Goal: Book appointment/travel/reservation

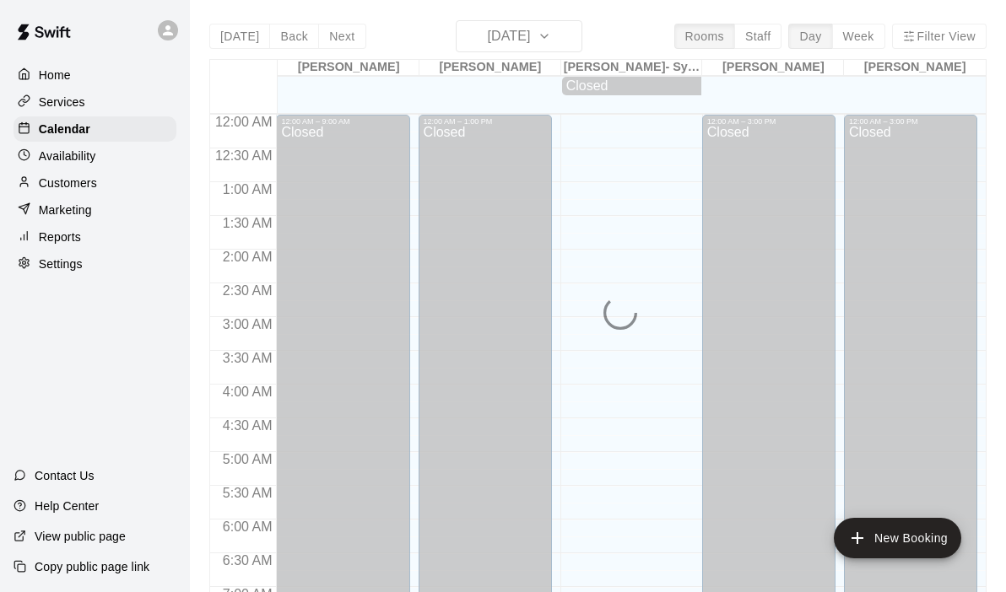
scroll to position [664, 0]
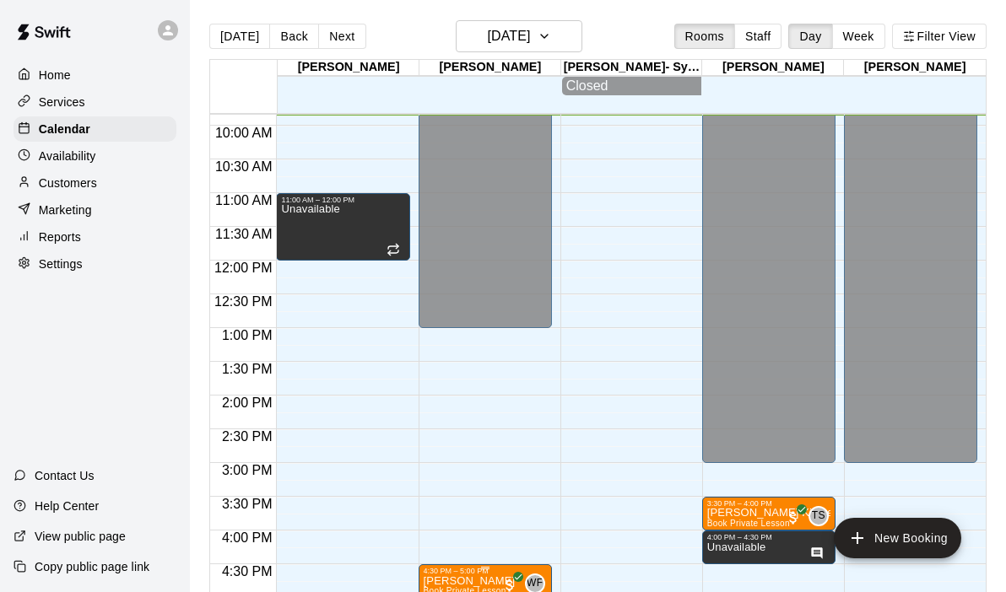
click at [497, 567] on div at bounding box center [485, 568] width 123 height 3
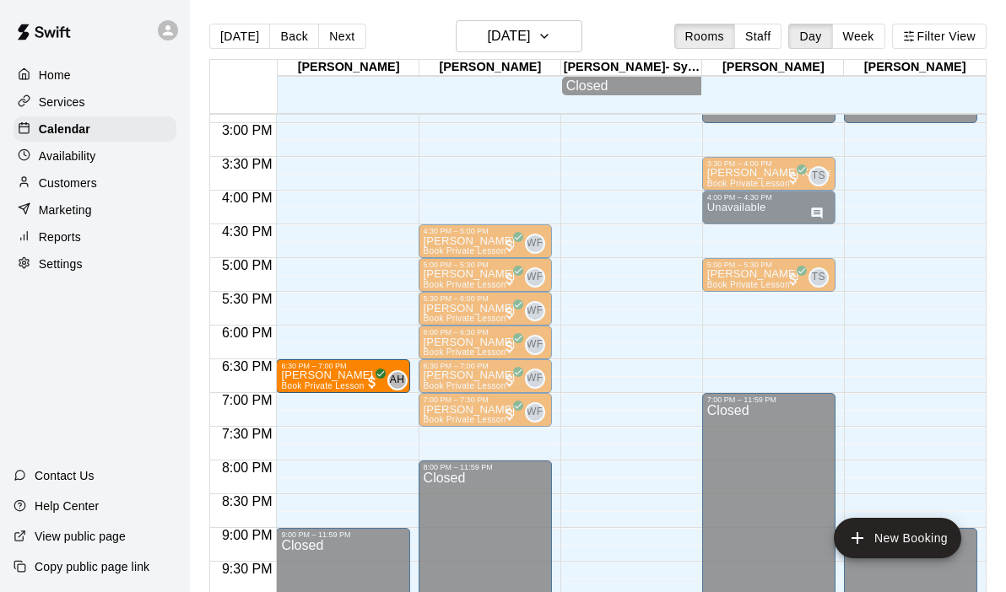
drag, startPoint x: 331, startPoint y: 343, endPoint x: 327, endPoint y: 379, distance: 36.4
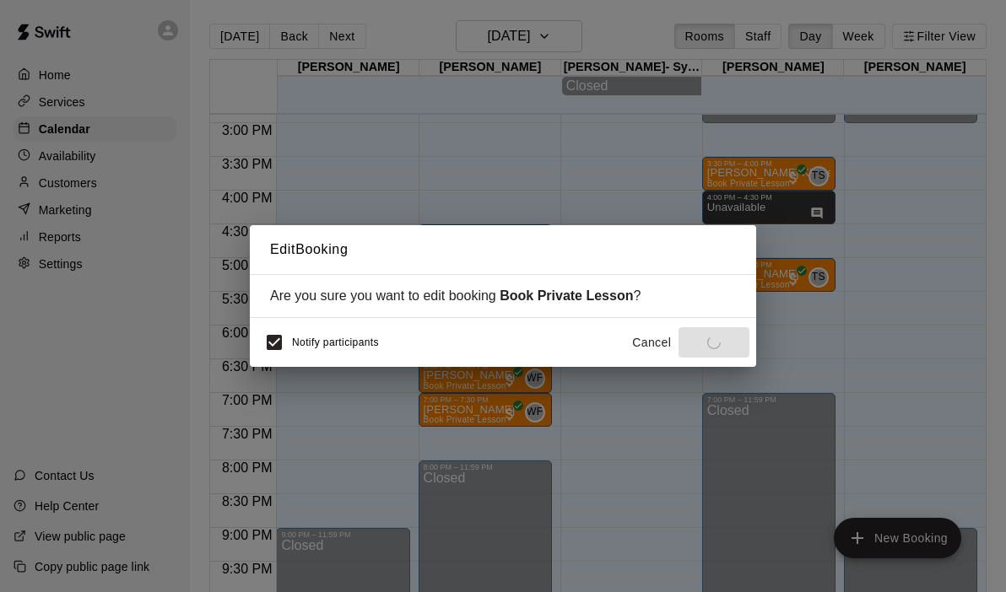
click at [707, 335] on div "Cancel Confirm" at bounding box center [686, 342] width 125 height 31
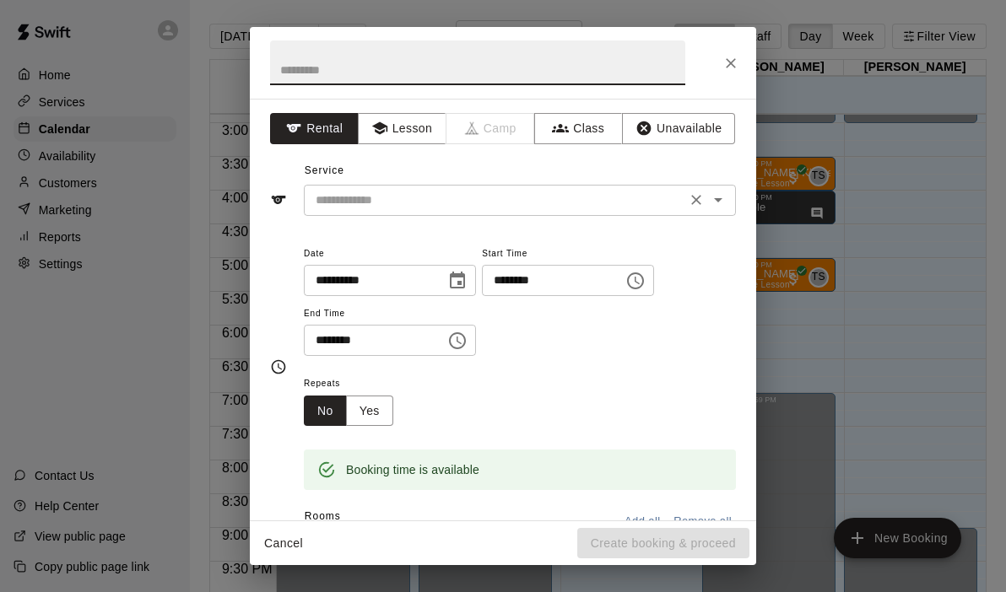
click at [727, 192] on icon "Open" at bounding box center [718, 200] width 20 height 20
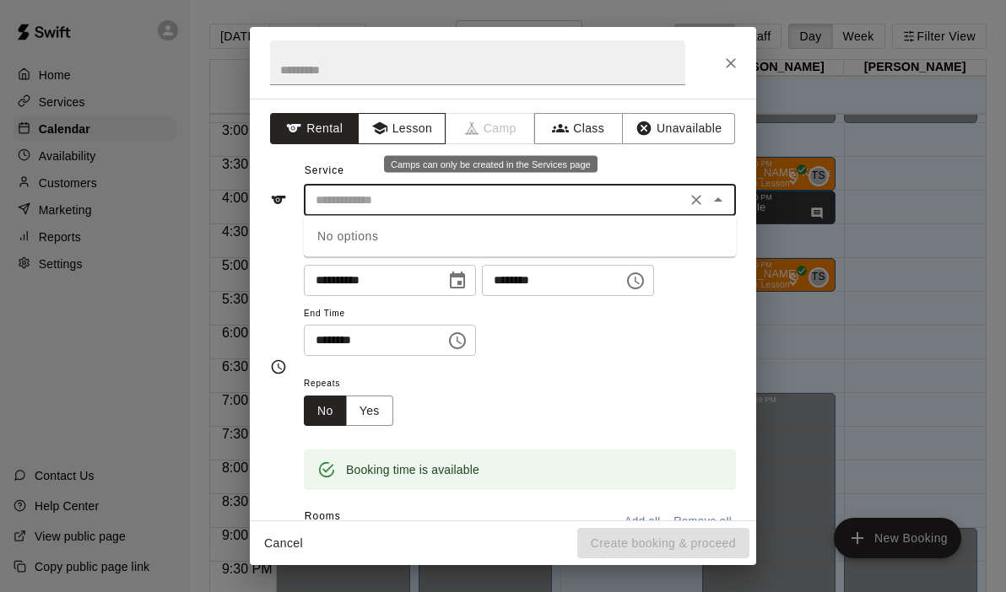
click at [397, 119] on button "Lesson" at bounding box center [402, 128] width 89 height 31
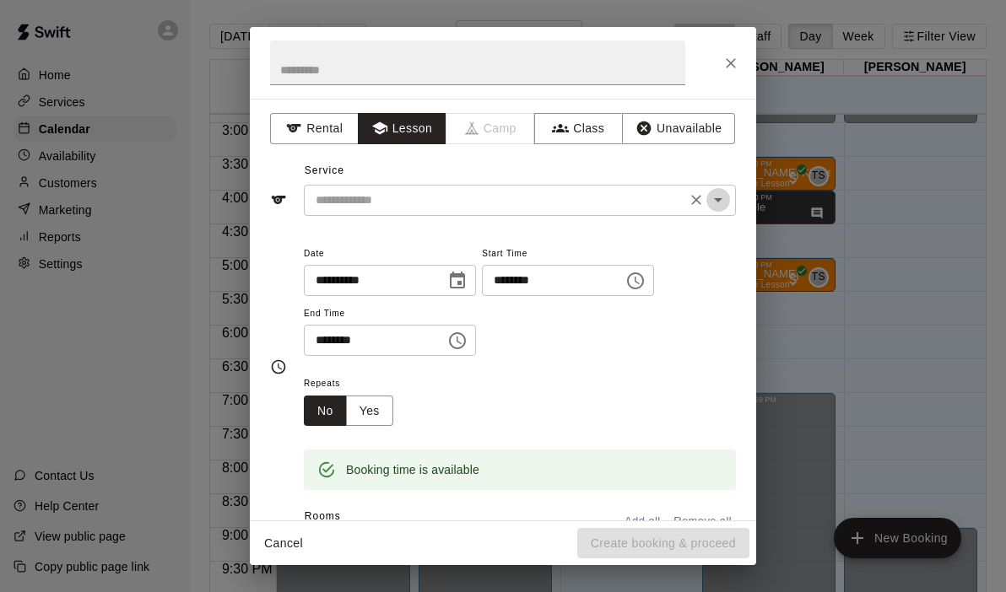
click at [721, 199] on icon "Open" at bounding box center [718, 200] width 8 height 4
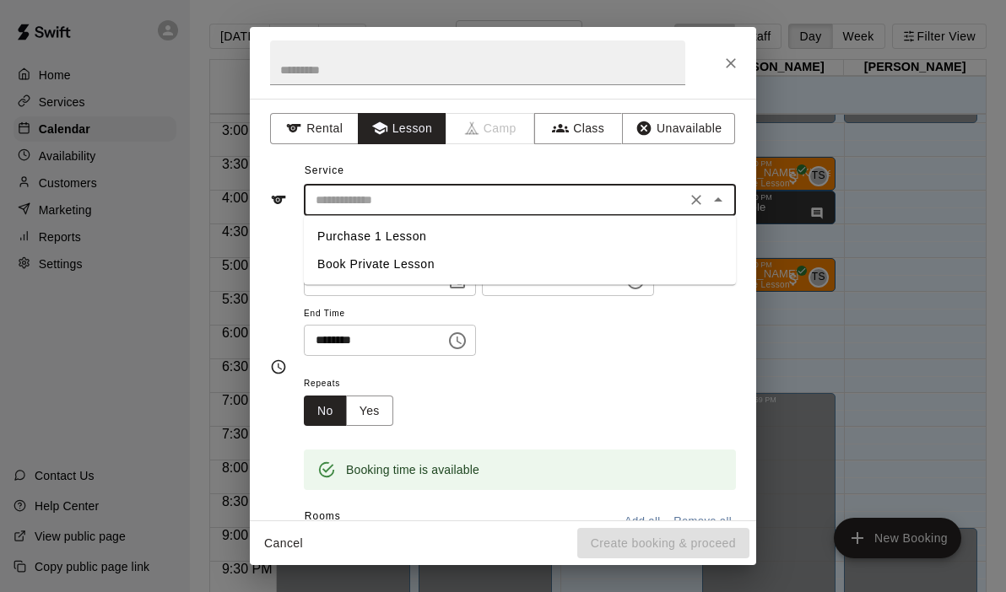
click at [450, 268] on li "Book Private Lesson" at bounding box center [520, 265] width 432 height 28
type input "**********"
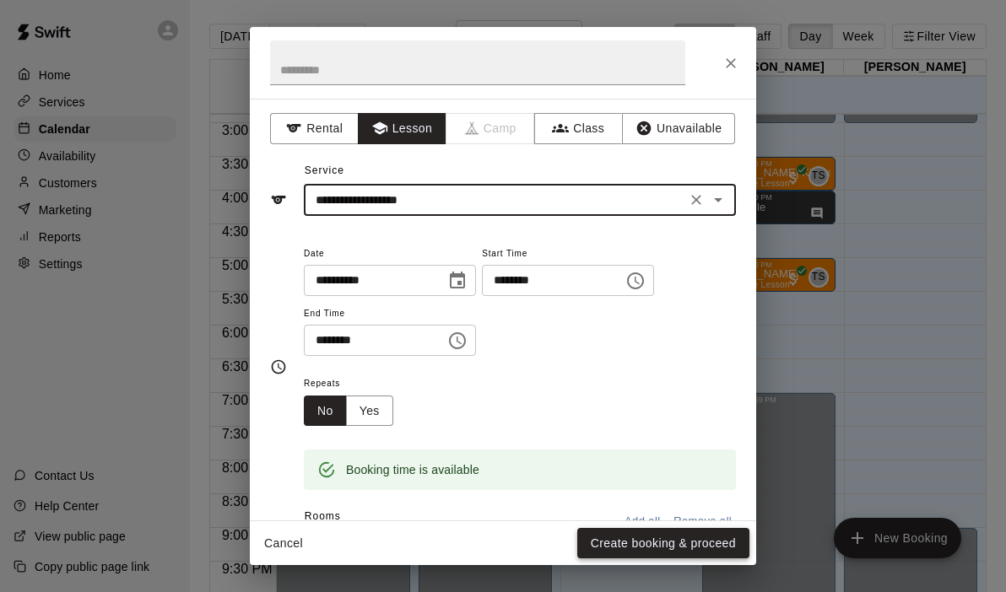
click at [627, 533] on button "Create booking & proceed" at bounding box center [663, 543] width 172 height 31
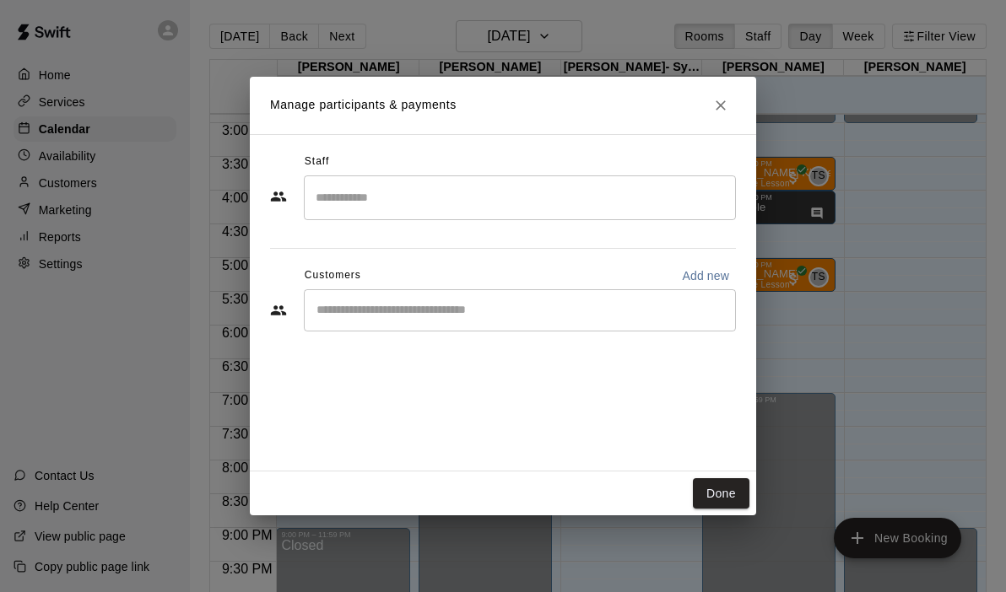
drag, startPoint x: 460, startPoint y: 401, endPoint x: 364, endPoint y: 194, distance: 228.0
click at [379, 224] on div "Staff ​ Customers Add new ​" at bounding box center [503, 302] width 506 height 337
click at [375, 220] on div "​" at bounding box center [503, 198] width 466 height 46
click at [354, 207] on input "Search staff" at bounding box center [519, 198] width 417 height 30
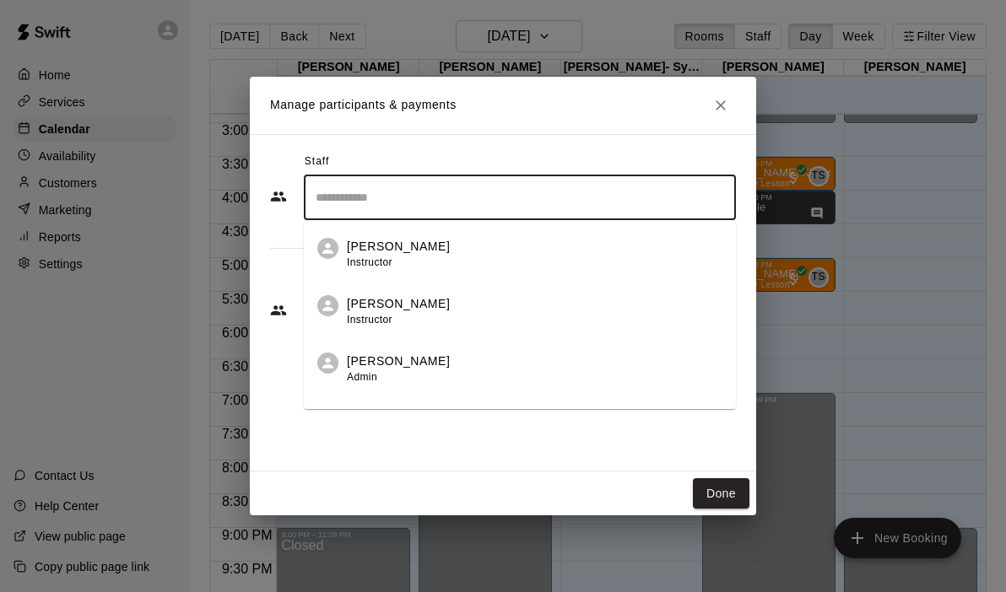
scroll to position [97, 0]
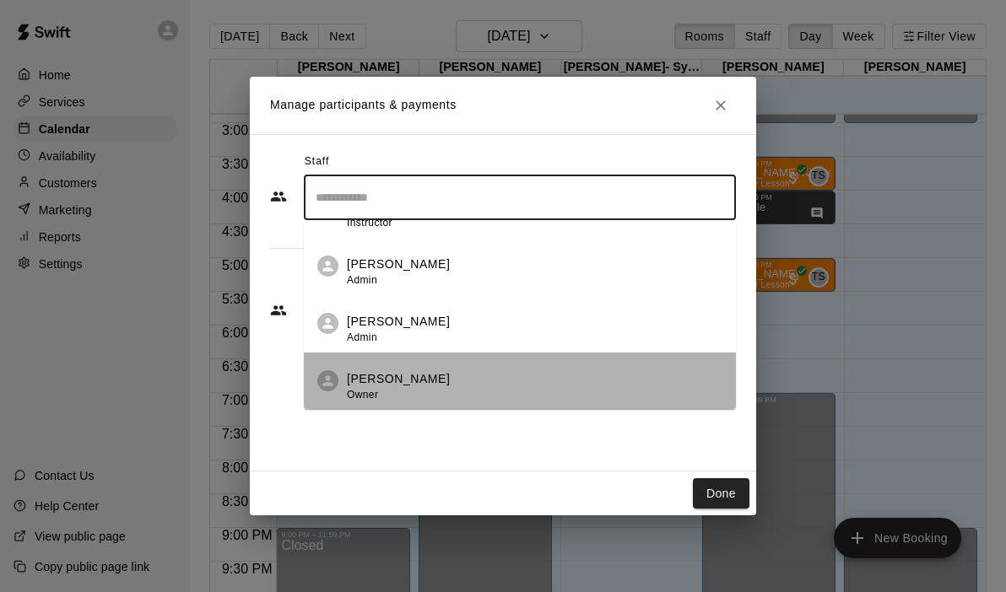
click at [425, 359] on li "[PERSON_NAME] Owner" at bounding box center [520, 381] width 432 height 57
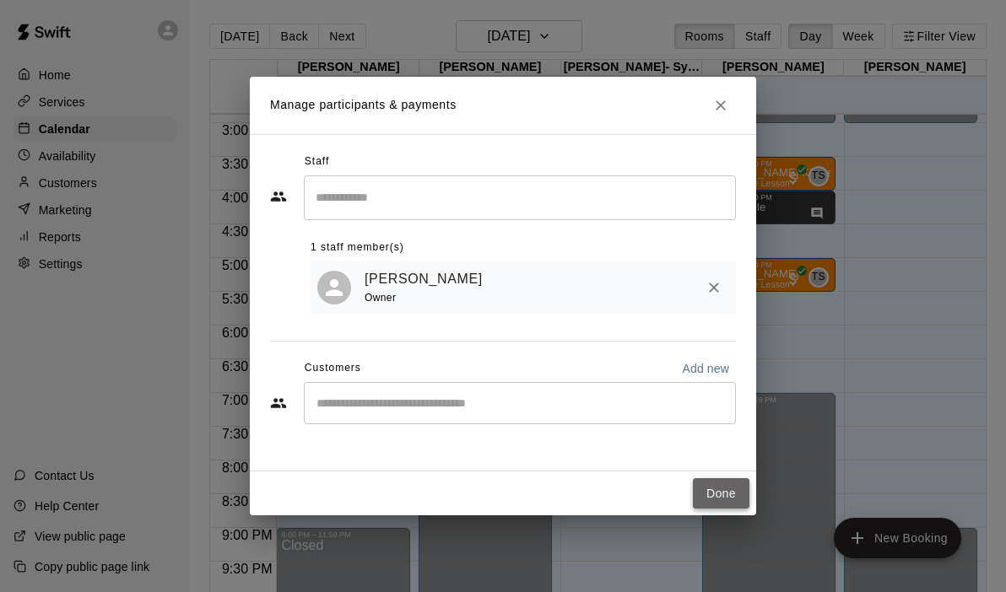
click at [693, 489] on button "Done" at bounding box center [721, 493] width 57 height 31
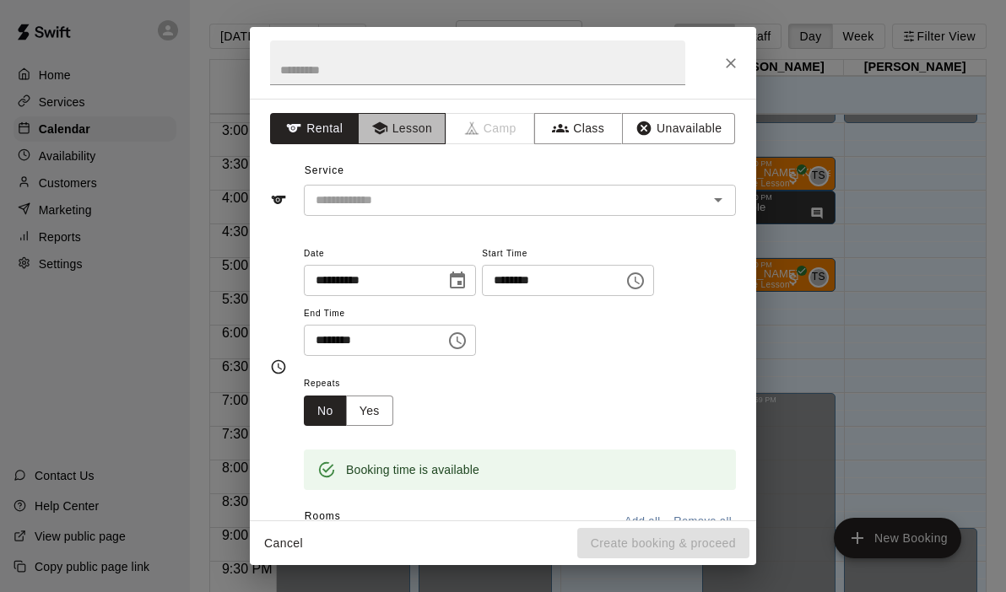
click at [399, 135] on button "Lesson" at bounding box center [402, 128] width 89 height 31
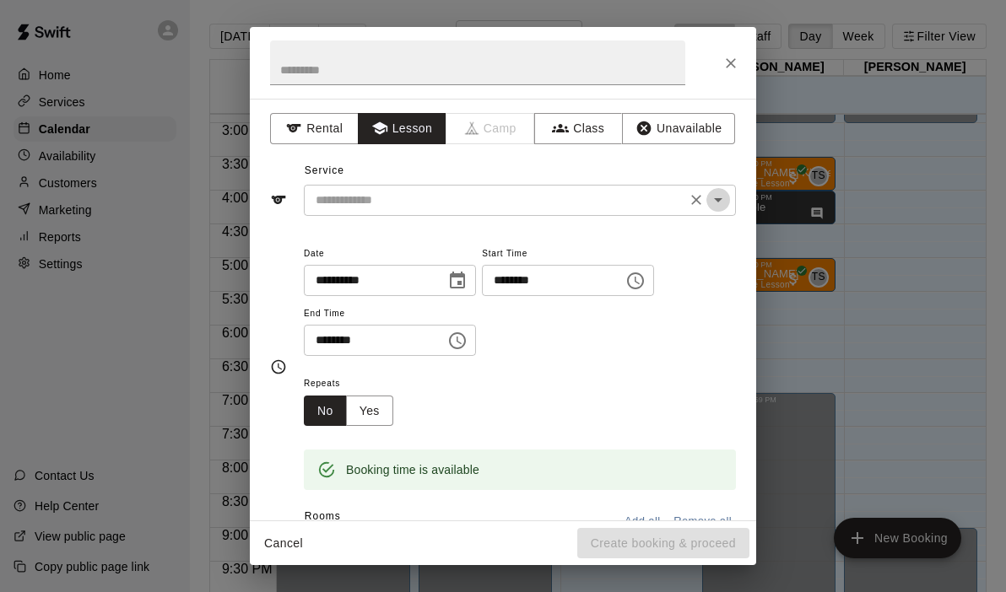
click at [728, 199] on button "Open" at bounding box center [718, 200] width 24 height 24
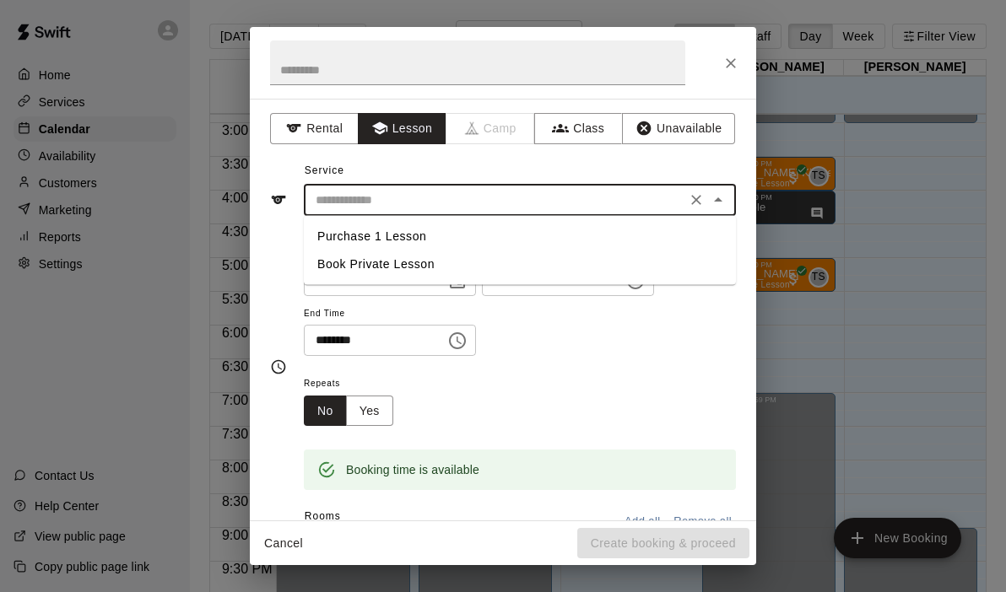
click at [448, 274] on li "Book Private Lesson" at bounding box center [520, 265] width 432 height 28
type input "**********"
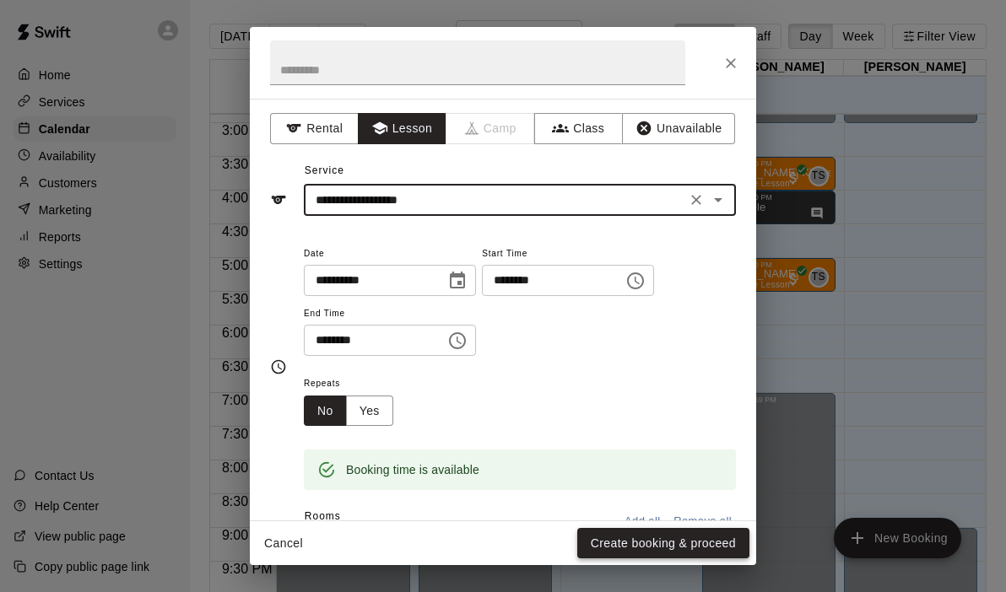
click at [663, 538] on button "Create booking & proceed" at bounding box center [663, 543] width 172 height 31
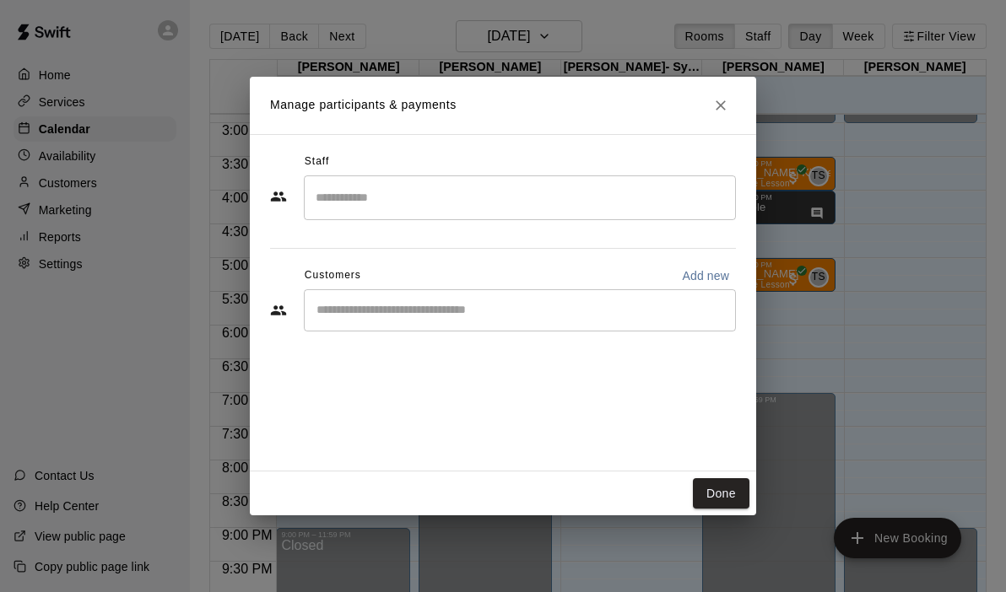
click at [462, 180] on div "​" at bounding box center [520, 197] width 432 height 45
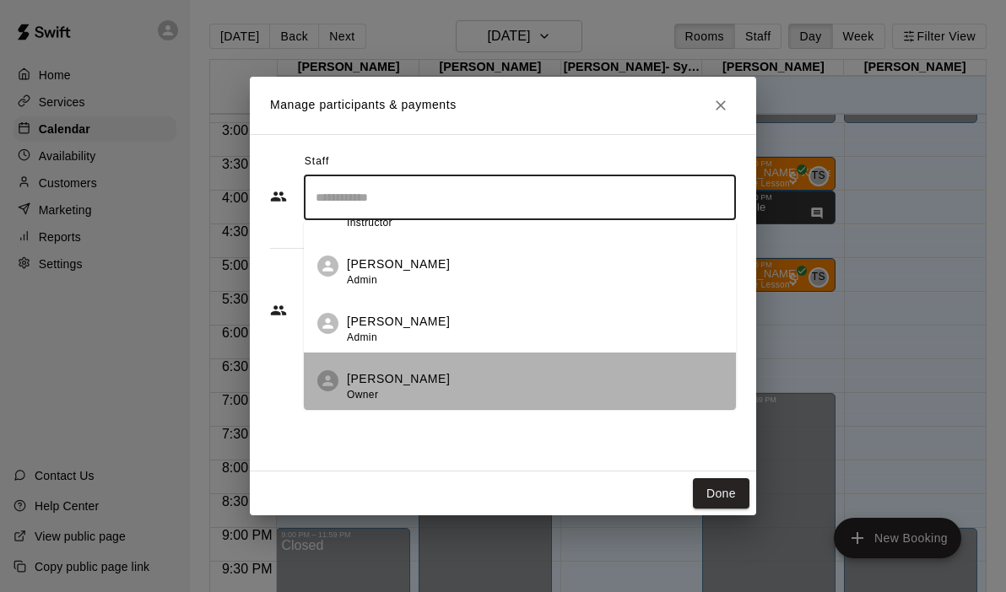
click at [347, 378] on p "[PERSON_NAME]" at bounding box center [398, 379] width 103 height 18
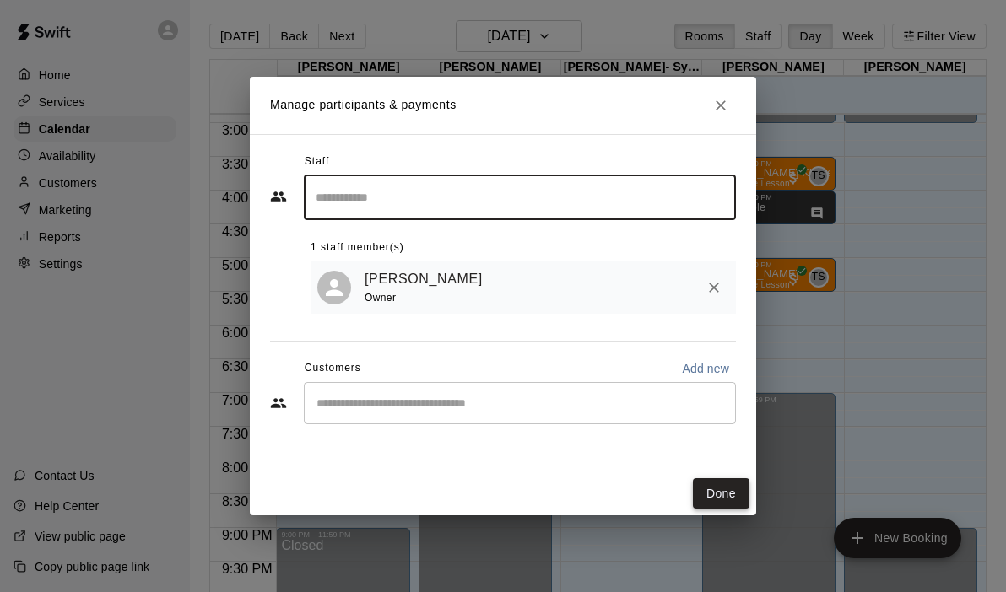
click at [716, 491] on button "Done" at bounding box center [721, 493] width 57 height 31
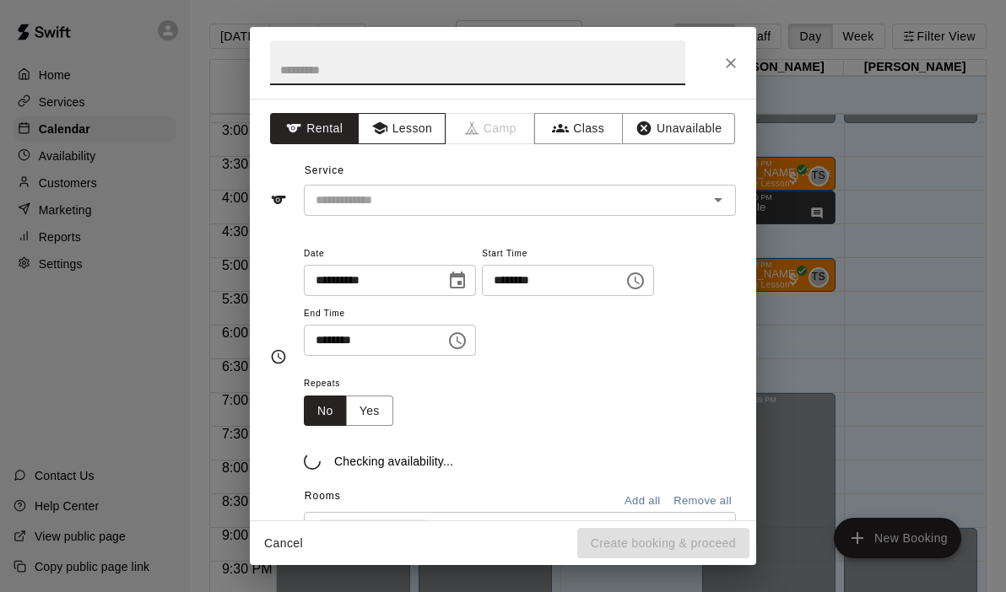
click at [390, 127] on button "Lesson" at bounding box center [402, 128] width 89 height 31
click at [407, 137] on button "Lesson" at bounding box center [402, 128] width 89 height 31
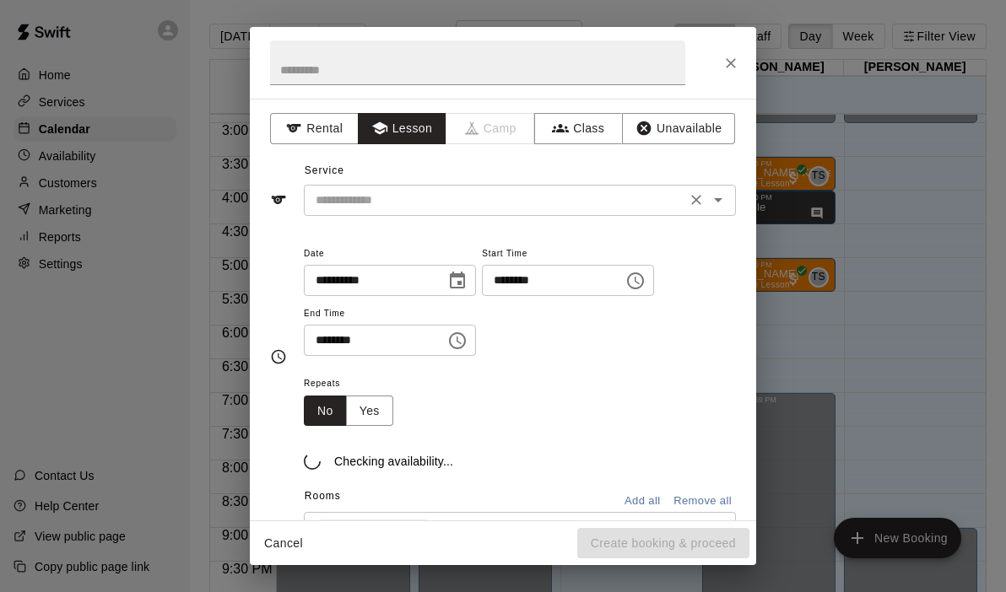
click at [725, 190] on icon "Open" at bounding box center [718, 200] width 20 height 20
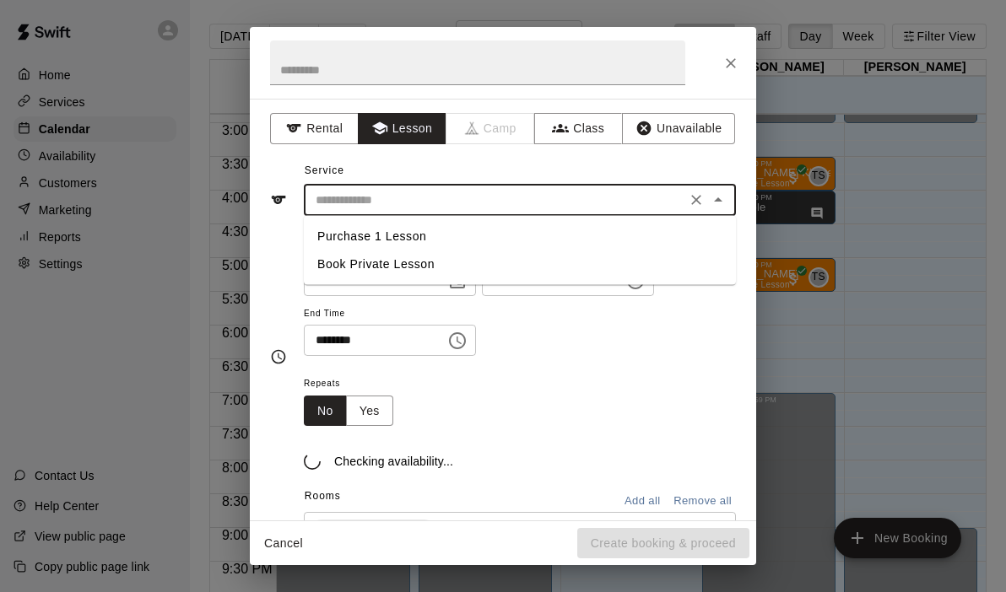
click at [456, 263] on li "Book Private Lesson" at bounding box center [520, 265] width 432 height 28
type input "**********"
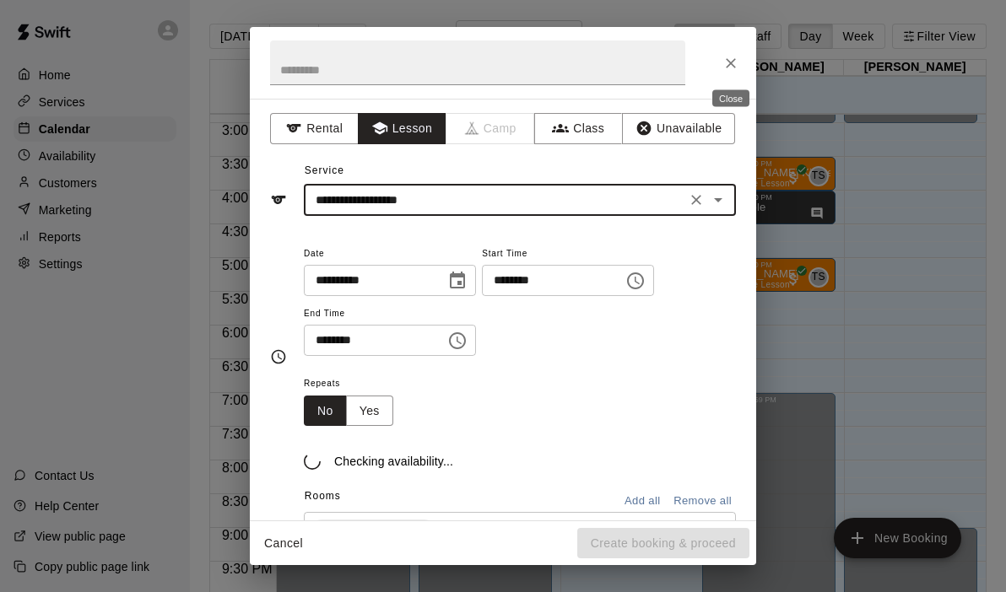
click at [726, 58] on icon "Close" at bounding box center [731, 63] width 10 height 10
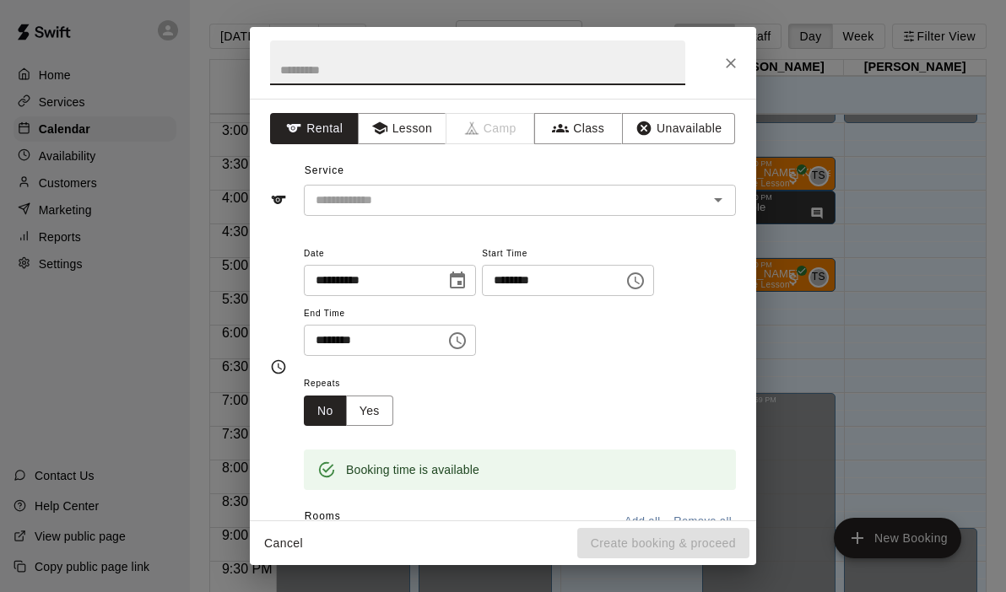
click at [735, 59] on icon "Close" at bounding box center [730, 63] width 17 height 17
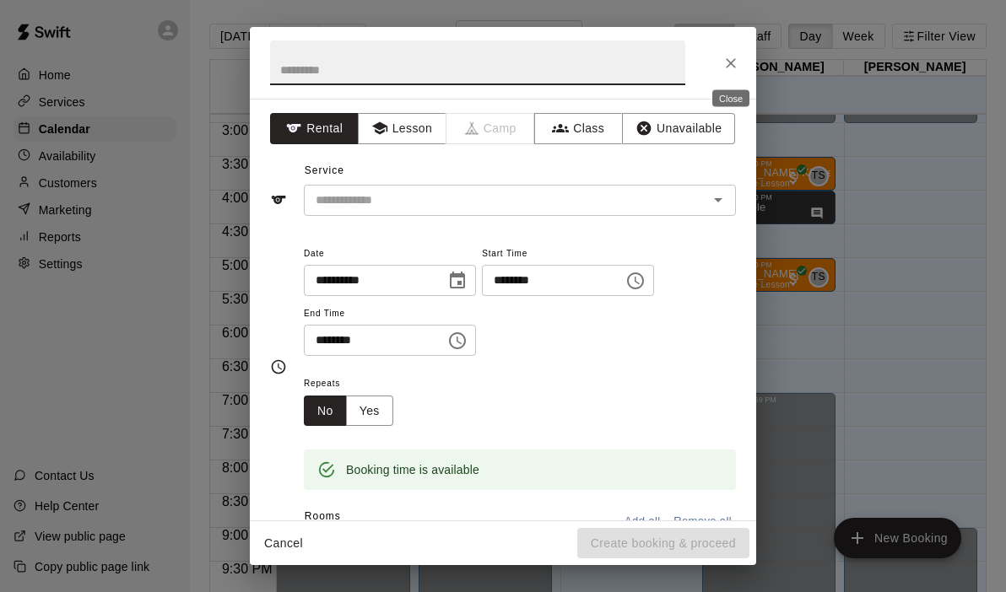
click at [722, 59] on icon "Close" at bounding box center [730, 63] width 17 height 17
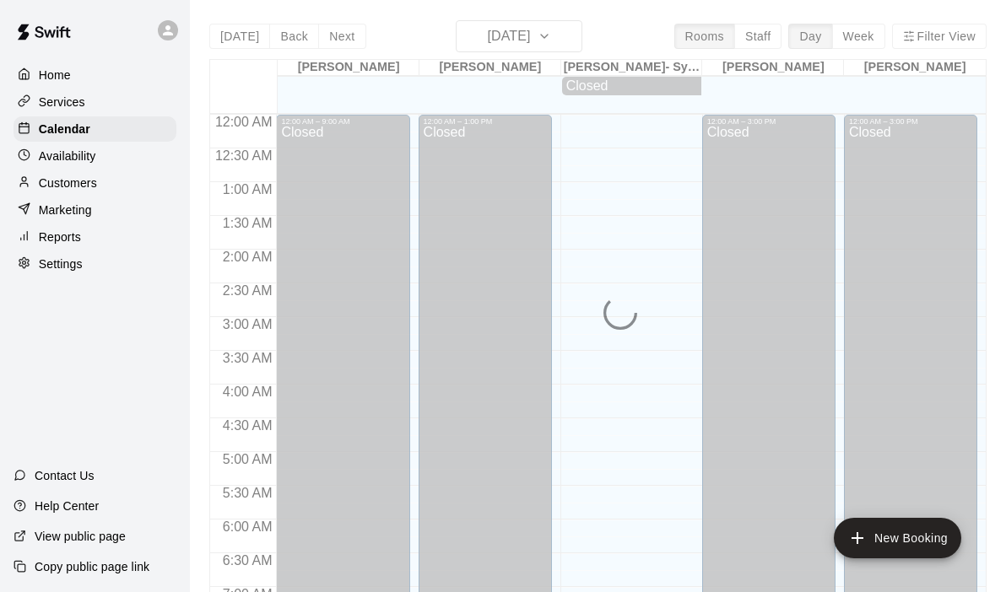
scroll to position [679, 0]
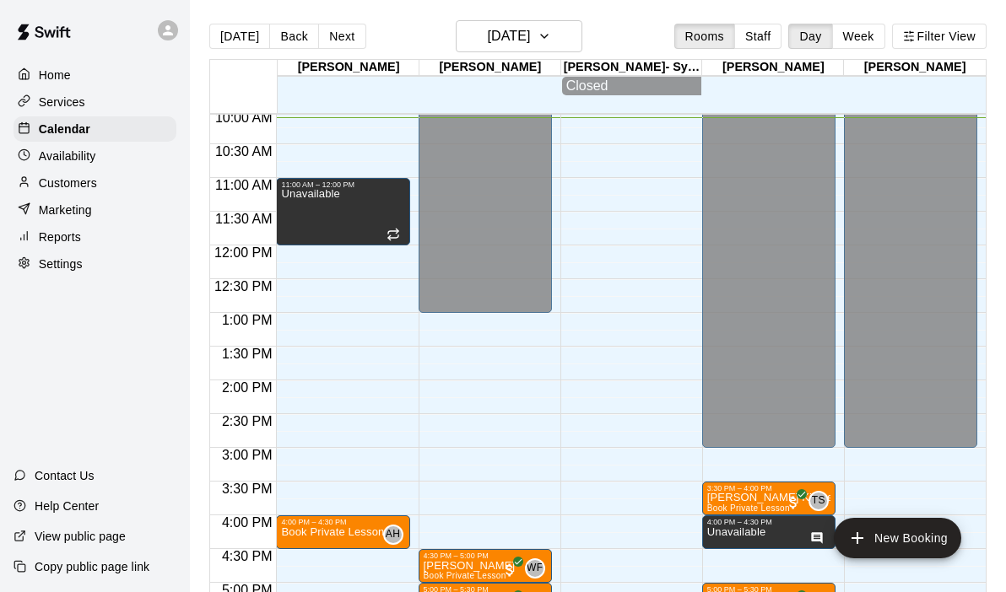
drag, startPoint x: 326, startPoint y: 510, endPoint x: 369, endPoint y: 399, distance: 118.6
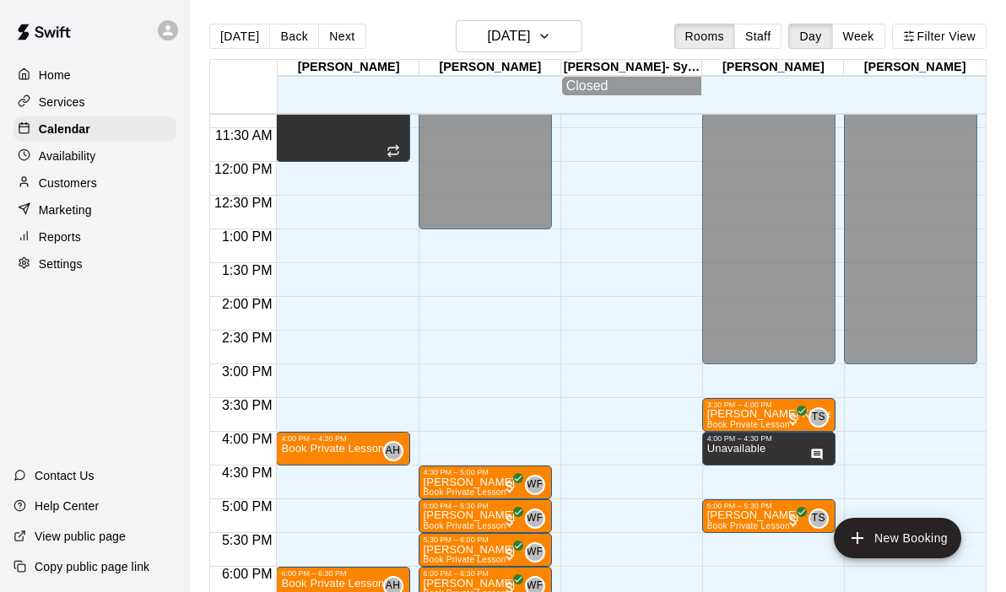
scroll to position [769, 0]
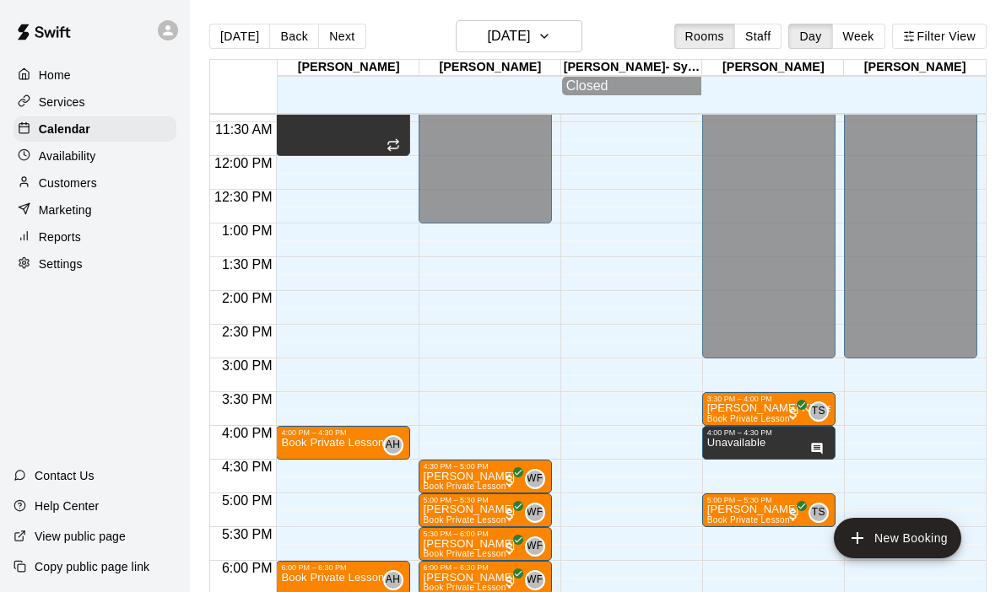
click at [297, 508] on div "12:00 AM – 9:00 AM Closed 11:00 AM – 12:00 PM Unavailable 4:00 PM – 4:30 PM Boo…" at bounding box center [342, 156] width 133 height 1620
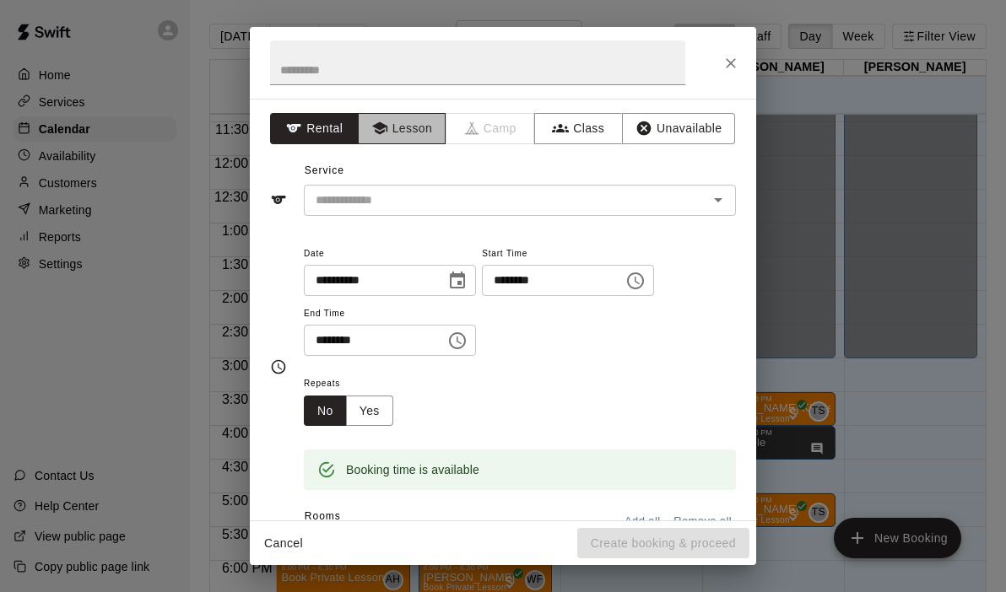
click at [388, 133] on button "Lesson" at bounding box center [402, 128] width 89 height 31
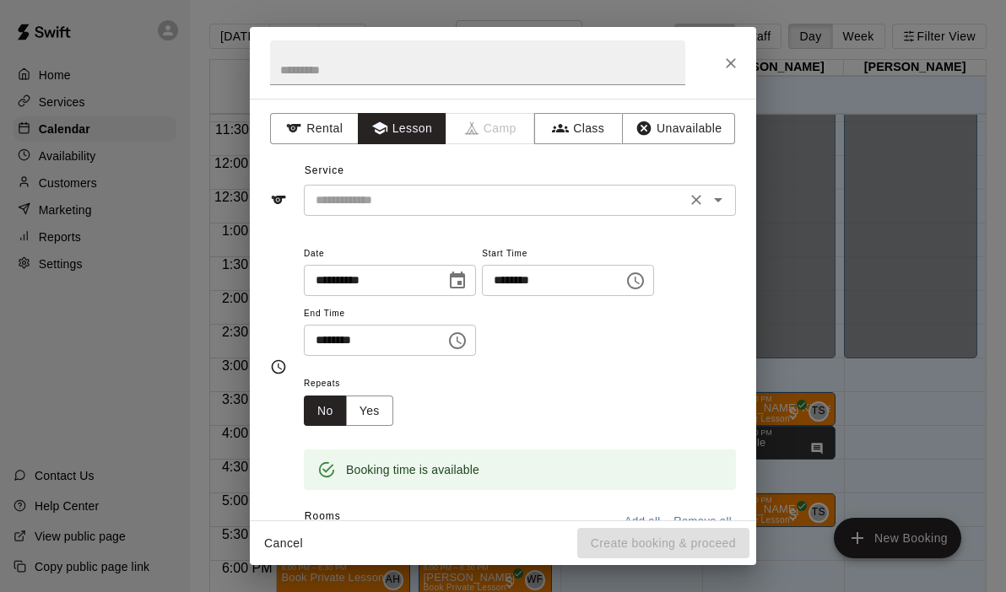
click at [732, 197] on div "​" at bounding box center [520, 200] width 432 height 31
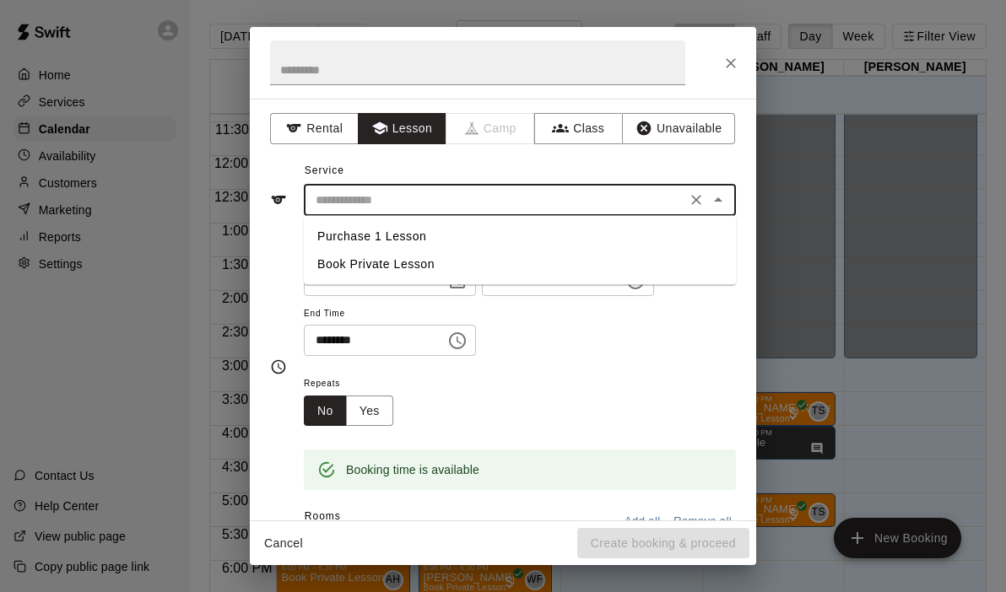
click at [441, 271] on li "Book Private Lesson" at bounding box center [520, 265] width 432 height 28
type input "**********"
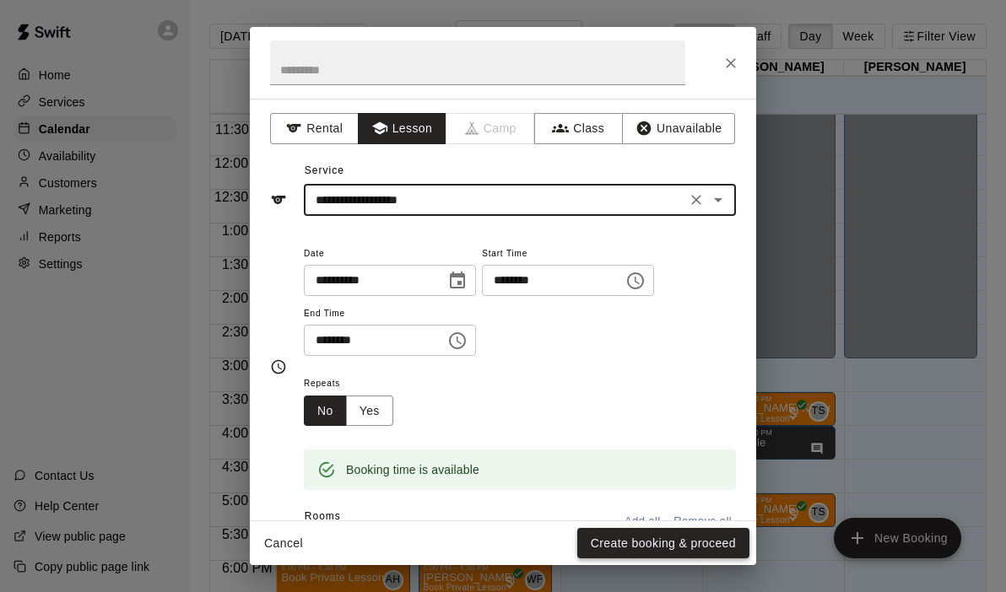
click at [687, 536] on button "Create booking & proceed" at bounding box center [663, 543] width 172 height 31
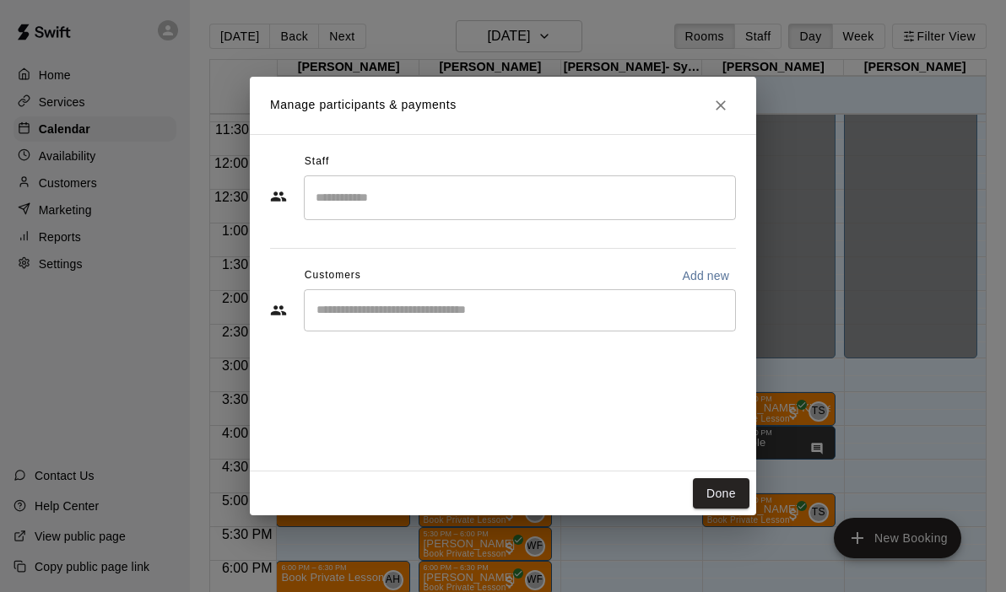
click at [616, 211] on input "Search staff" at bounding box center [519, 198] width 417 height 30
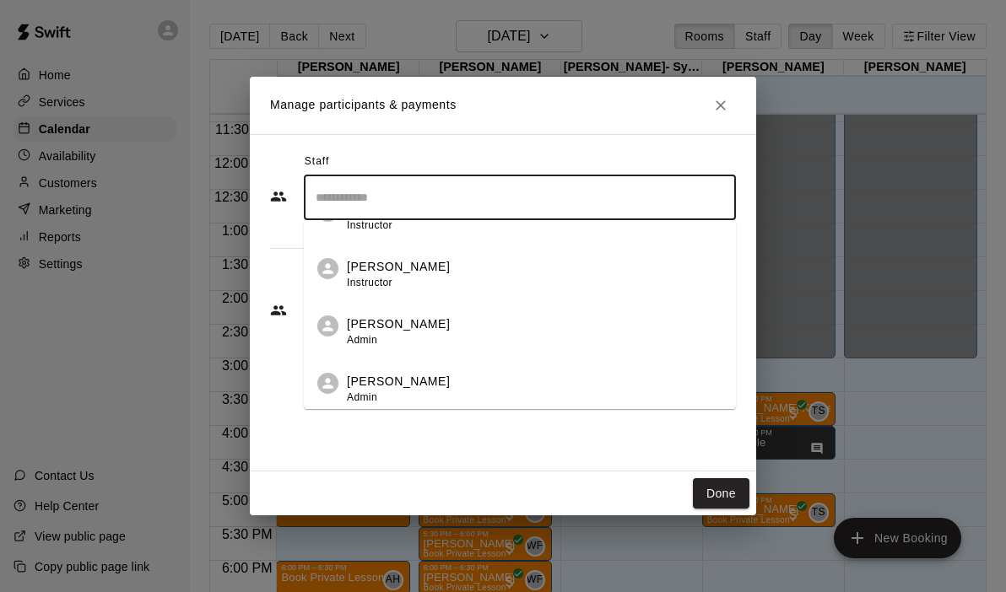
scroll to position [97, 0]
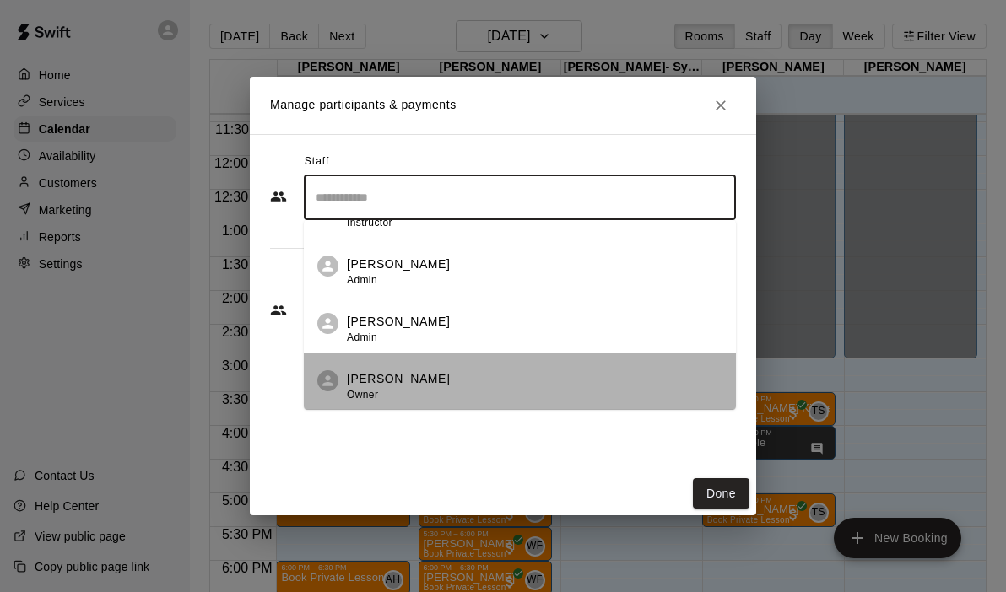
click at [379, 381] on p "[PERSON_NAME]" at bounding box center [398, 379] width 103 height 18
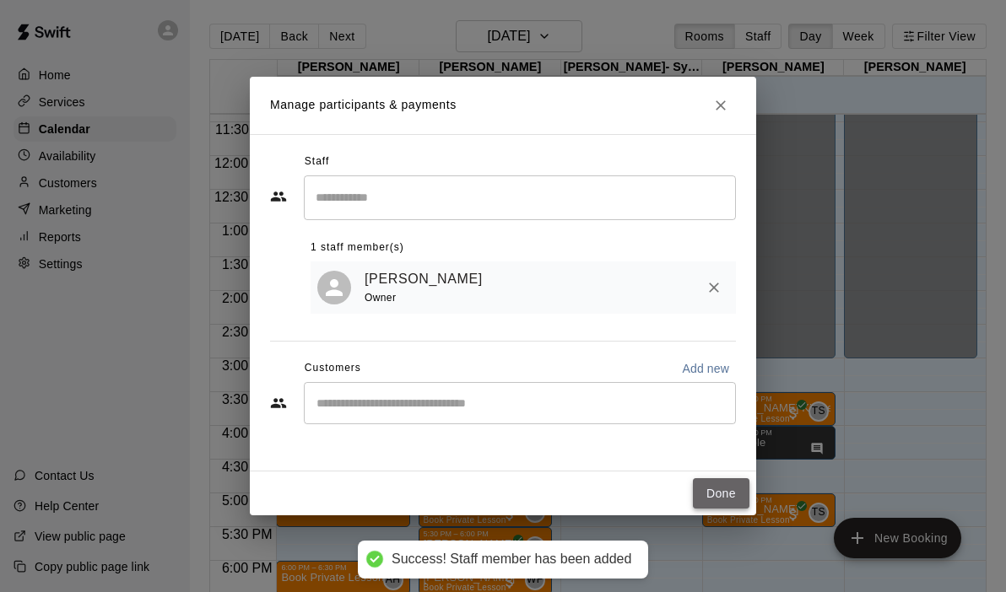
click at [721, 502] on button "Done" at bounding box center [721, 493] width 57 height 31
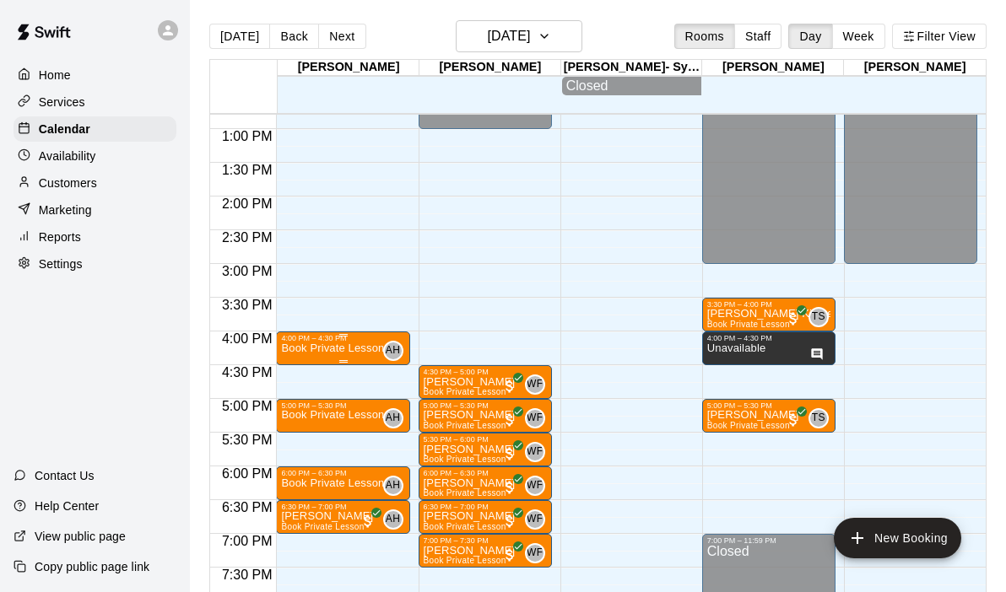
scroll to position [868, 0]
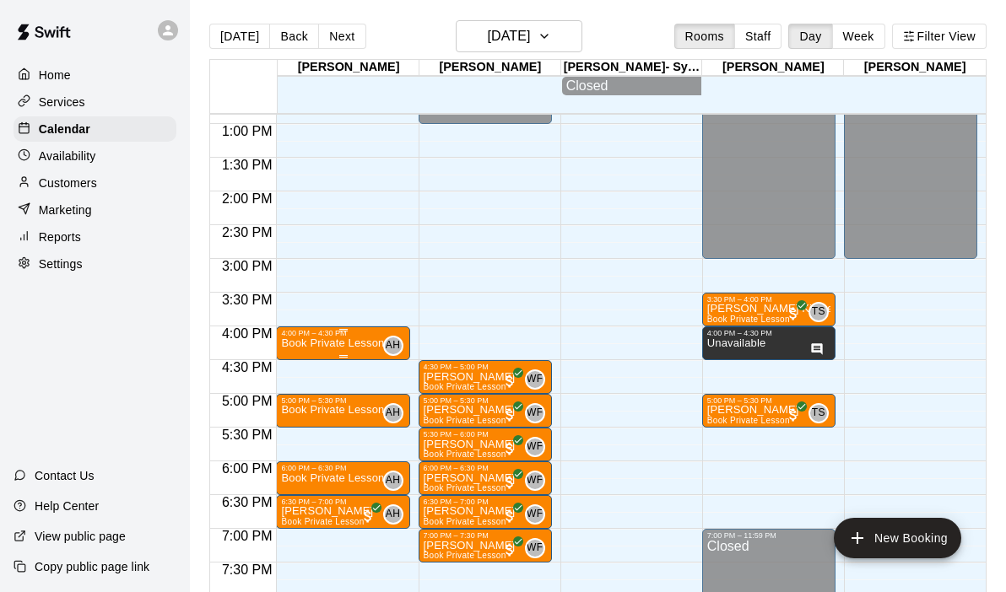
click at [330, 336] on div "4:00 PM – 4:30 PM" at bounding box center [342, 333] width 123 height 8
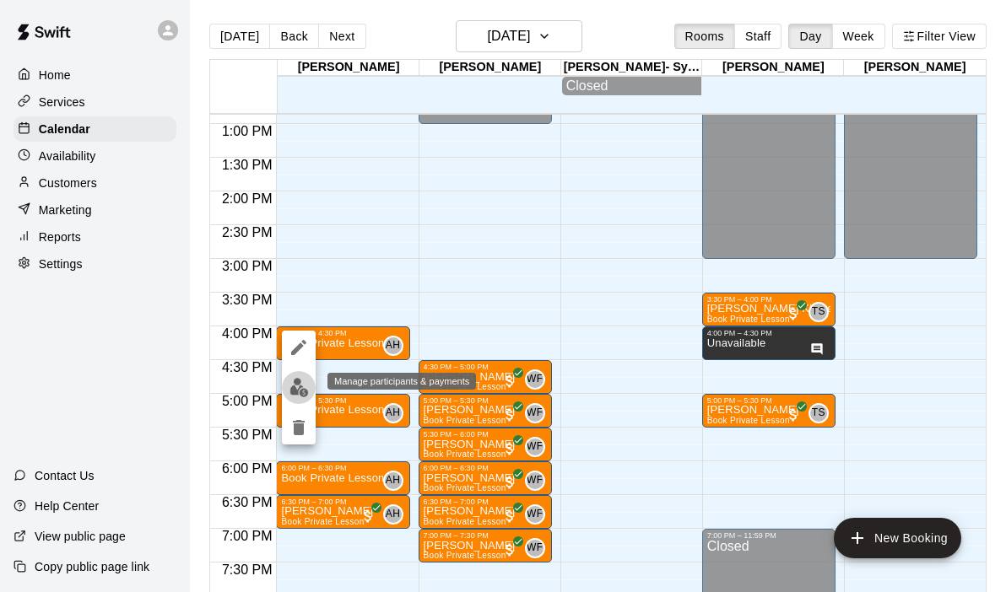
click at [296, 383] on img "edit" at bounding box center [298, 387] width 19 height 19
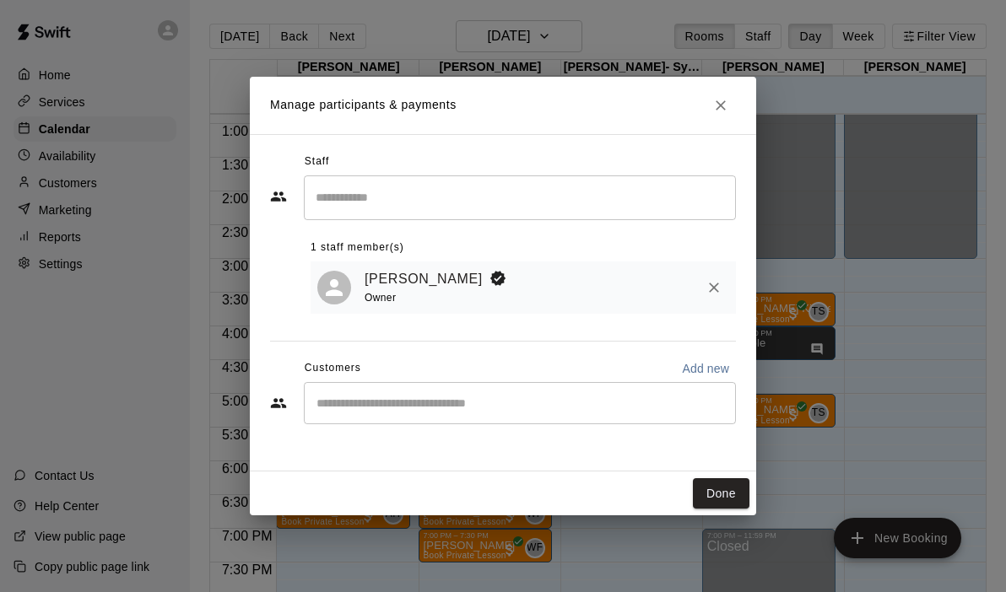
click at [381, 396] on input "Start typing to search customers..." at bounding box center [519, 403] width 417 height 17
click at [367, 408] on input "Start typing to search customers..." at bounding box center [519, 403] width 417 height 17
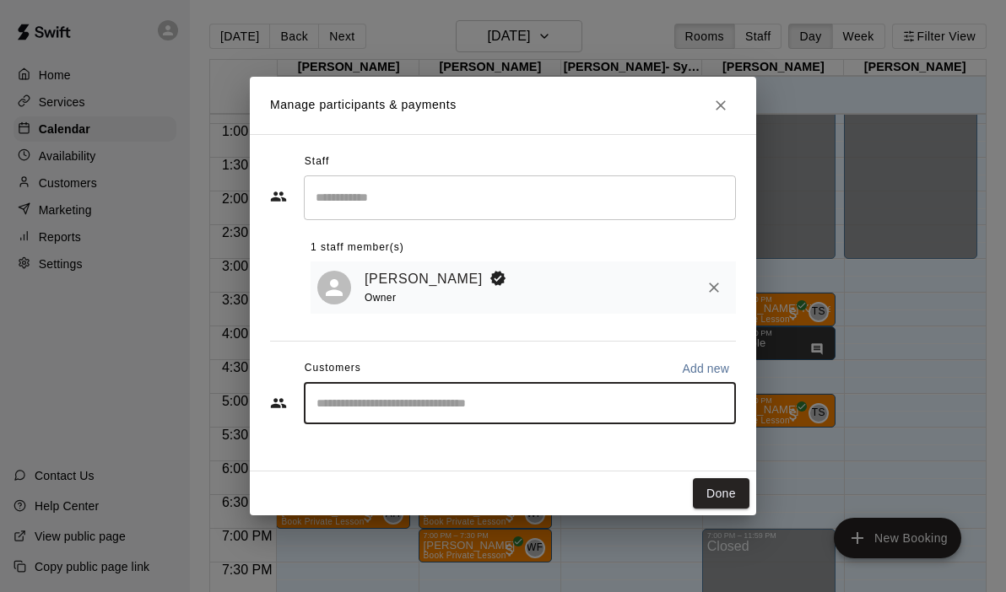
click at [357, 408] on input "Start typing to search customers..." at bounding box center [519, 403] width 417 height 17
click at [357, 408] on input "*****" at bounding box center [519, 403] width 417 height 17
type input "*****"
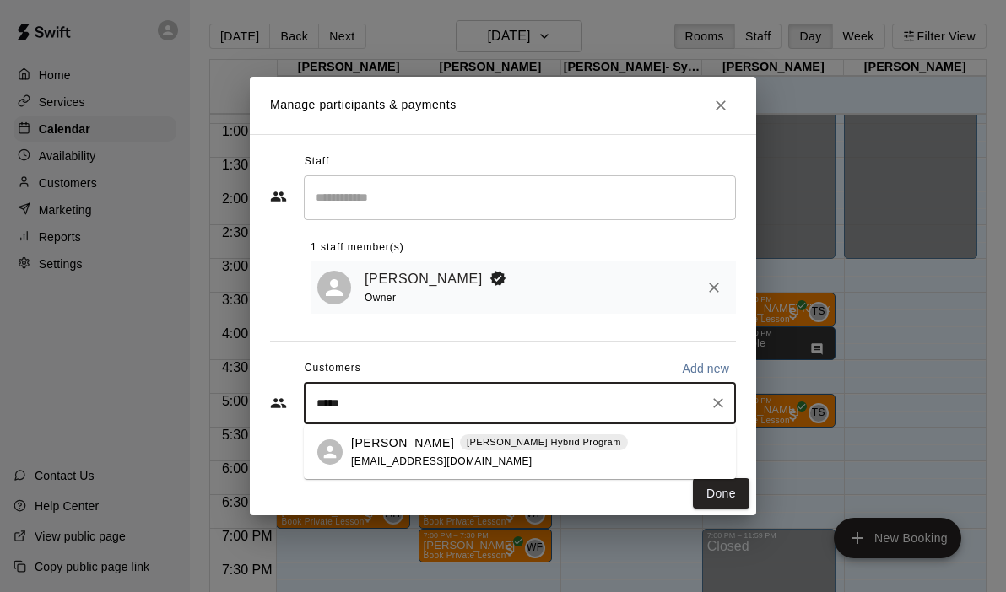
click at [367, 438] on p "Gordy Swanson" at bounding box center [402, 444] width 103 height 18
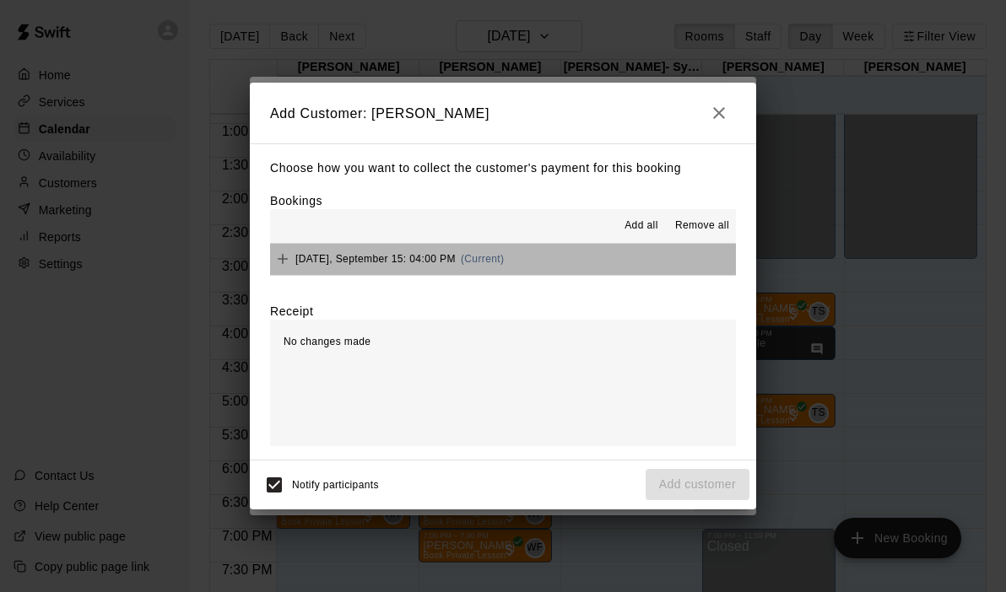
click at [559, 264] on button "Monday, September 15: 04:00 PM (Current)" at bounding box center [503, 259] width 466 height 31
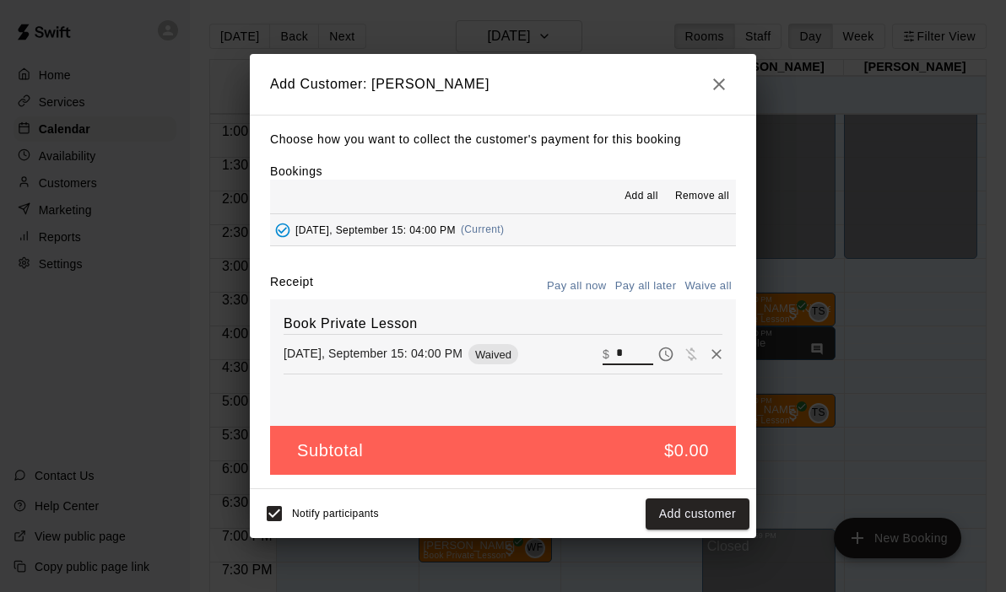
click at [642, 359] on input "*" at bounding box center [634, 354] width 37 height 22
type input "***"
click at [705, 514] on button "Checkout" at bounding box center [709, 514] width 79 height 31
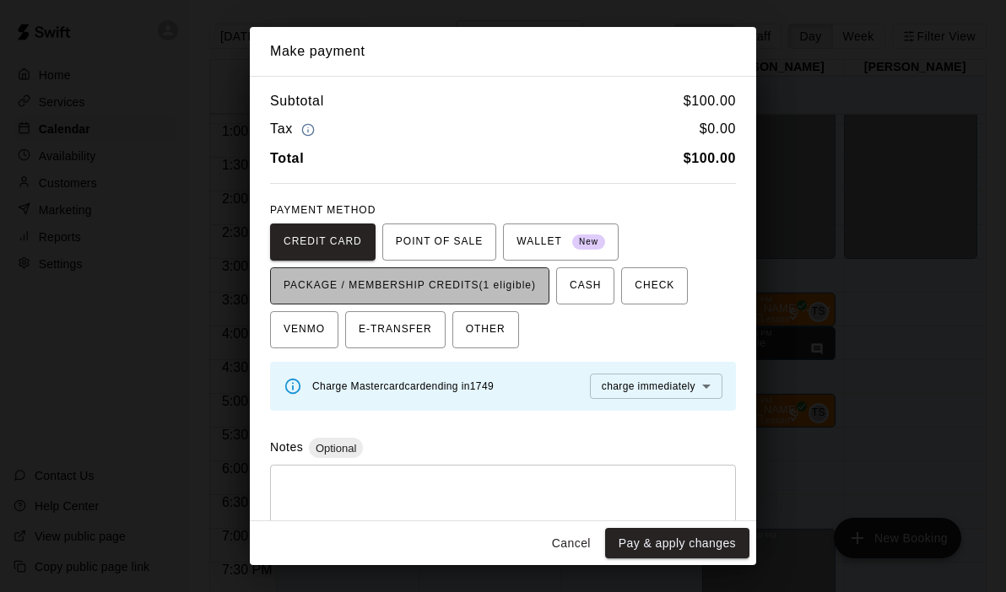
click at [503, 286] on span "PACKAGE / MEMBERSHIP CREDITS (1 eligible)" at bounding box center [409, 286] width 252 height 27
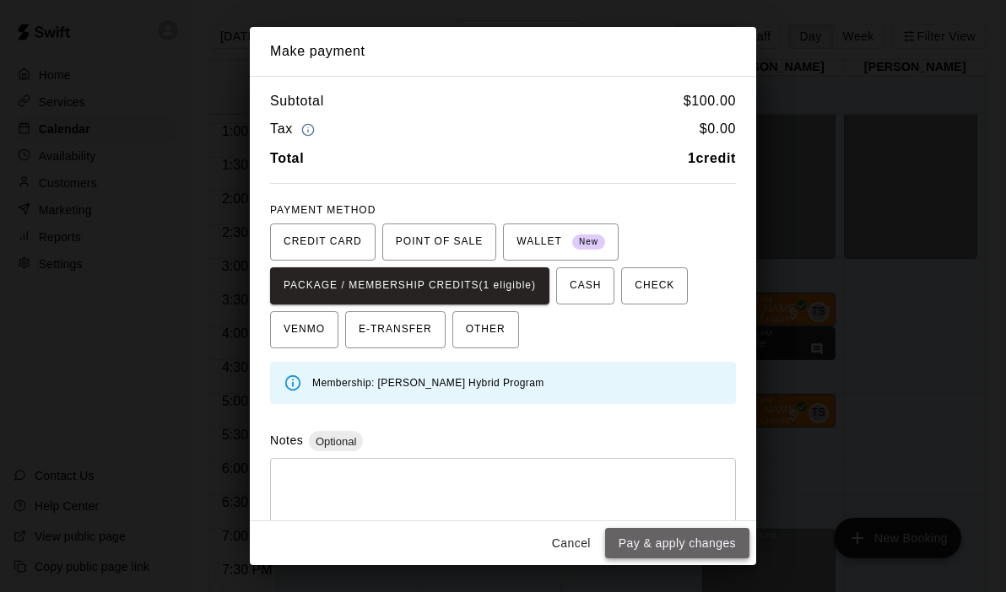
click at [660, 548] on button "Pay & apply changes" at bounding box center [677, 543] width 144 height 31
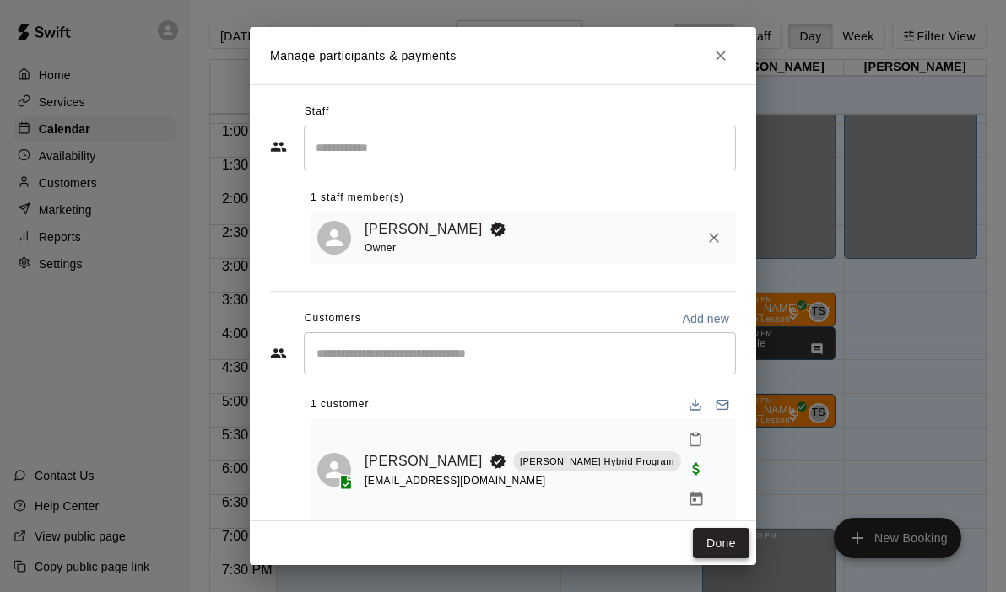
click at [721, 545] on button "Done" at bounding box center [721, 543] width 57 height 31
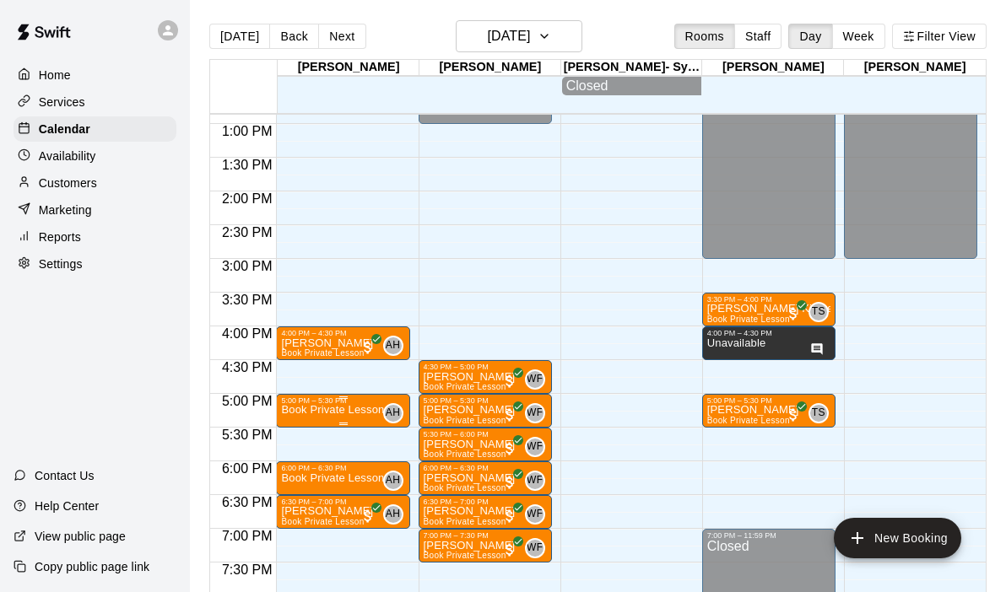
click at [321, 410] on p "Book Private Lesson" at bounding box center [332, 410] width 103 height 0
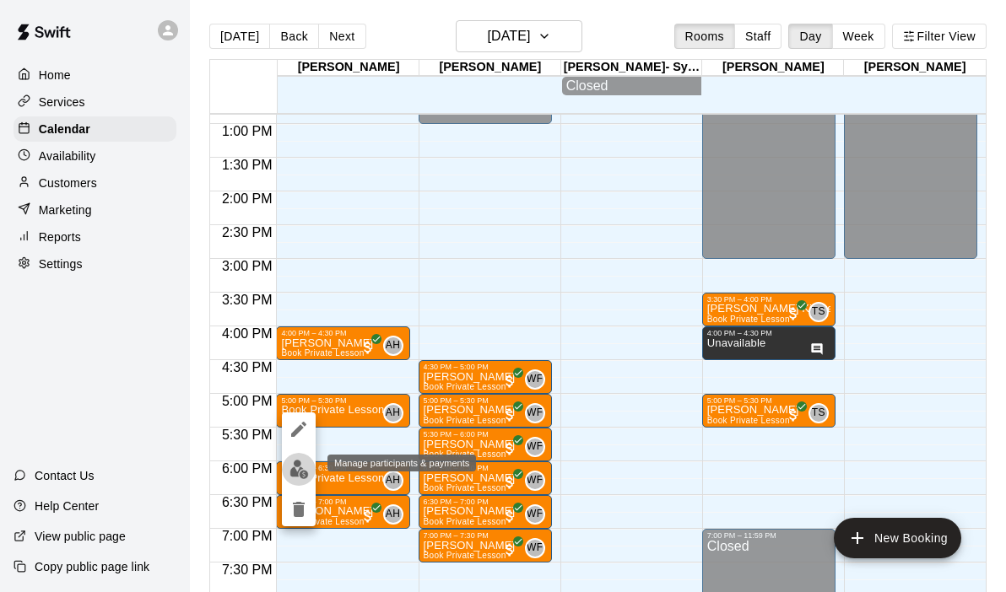
click at [304, 470] on img "edit" at bounding box center [298, 469] width 19 height 19
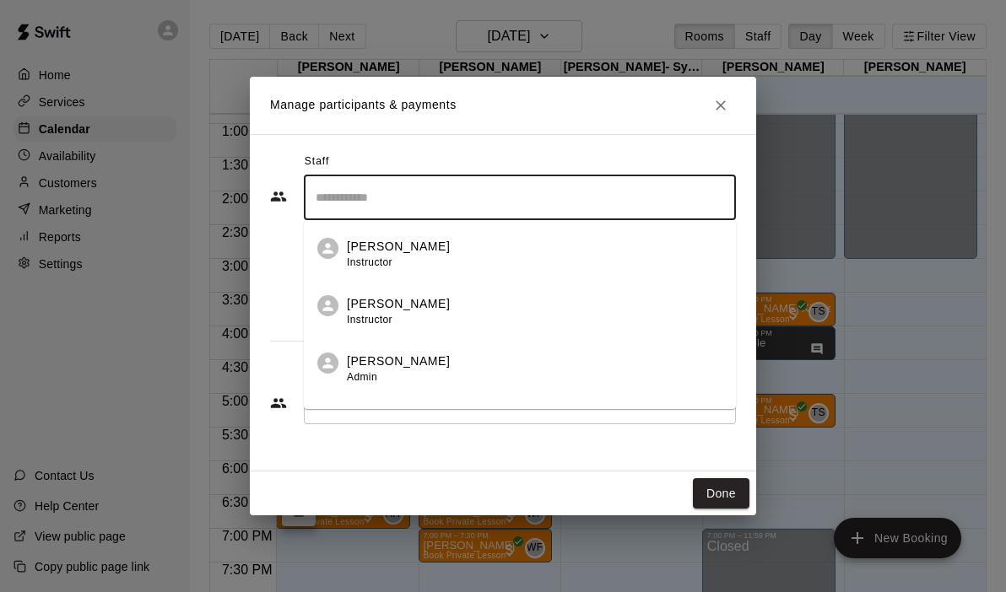
click at [416, 203] on input "Search staff" at bounding box center [519, 198] width 417 height 30
click at [278, 415] on div "​" at bounding box center [503, 403] width 466 height 42
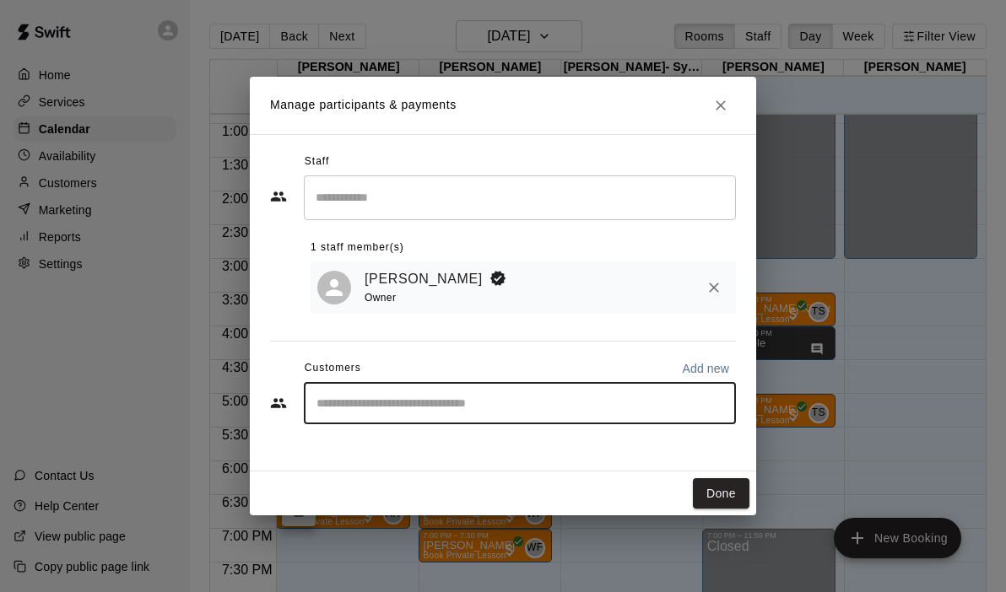
click at [334, 412] on input "Start typing to search customers..." at bounding box center [519, 403] width 417 height 17
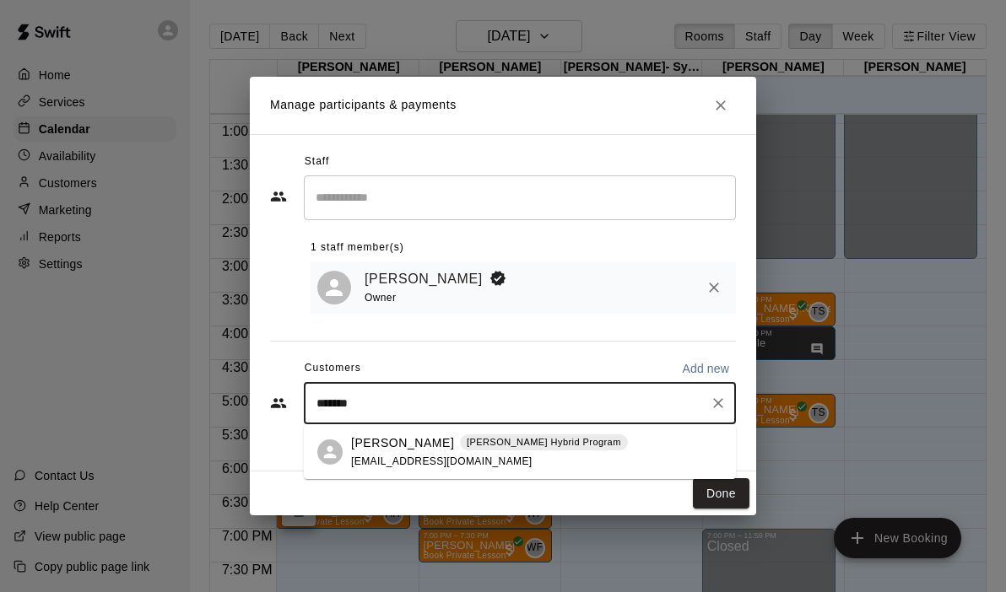
type input "********"
click at [421, 452] on div "Crawford Mann Andrew Hill's Hybrid Program ericmann07@gmail.com" at bounding box center [489, 453] width 277 height 36
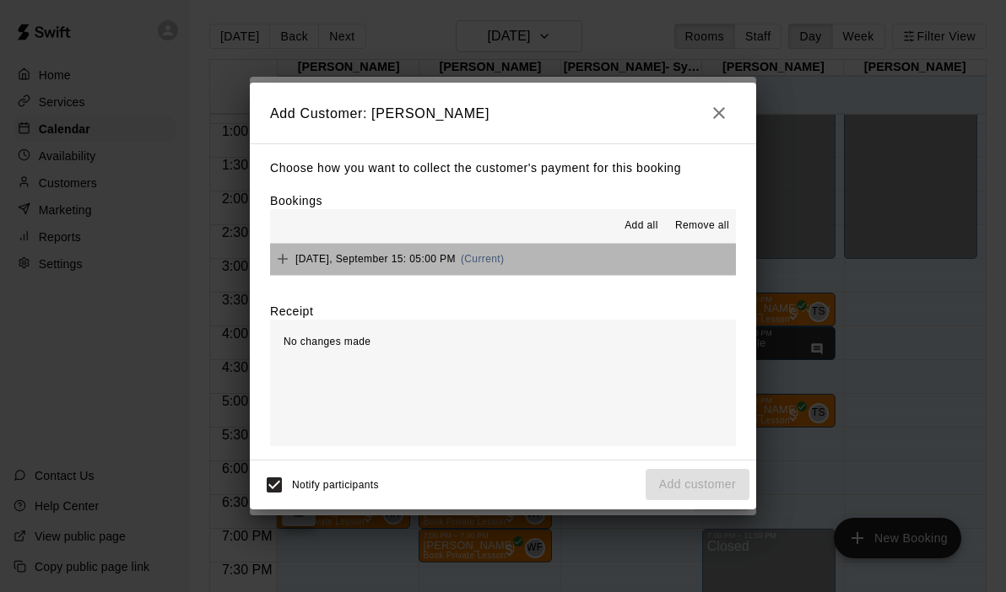
click at [538, 252] on button "Monday, September 15: 05:00 PM (Current)" at bounding box center [503, 259] width 466 height 31
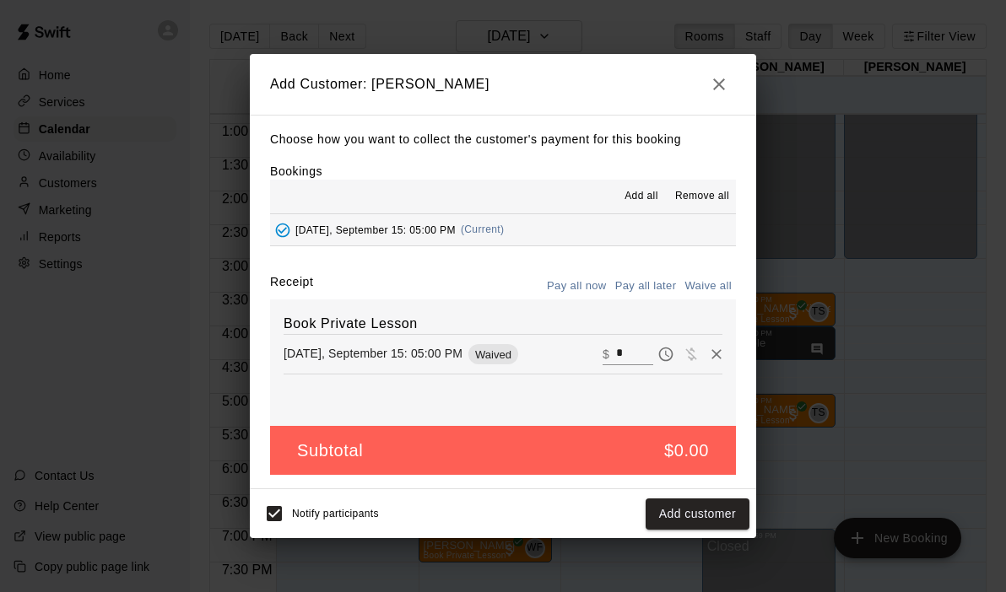
click at [627, 353] on input "*" at bounding box center [634, 354] width 37 height 22
type input "***"
click at [699, 526] on button "Checkout" at bounding box center [709, 514] width 79 height 31
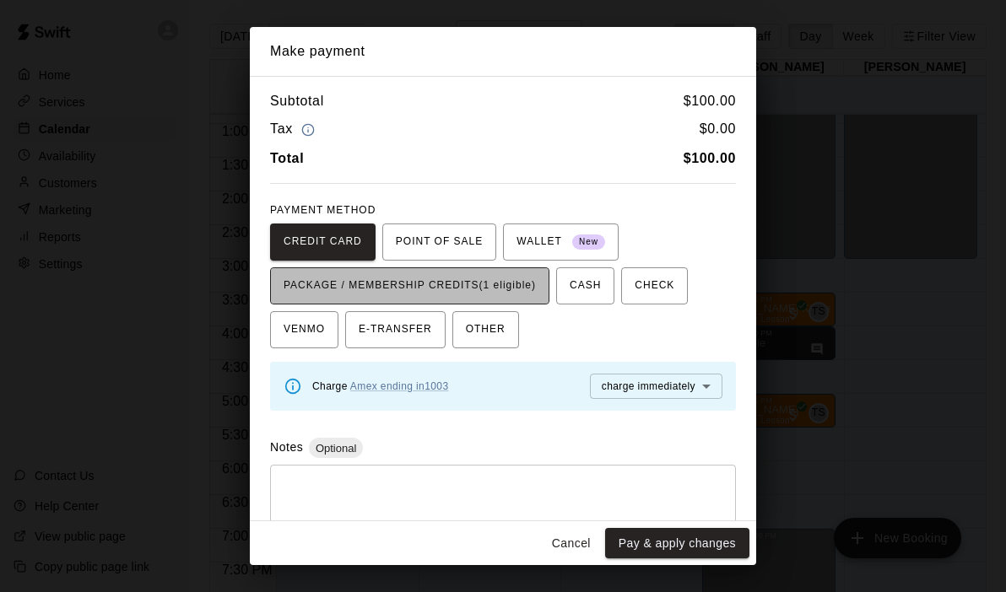
click at [472, 299] on span "PACKAGE / MEMBERSHIP CREDITS (1 eligible)" at bounding box center [409, 286] width 252 height 27
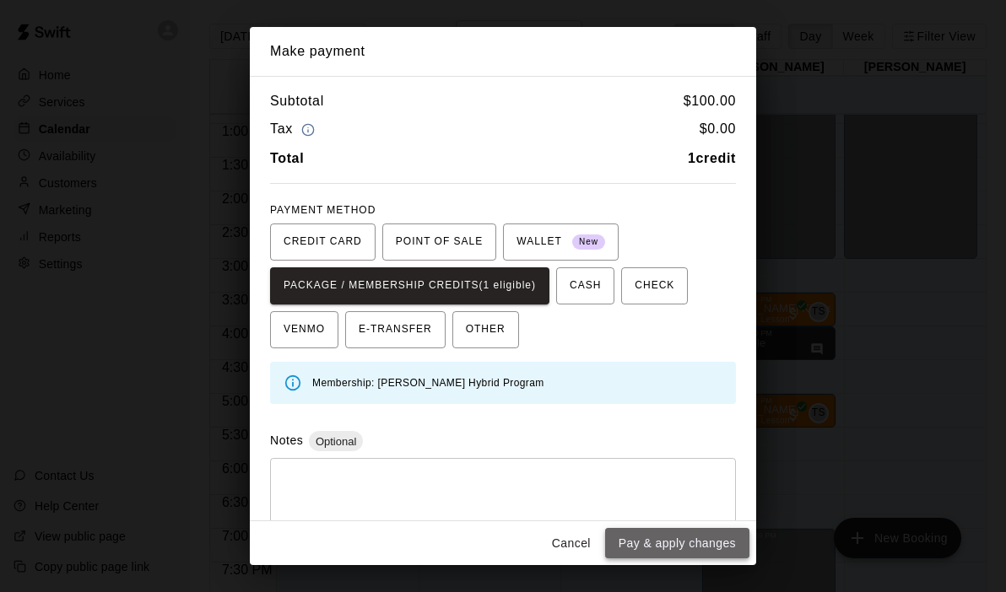
click at [651, 543] on button "Pay & apply changes" at bounding box center [677, 543] width 144 height 31
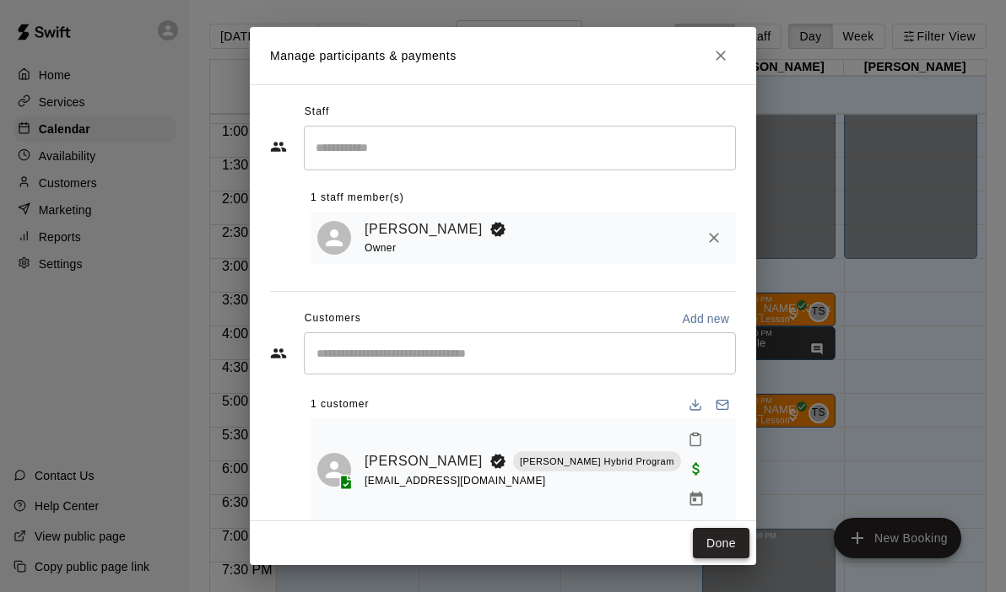
click at [736, 535] on button "Done" at bounding box center [721, 543] width 57 height 31
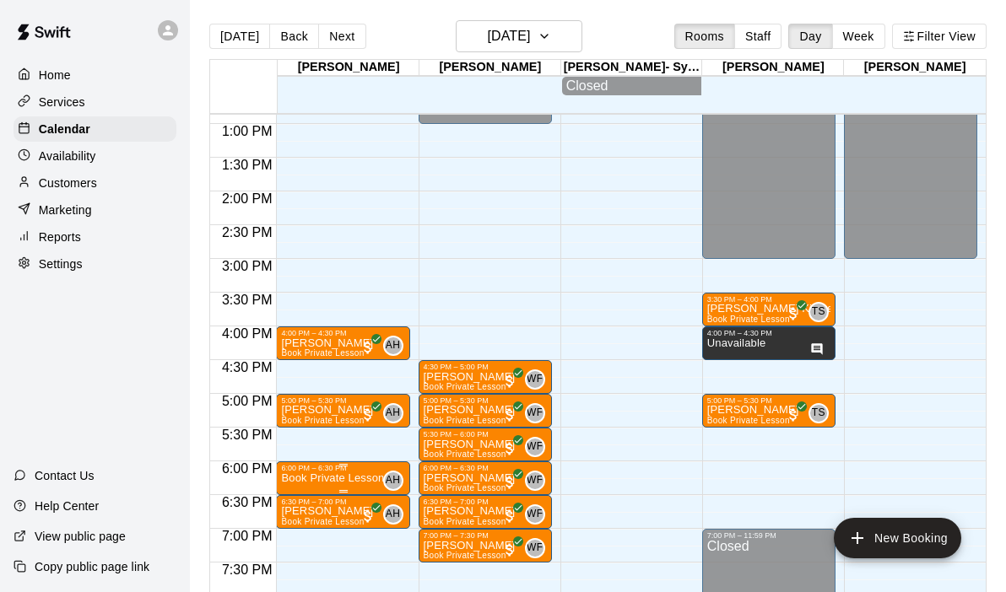
click at [333, 478] on p "Book Private Lesson" at bounding box center [332, 478] width 103 height 0
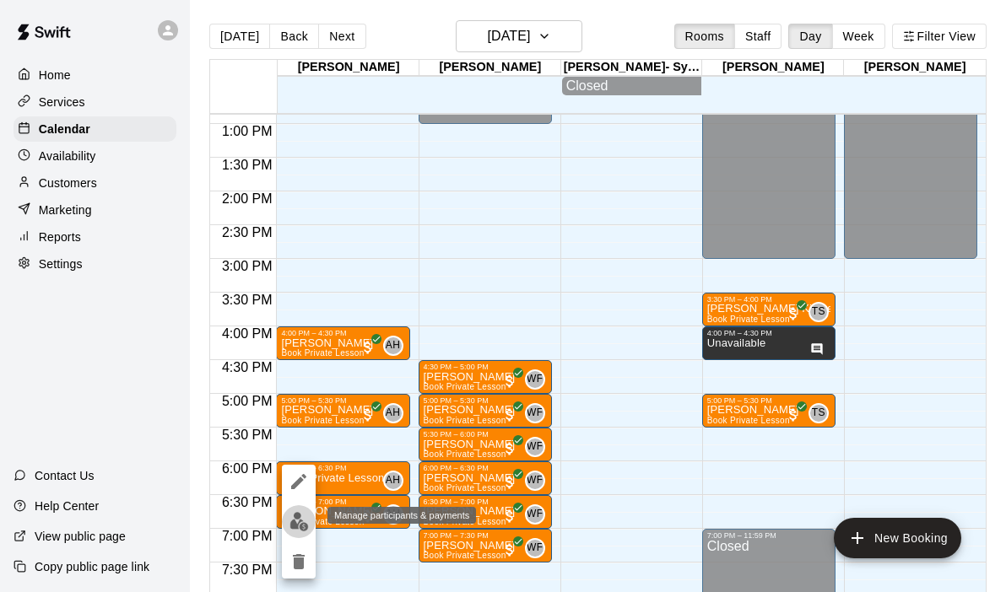
click at [308, 526] on img "edit" at bounding box center [298, 521] width 19 height 19
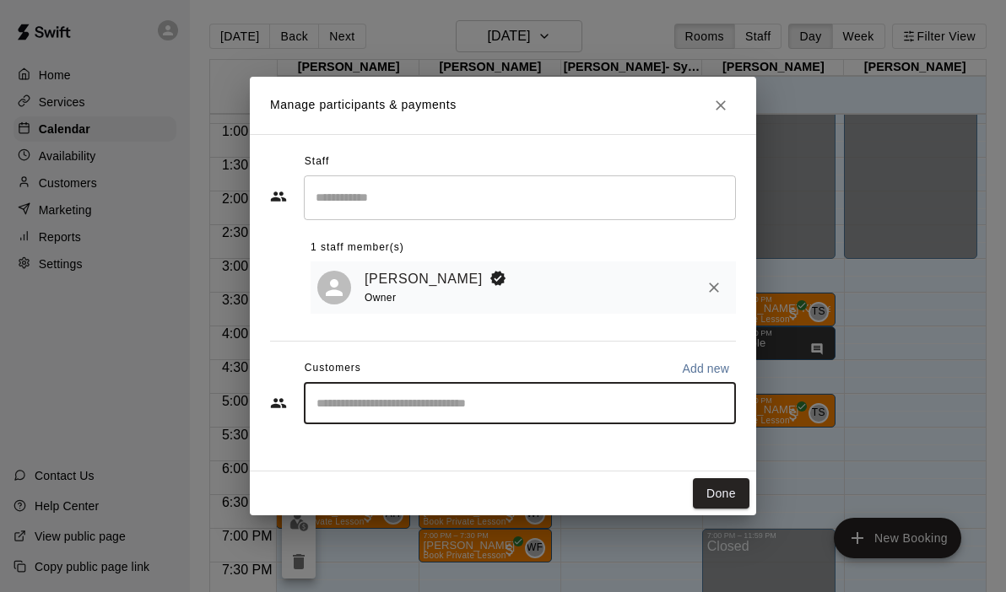
click at [386, 405] on input "Start typing to search customers..." at bounding box center [519, 403] width 417 height 17
type input "******"
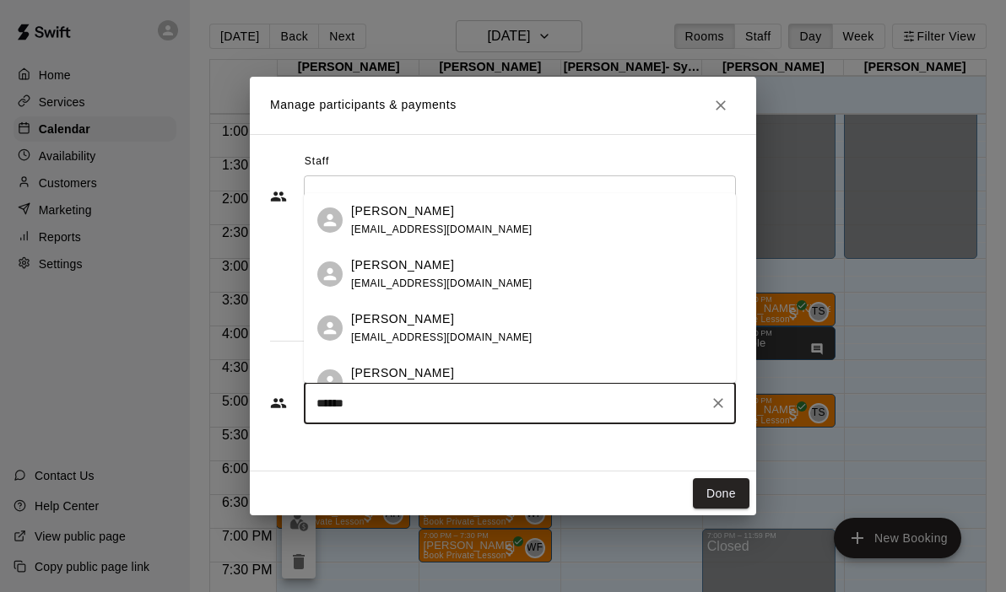
click at [431, 329] on div "Grayson Fleming knb.maf@gmail.com" at bounding box center [441, 328] width 181 height 36
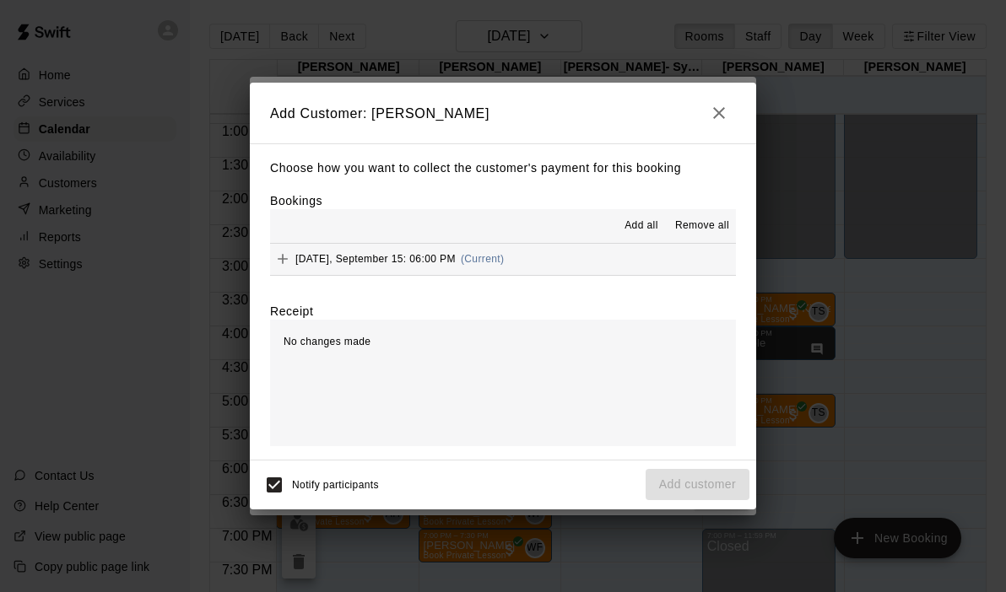
click at [572, 278] on div "Choose how you want to collect the customer's payment for this booking Bookings…" at bounding box center [503, 301] width 506 height 316
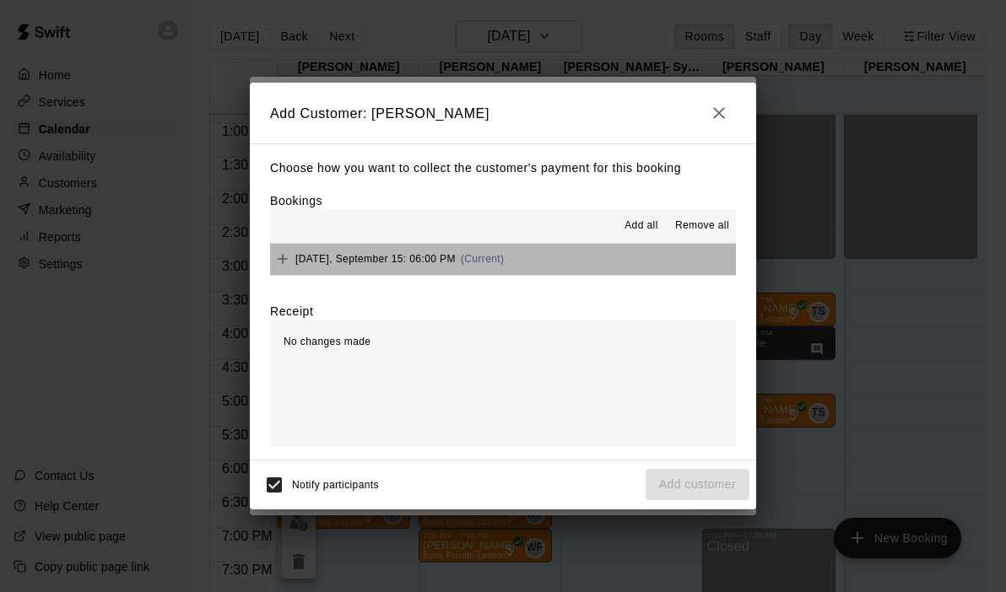
click at [554, 269] on button "Monday, September 15: 06:00 PM (Current)" at bounding box center [503, 259] width 466 height 31
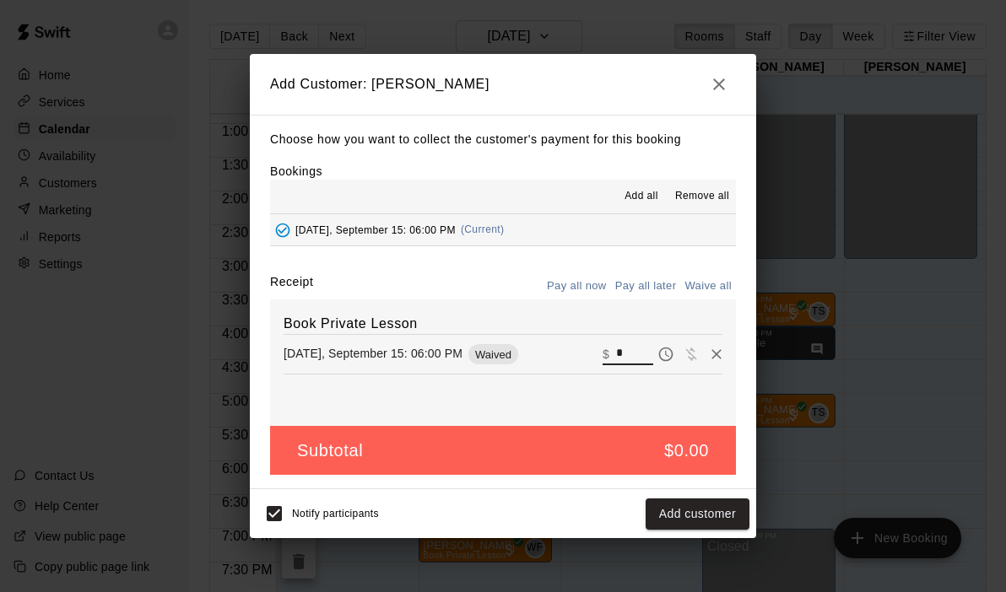
click at [630, 359] on input "*" at bounding box center [634, 354] width 37 height 22
type input "**"
click at [713, 511] on button "Checkout" at bounding box center [709, 514] width 79 height 31
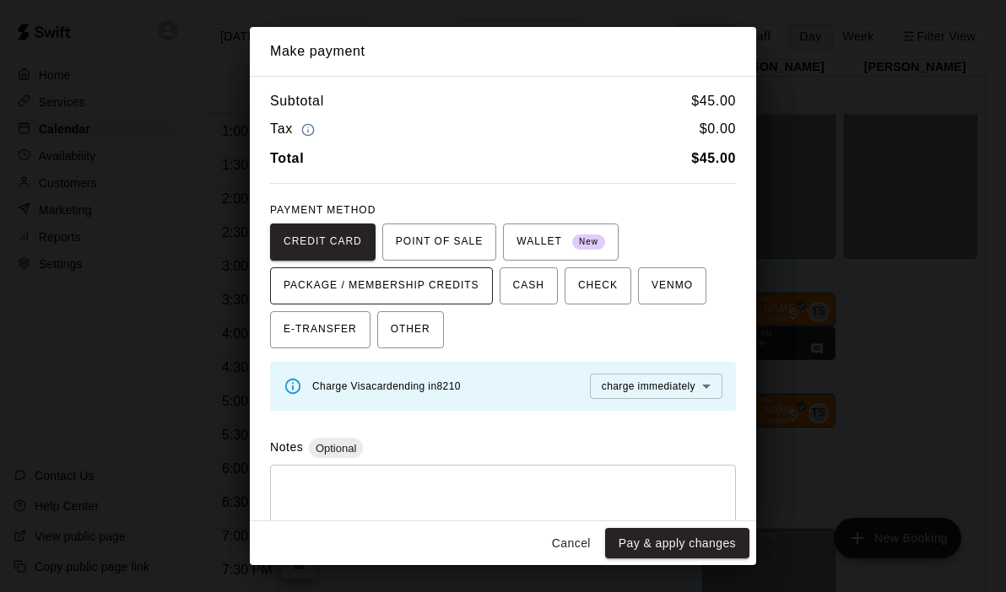
click at [471, 287] on span "PACKAGE / MEMBERSHIP CREDITS" at bounding box center [381, 286] width 196 height 27
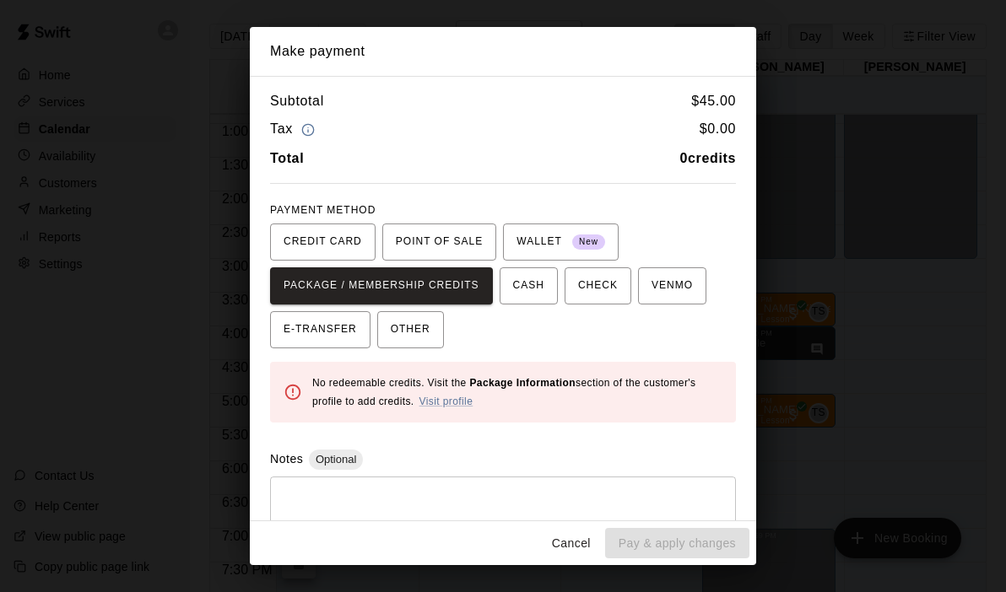
click at [558, 541] on button "Cancel" at bounding box center [571, 543] width 54 height 31
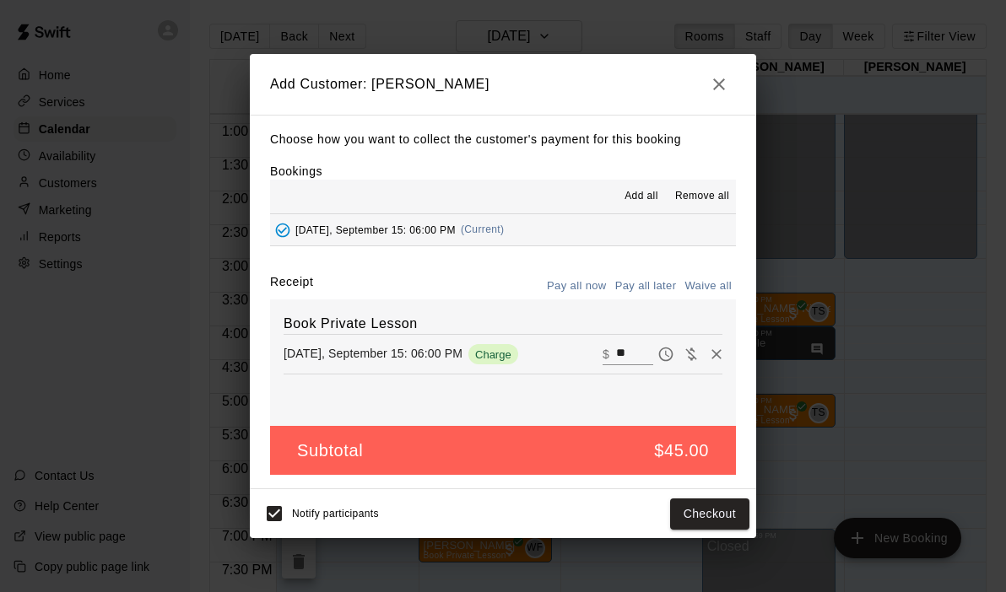
click at [715, 83] on icon "button" at bounding box center [719, 84] width 20 height 20
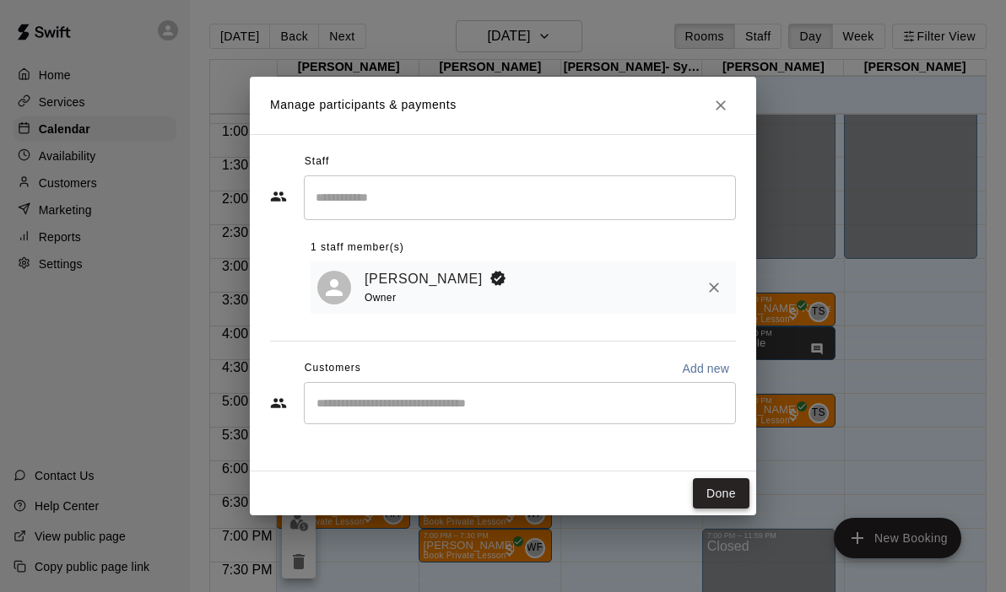
click at [707, 494] on button "Done" at bounding box center [721, 493] width 57 height 31
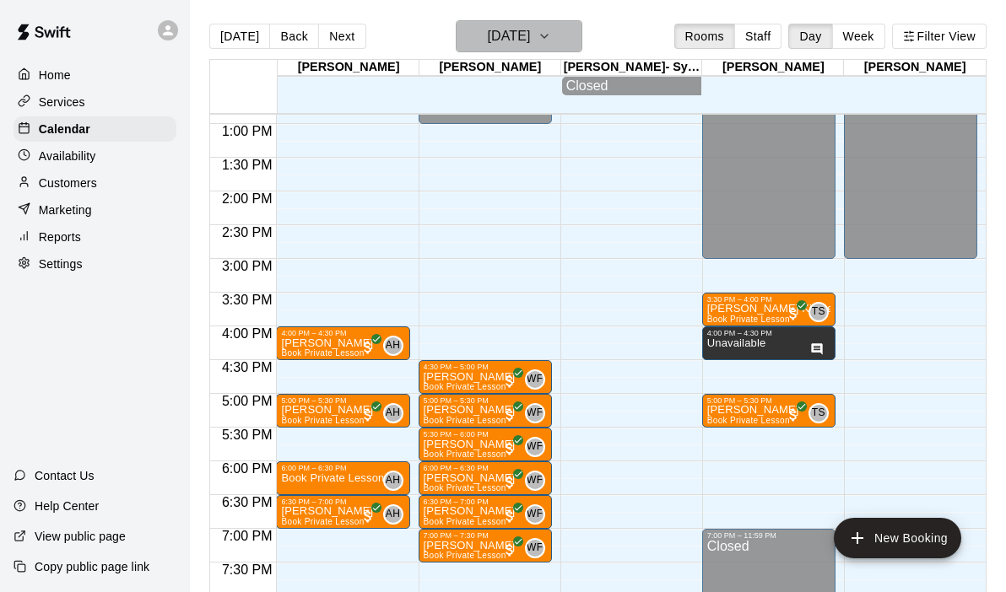
click at [559, 34] on button "[DATE]" at bounding box center [519, 36] width 127 height 32
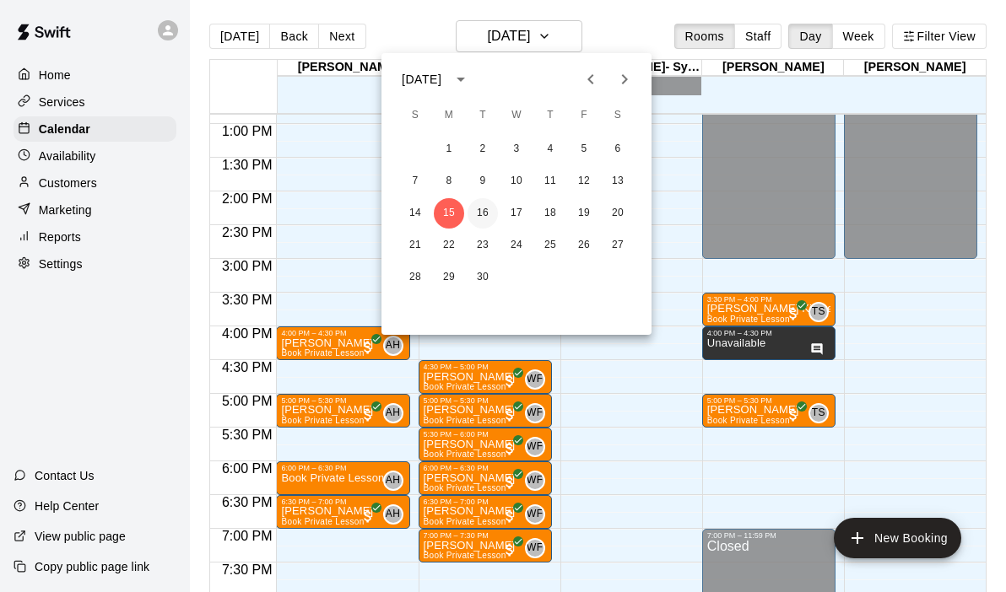
click at [486, 213] on button "16" at bounding box center [482, 213] width 30 height 30
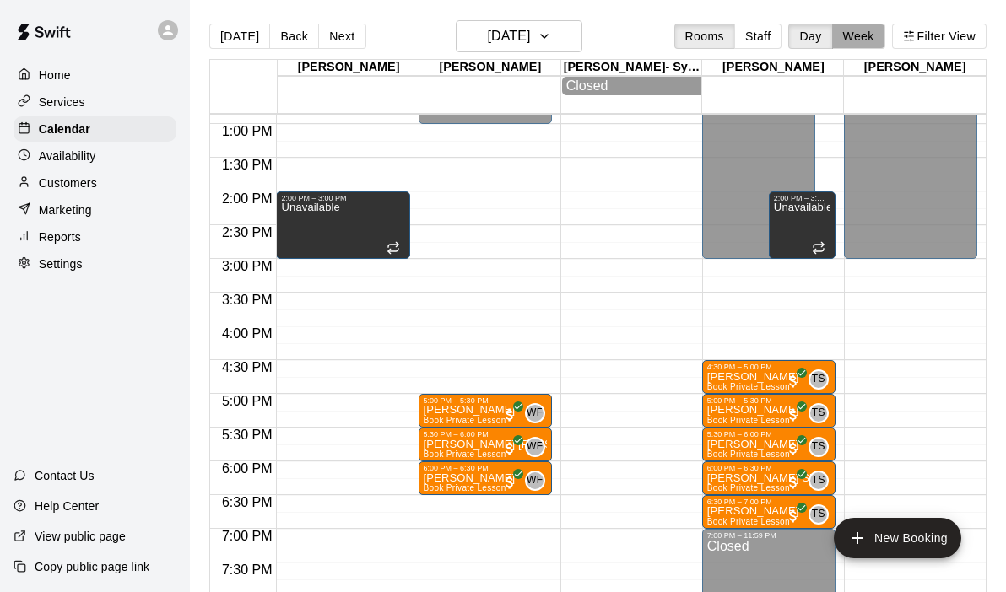
click at [865, 32] on button "Week" at bounding box center [858, 36] width 53 height 25
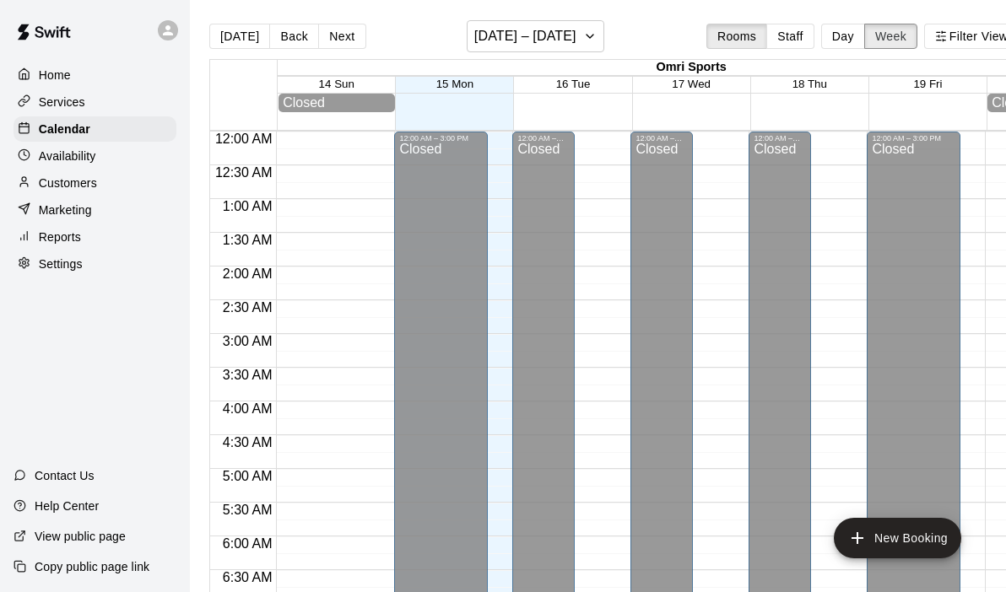
scroll to position [718, 0]
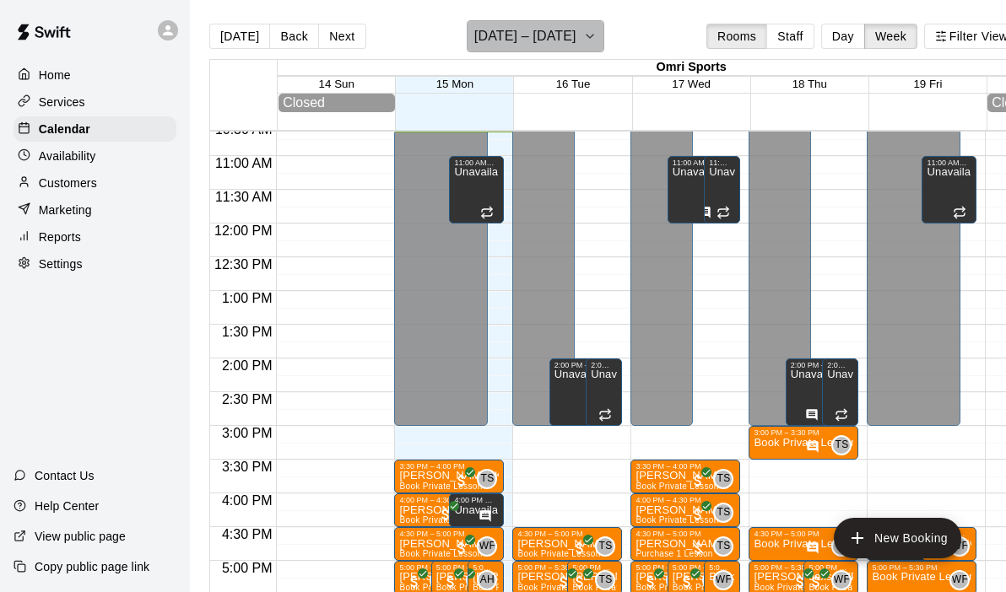
click at [593, 33] on icon "button" at bounding box center [589, 36] width 13 height 20
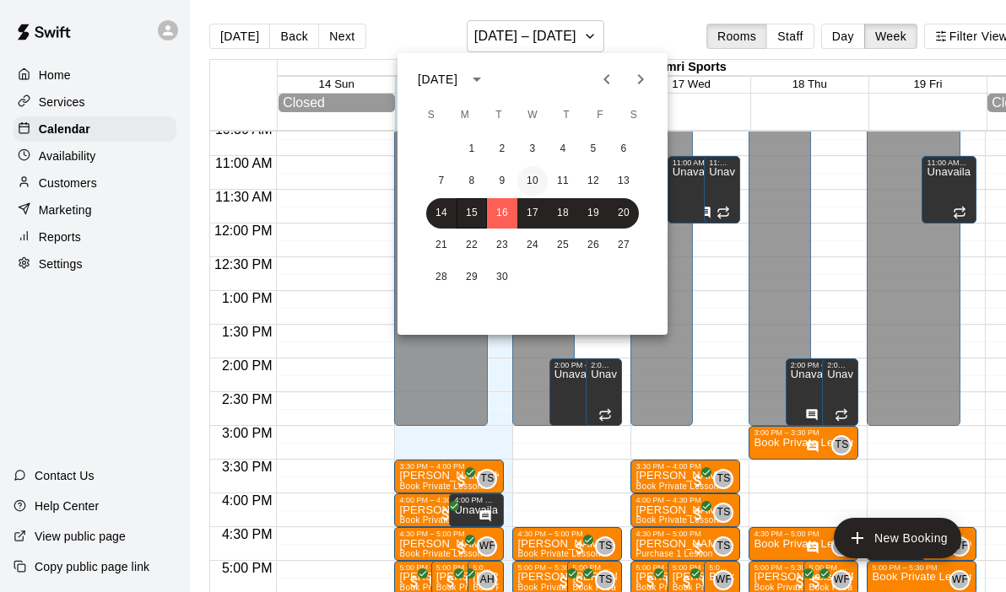
click at [537, 181] on button "10" at bounding box center [532, 181] width 30 height 30
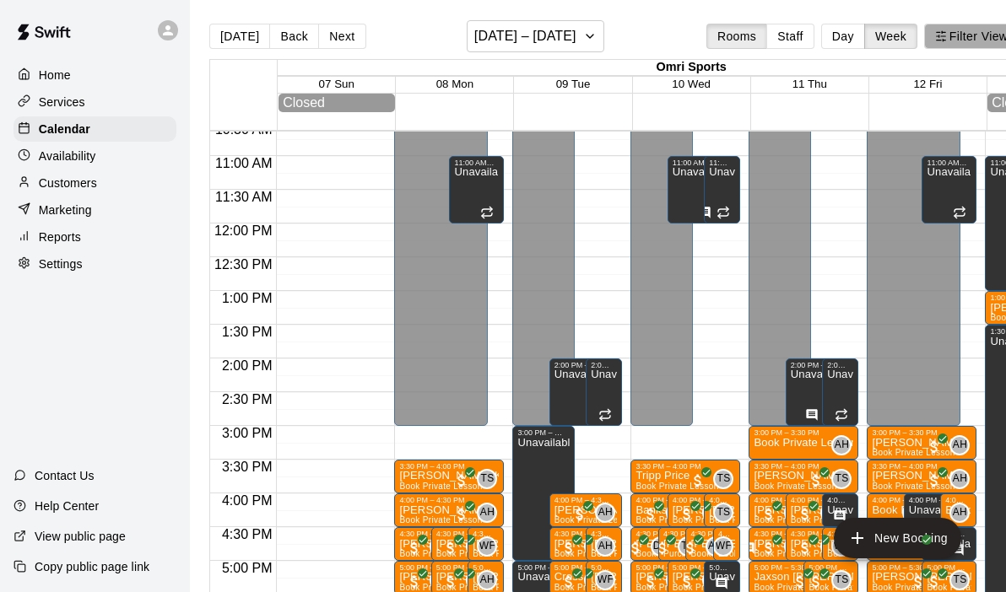
click at [945, 38] on icon "button" at bounding box center [941, 36] width 12 height 12
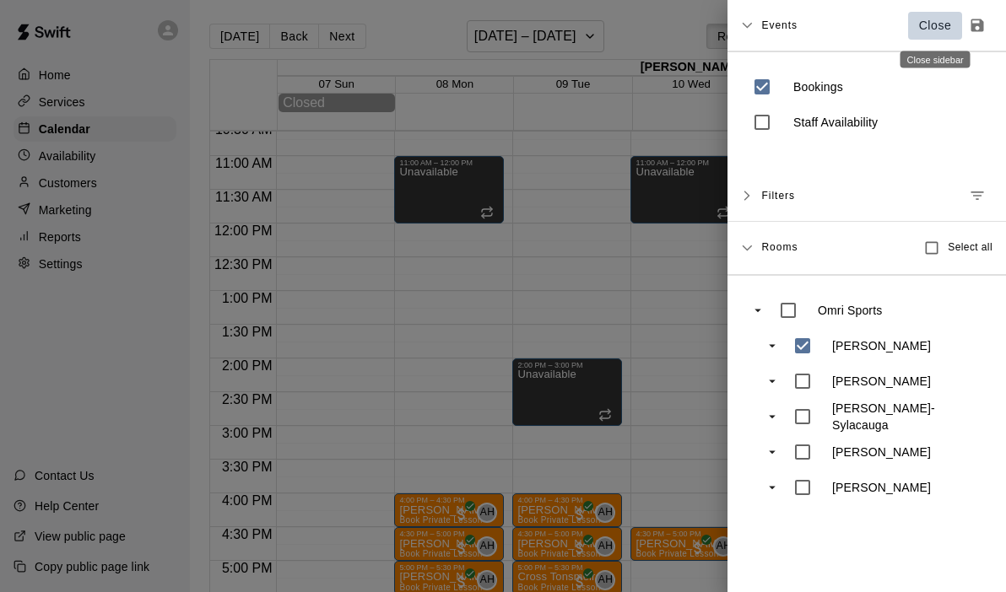
click at [929, 31] on p "Close" at bounding box center [935, 26] width 33 height 18
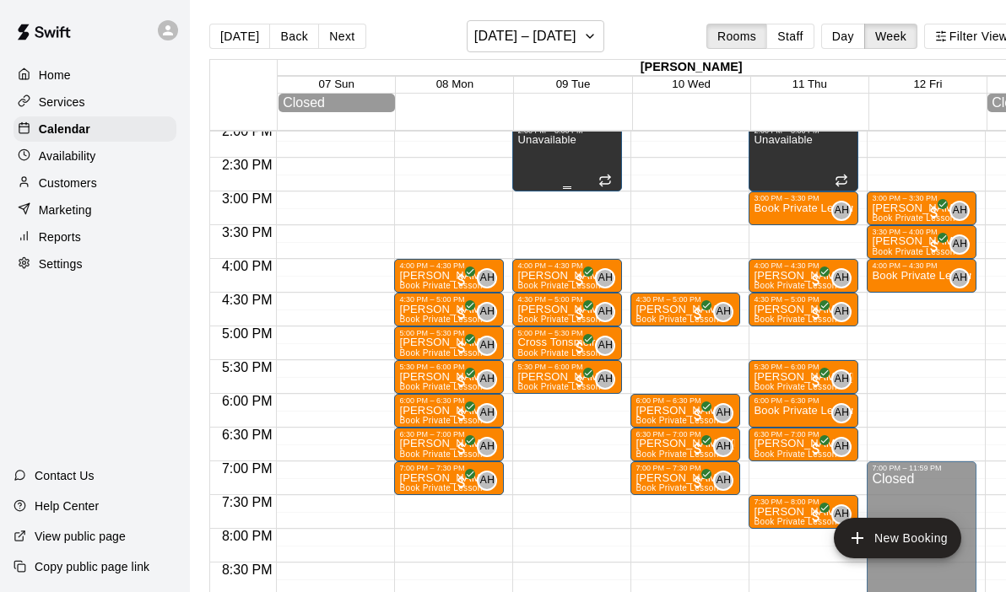
scroll to position [956, 0]
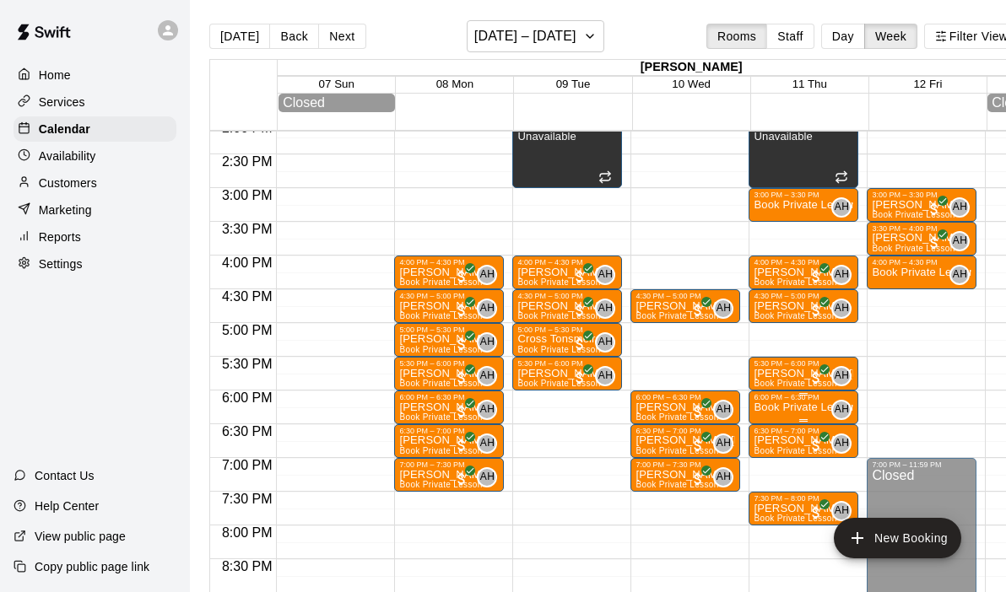
click at [801, 408] on p "Book Private Lesson" at bounding box center [803, 408] width 100 height 0
click at [774, 508] on icon "delete" at bounding box center [771, 506] width 12 height 15
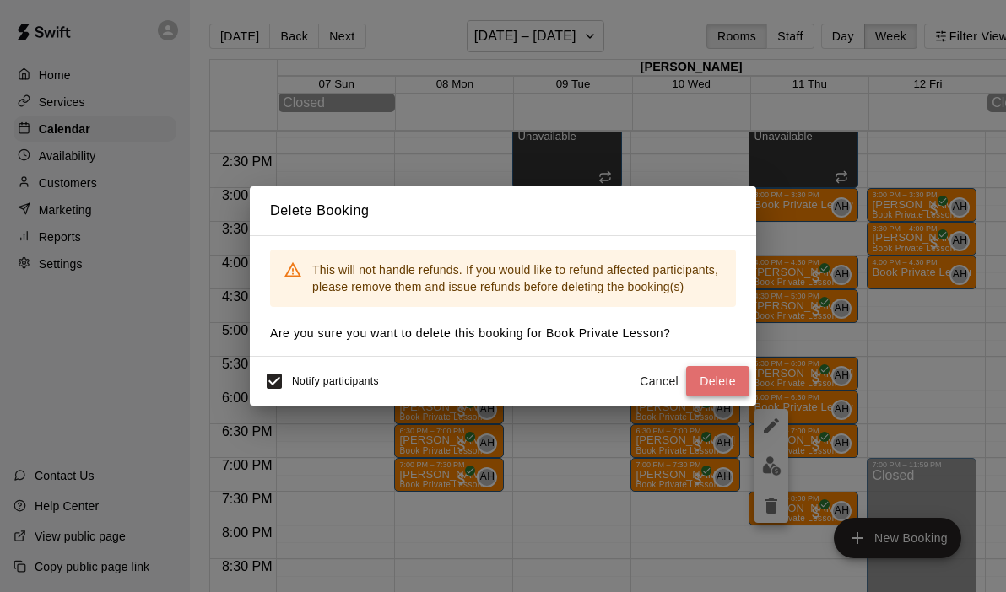
click at [730, 386] on button "Delete" at bounding box center [717, 381] width 63 height 31
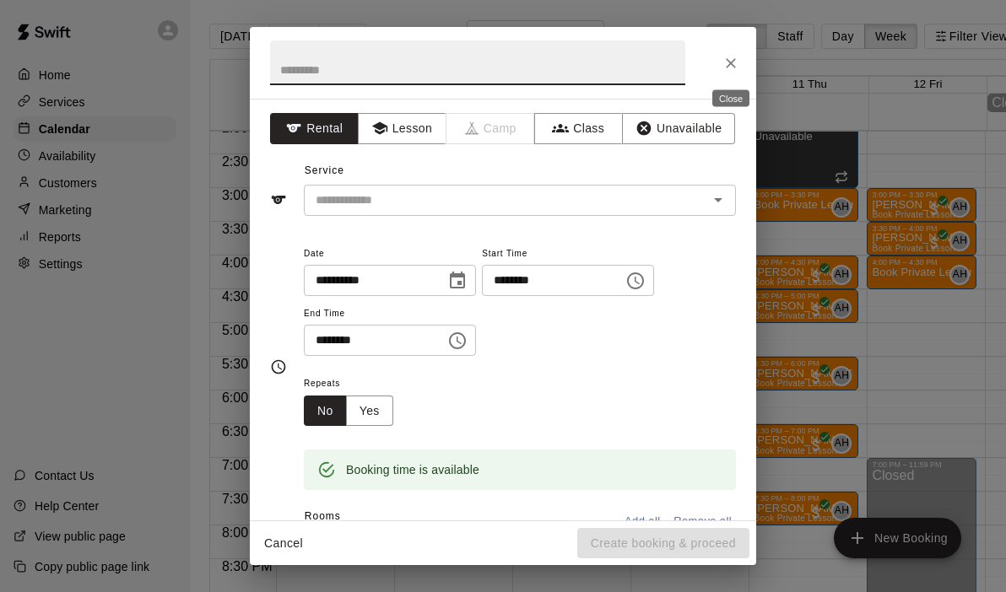
click at [732, 67] on icon "Close" at bounding box center [730, 63] width 17 height 17
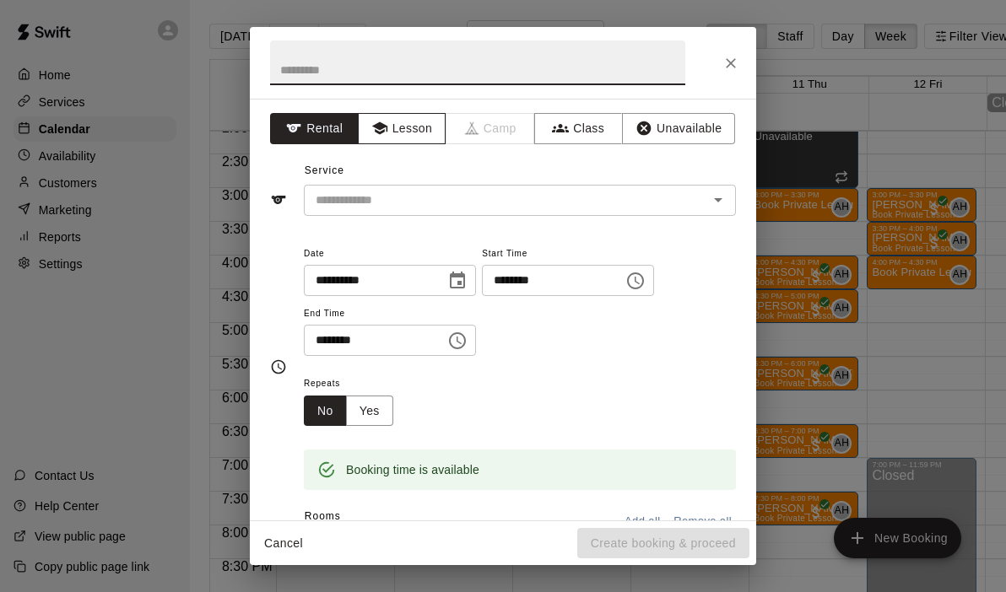
click at [397, 131] on button "Lesson" at bounding box center [402, 128] width 89 height 31
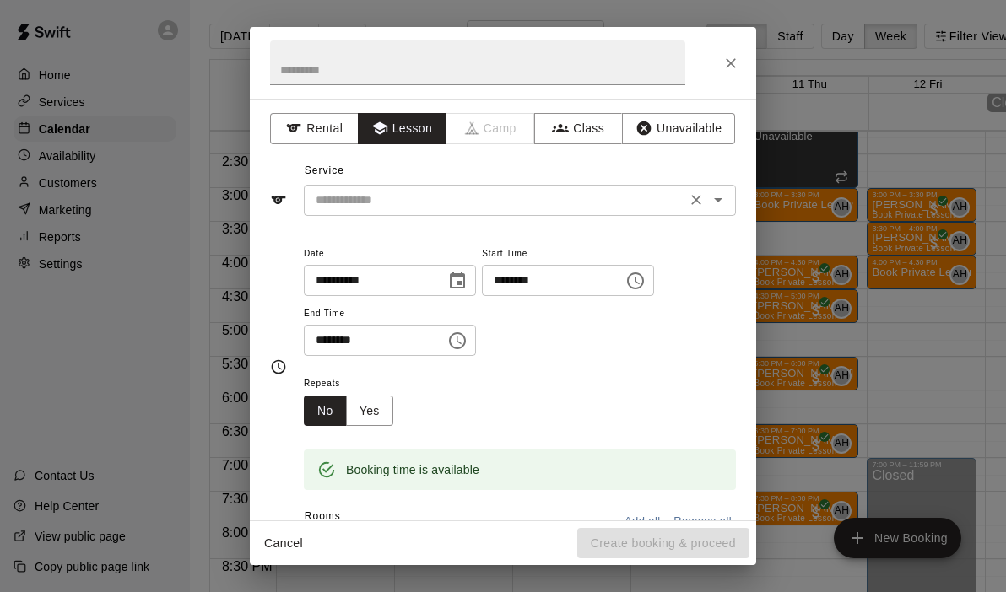
click at [732, 196] on div "​" at bounding box center [520, 200] width 432 height 31
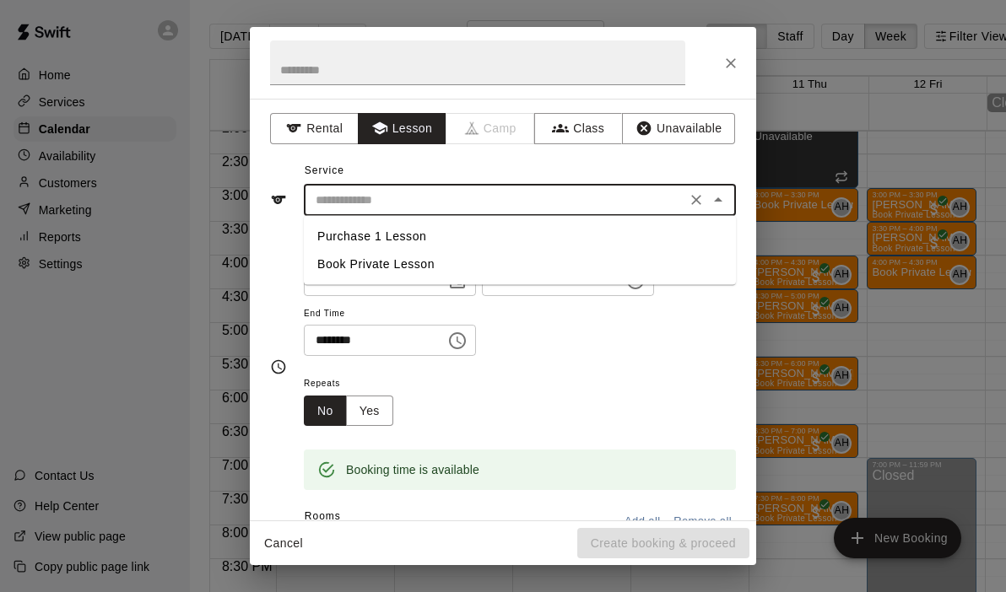
click at [319, 266] on li "Book Private Lesson" at bounding box center [520, 265] width 432 height 28
type input "**********"
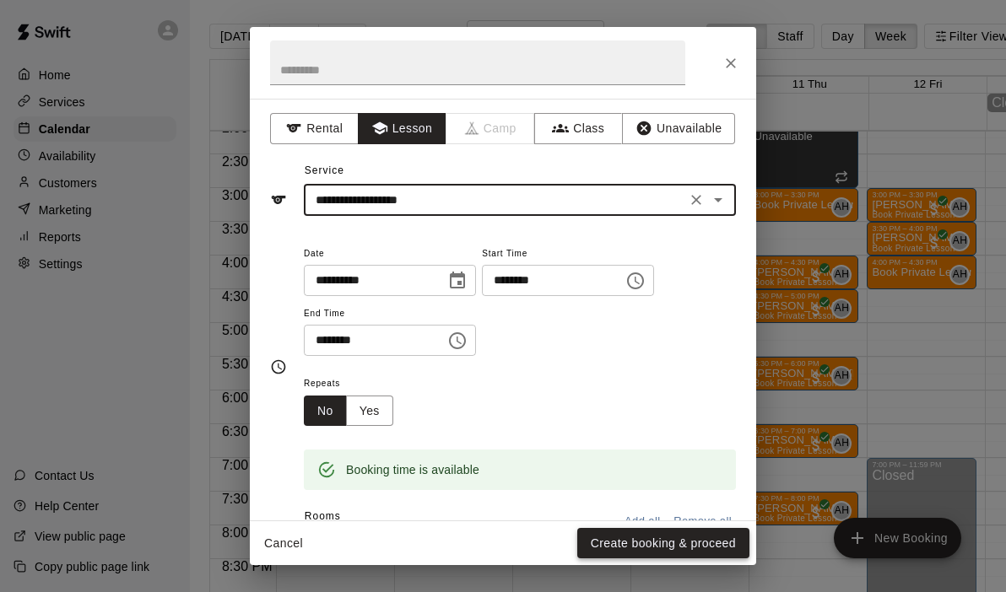
click at [614, 539] on button "Create booking & proceed" at bounding box center [663, 543] width 172 height 31
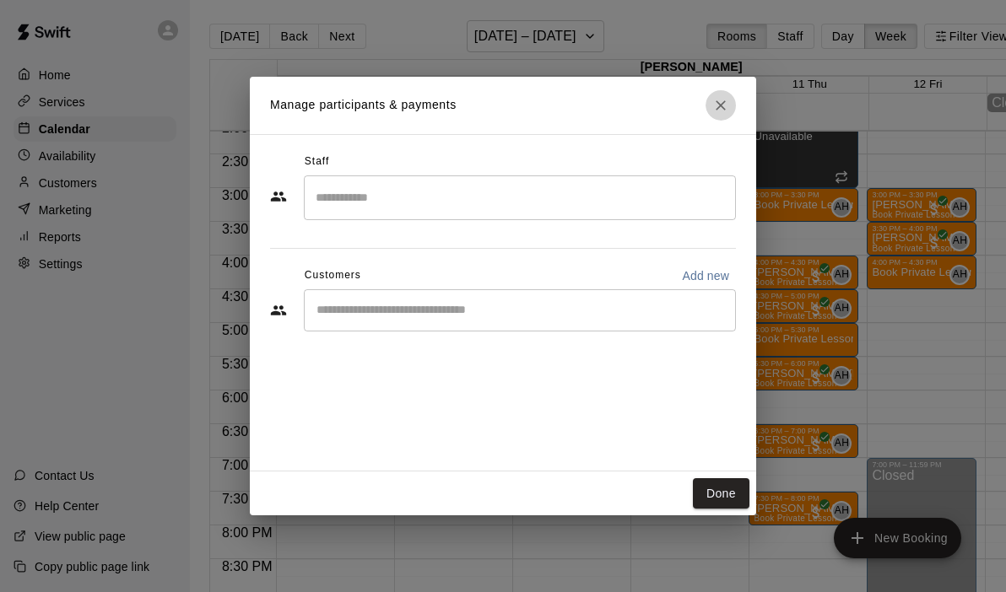
click at [725, 106] on icon "Close" at bounding box center [720, 105] width 17 height 17
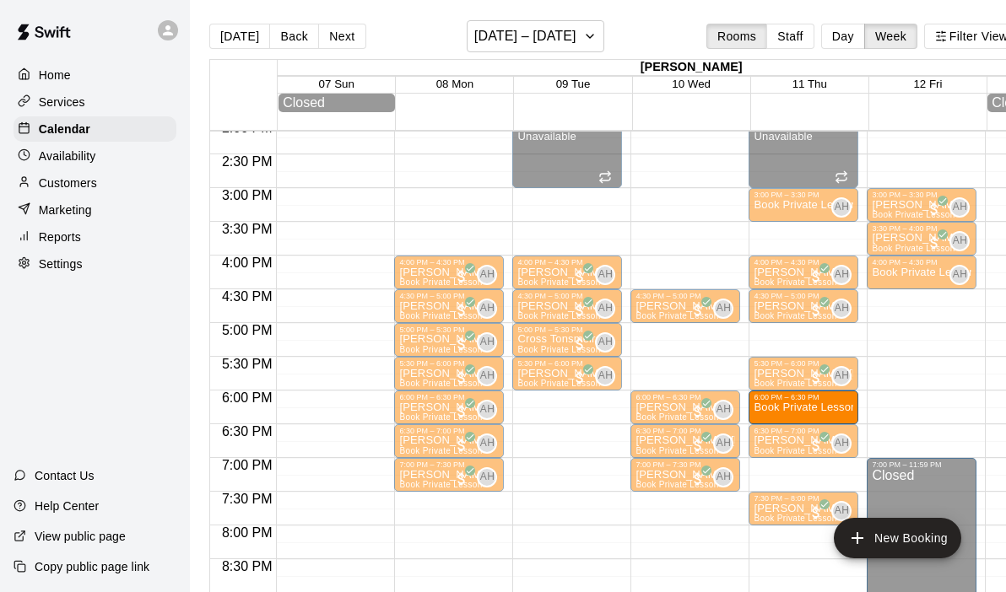
drag, startPoint x: 796, startPoint y: 370, endPoint x: 786, endPoint y: 413, distance: 44.2
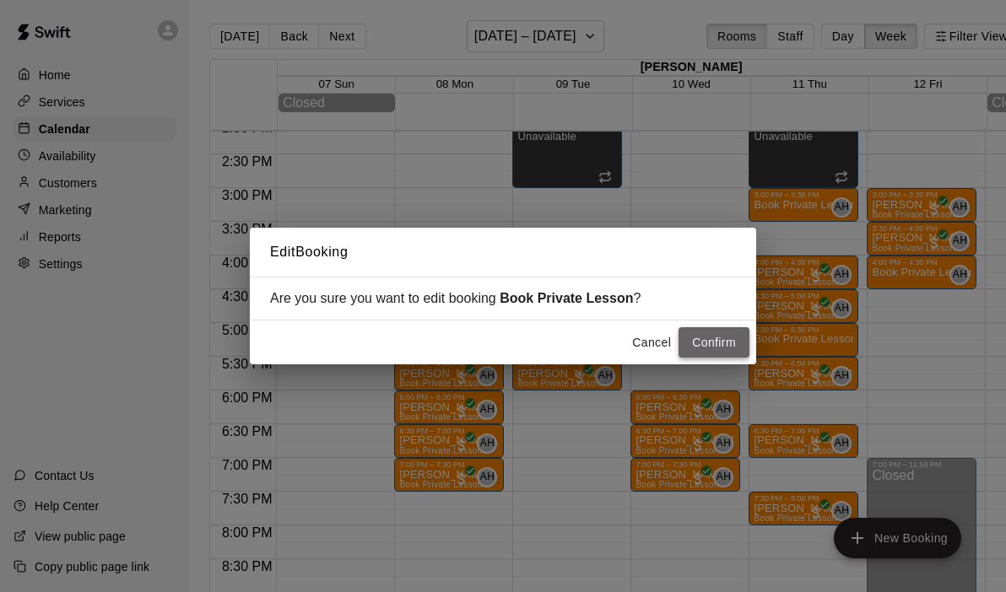
click at [708, 344] on button "Confirm" at bounding box center [713, 342] width 71 height 31
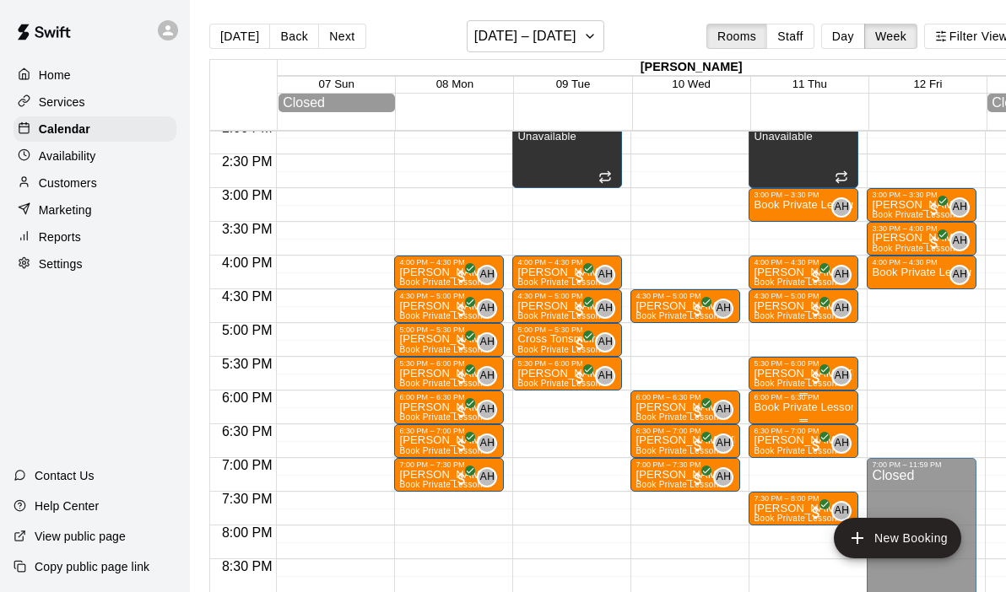
click at [795, 408] on p "Book Private Lesson" at bounding box center [803, 408] width 100 height 0
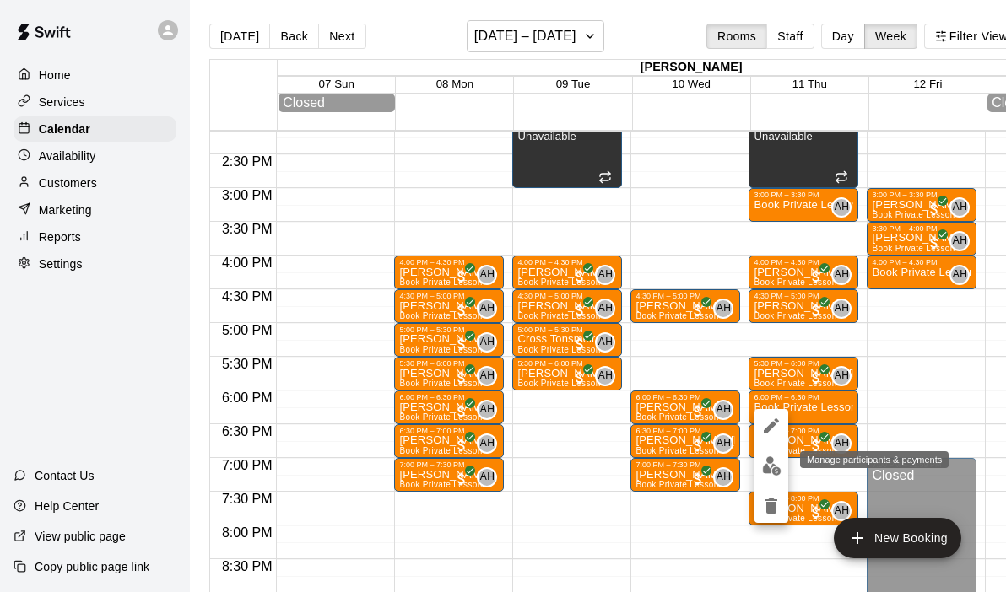
click at [767, 473] on img "edit" at bounding box center [771, 465] width 19 height 19
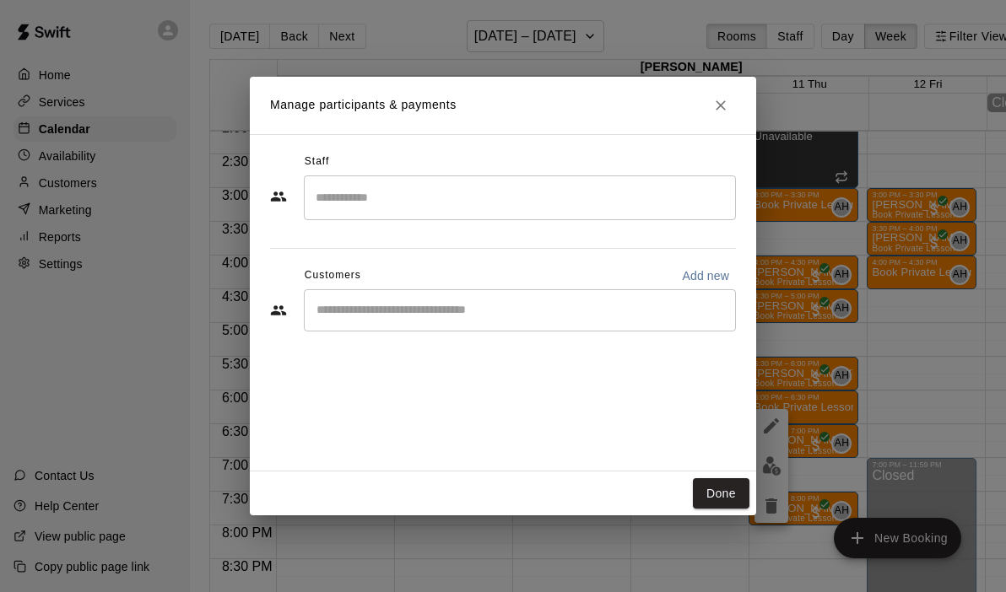
click at [397, 199] on input "Search staff" at bounding box center [519, 198] width 417 height 30
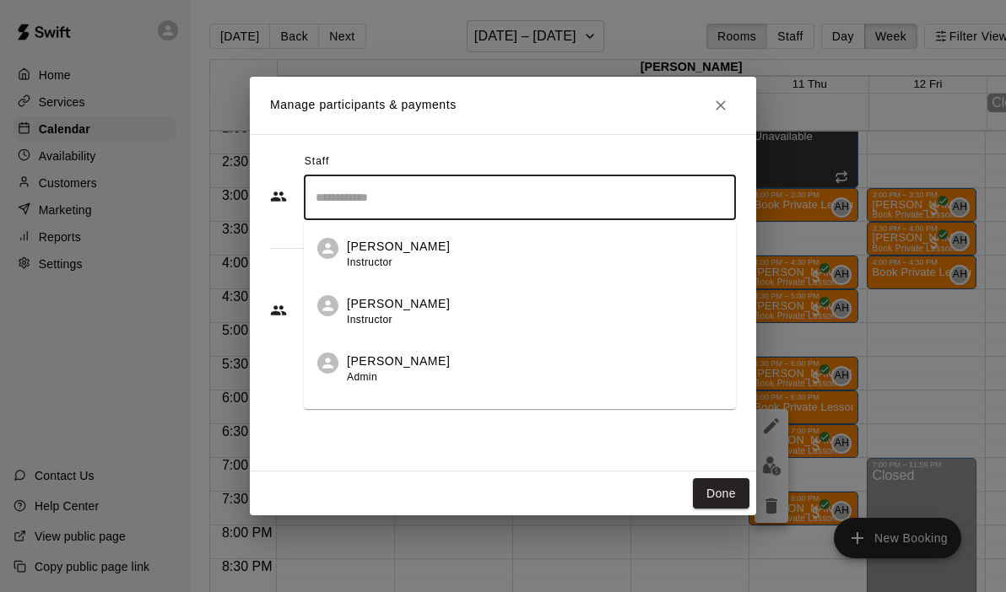
scroll to position [97, 0]
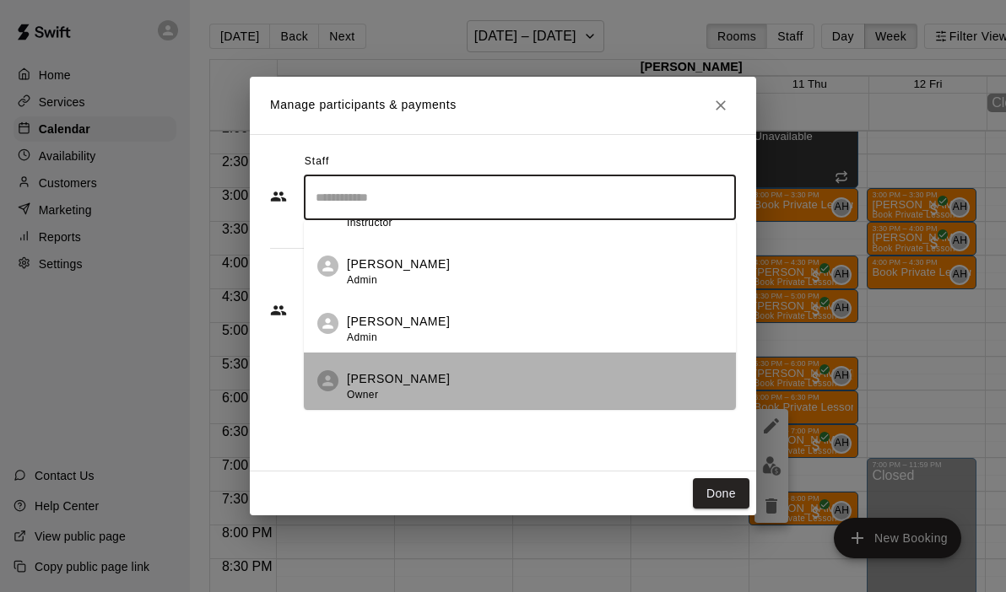
click at [382, 376] on p "[PERSON_NAME]" at bounding box center [398, 379] width 103 height 18
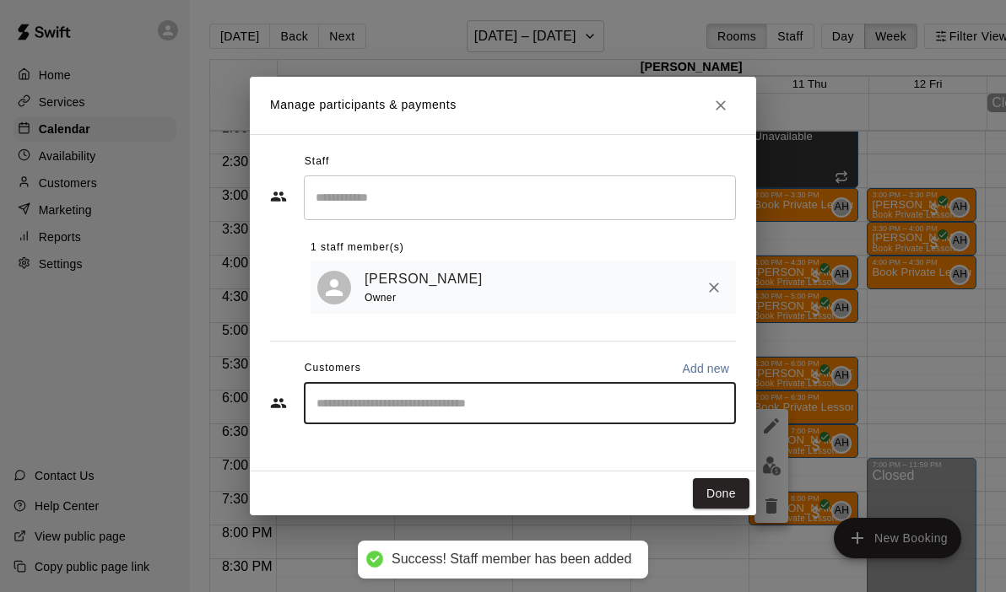
click at [348, 407] on input "Start typing to search customers..." at bounding box center [519, 403] width 417 height 17
type input "***"
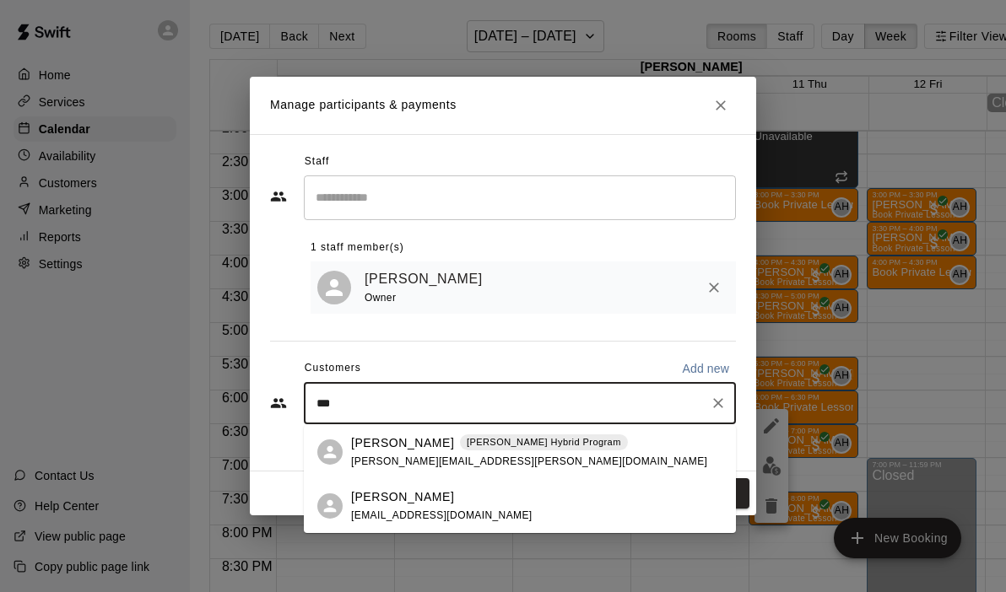
click at [392, 453] on div "Dax Guin Andrew Hill's Hybrid Program haley.guin@michelin.com" at bounding box center [529, 453] width 356 height 36
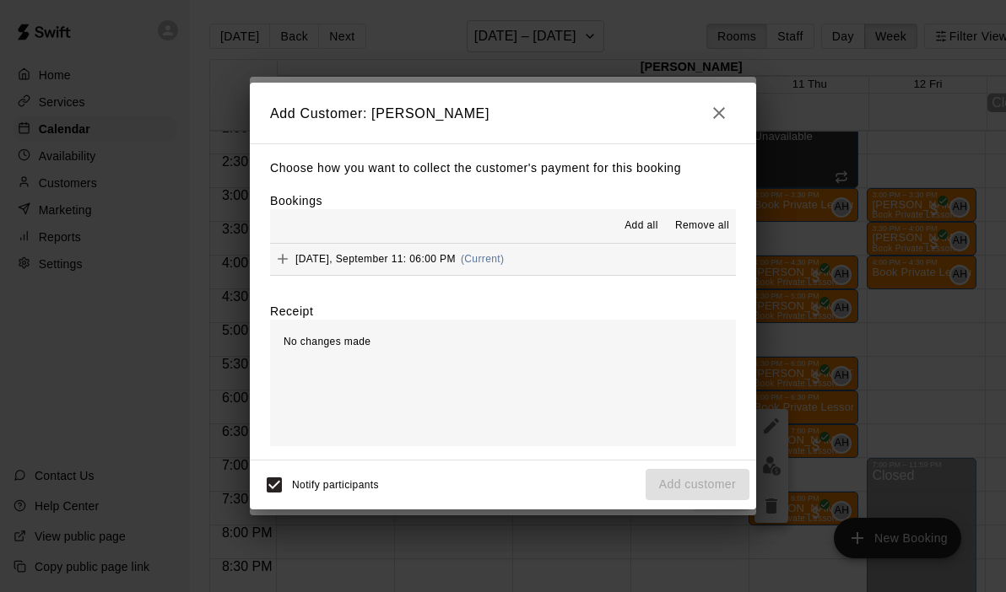
click at [582, 256] on button "Thursday, September 11: 06:00 PM (Current)" at bounding box center [503, 259] width 466 height 31
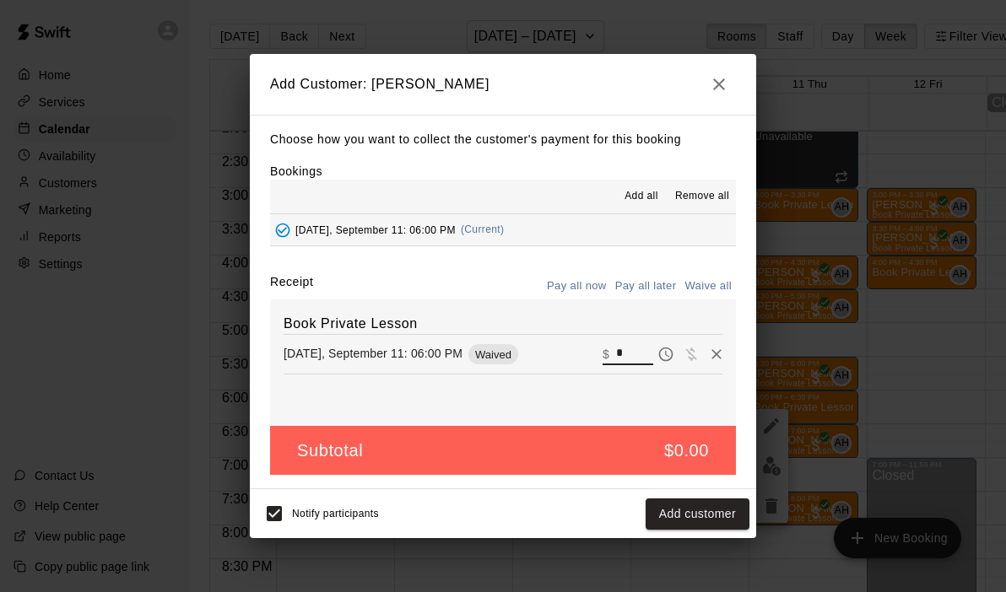
click at [631, 356] on input "*" at bounding box center [634, 354] width 37 height 22
type input "*"
type input "***"
click at [698, 515] on button "Checkout" at bounding box center [709, 514] width 79 height 31
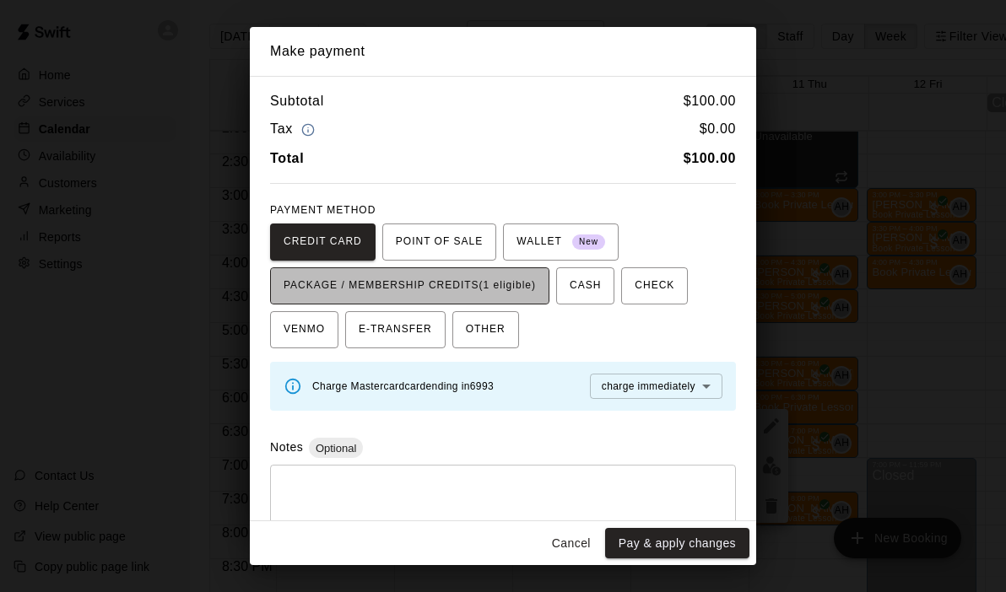
click at [465, 292] on span "PACKAGE / MEMBERSHIP CREDITS (1 eligible)" at bounding box center [409, 286] width 252 height 27
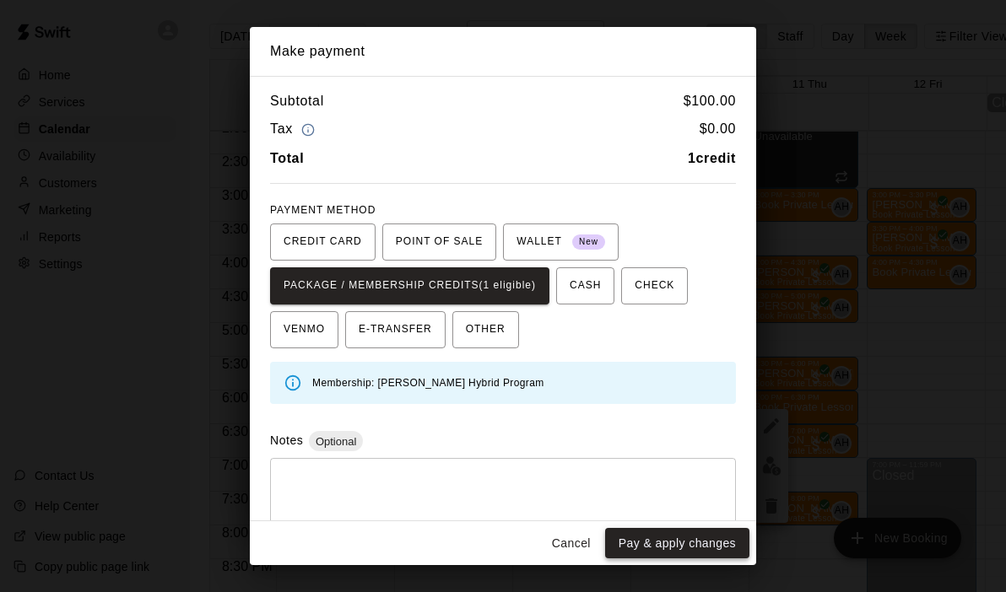
click at [643, 547] on button "Pay & apply changes" at bounding box center [677, 543] width 144 height 31
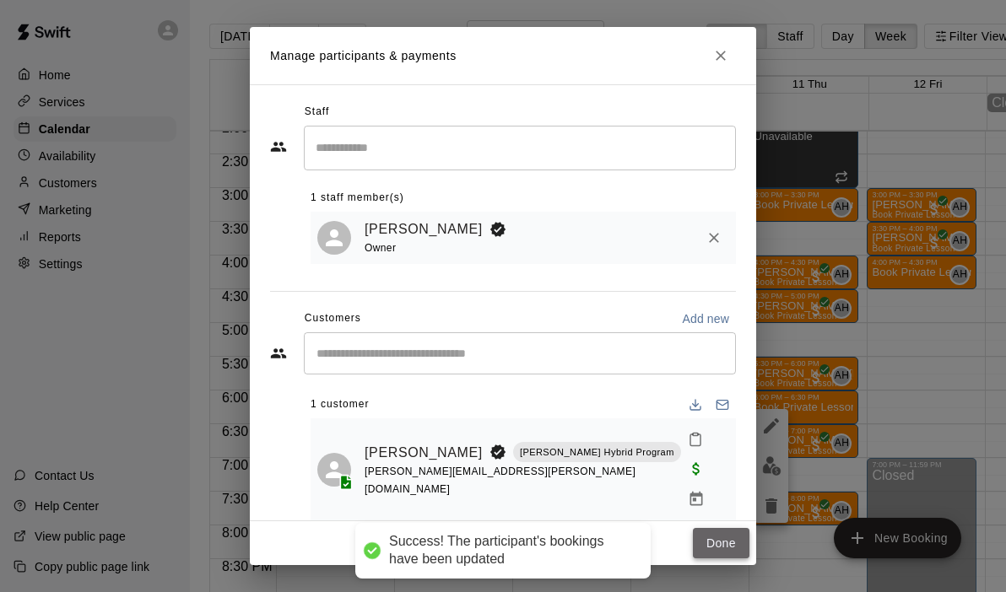
click at [718, 541] on button "Done" at bounding box center [721, 543] width 57 height 31
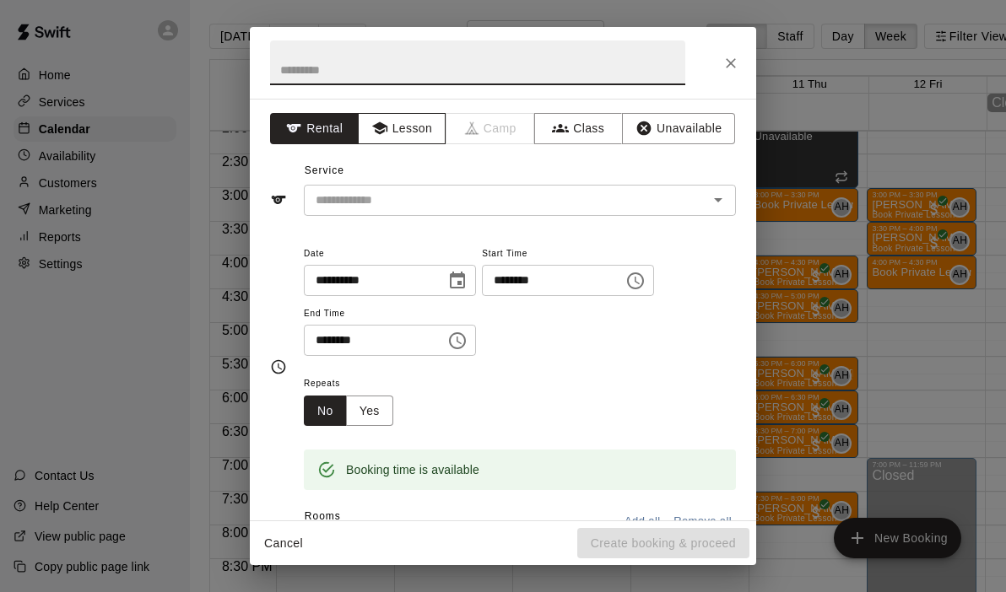
click at [420, 124] on button "Lesson" at bounding box center [402, 128] width 89 height 31
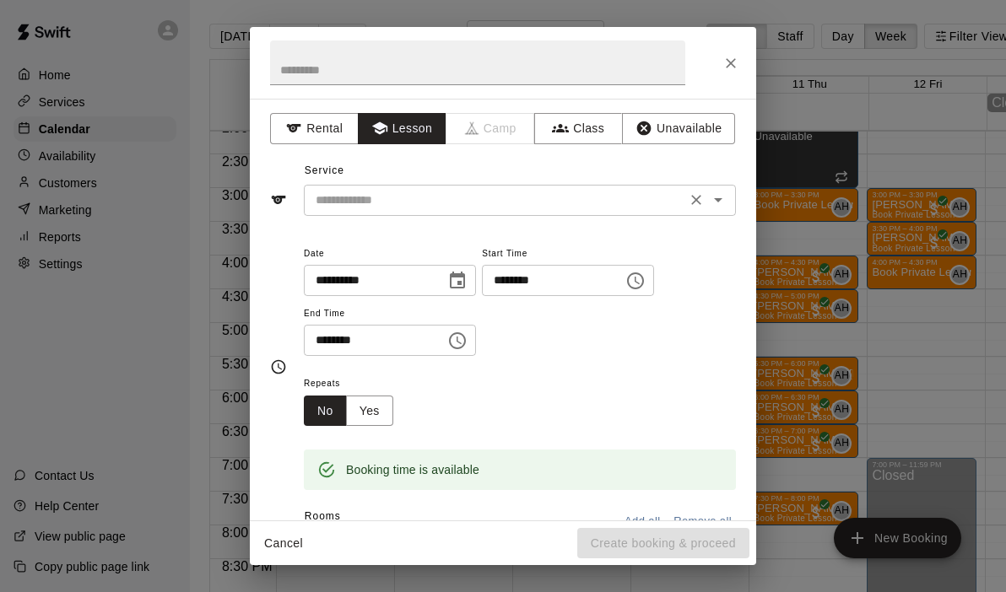
click at [721, 202] on icon "Open" at bounding box center [718, 200] width 20 height 20
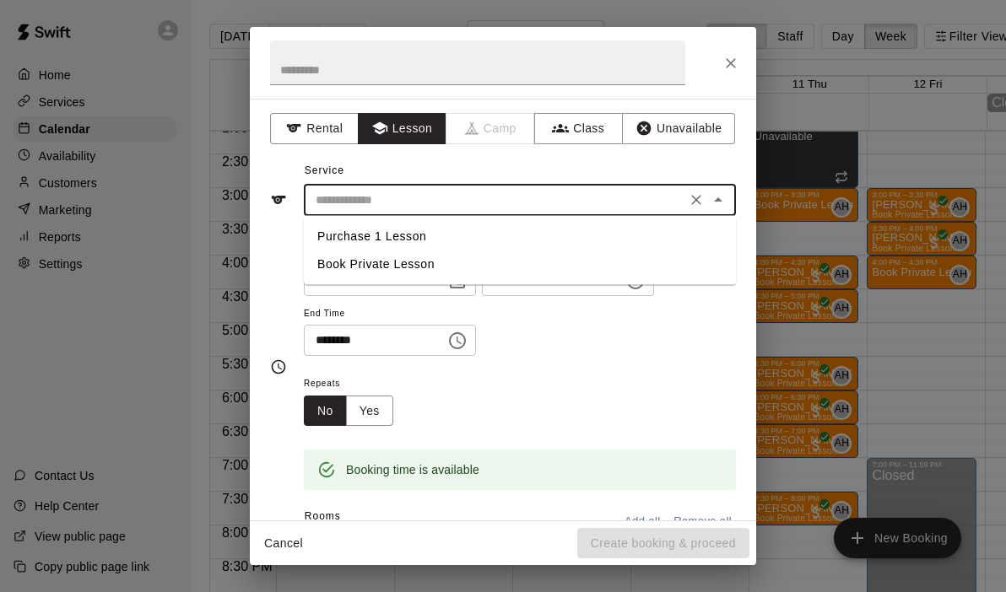
click at [440, 273] on li "Book Private Lesson" at bounding box center [520, 265] width 432 height 28
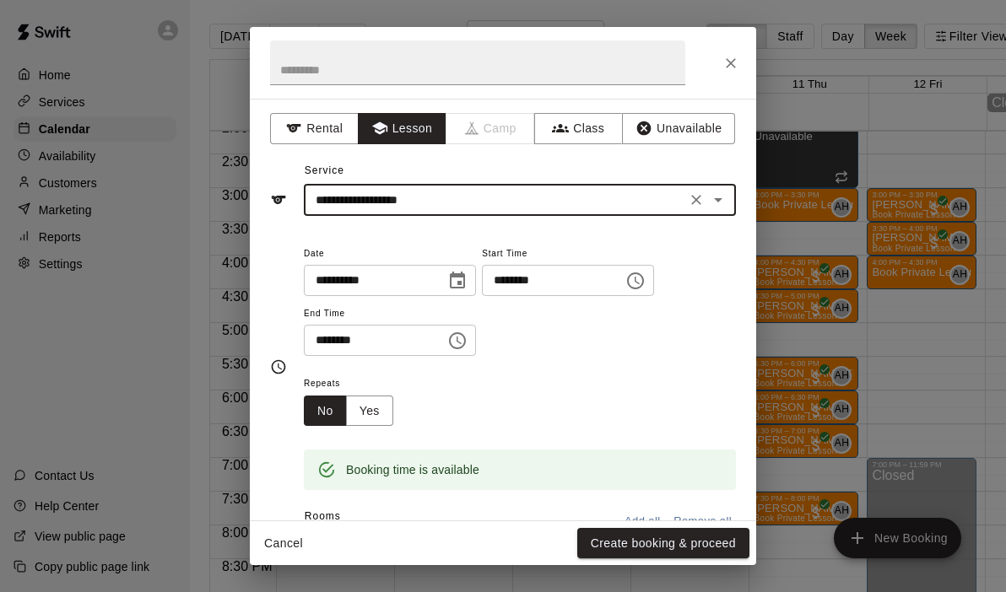
click at [719, 198] on icon "Open" at bounding box center [718, 200] width 8 height 4
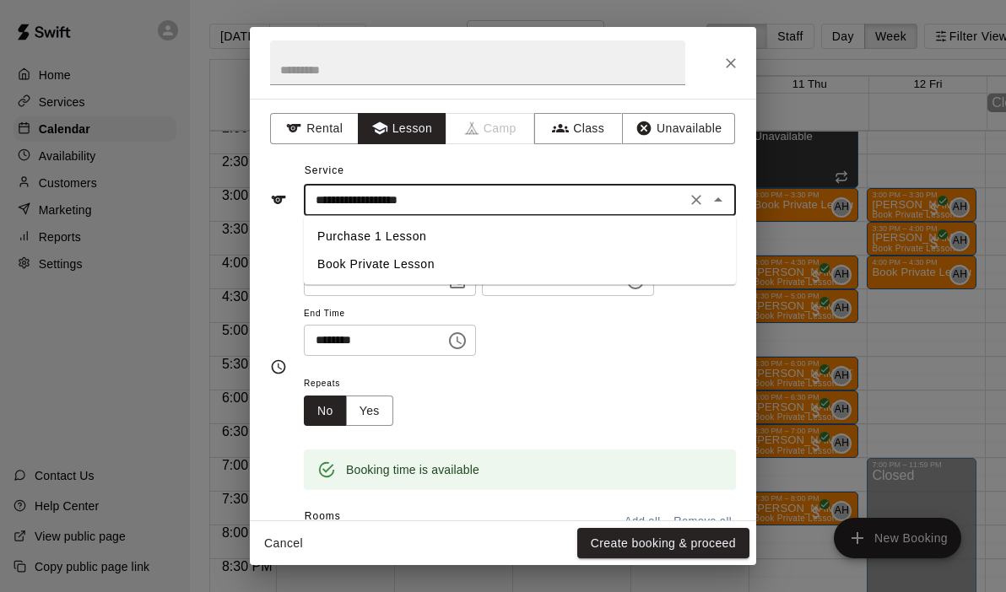
click at [397, 242] on li "Purchase 1 Lesson" at bounding box center [520, 237] width 432 height 28
type input "**********"
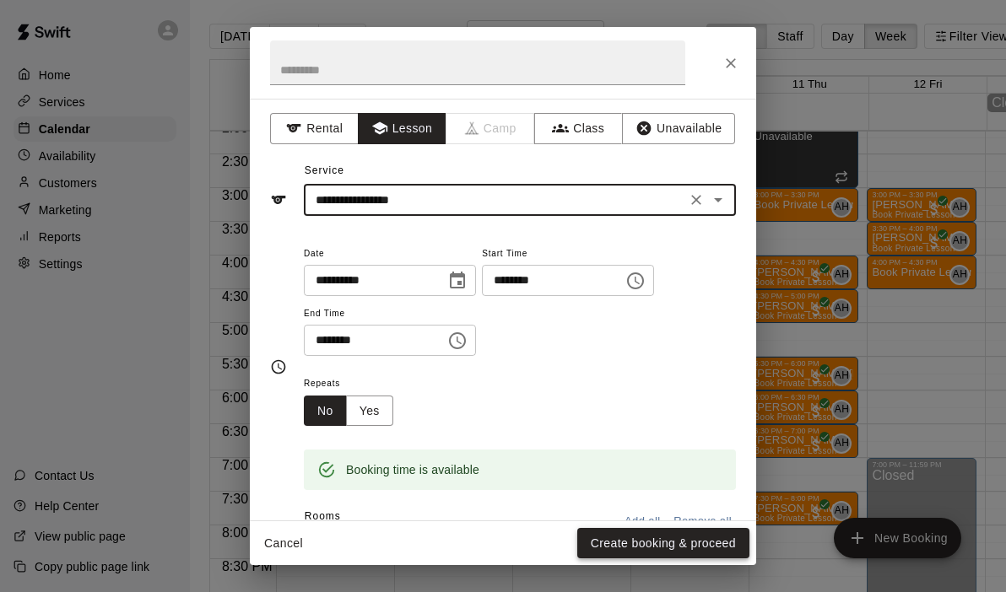
click at [651, 547] on button "Create booking & proceed" at bounding box center [663, 543] width 172 height 31
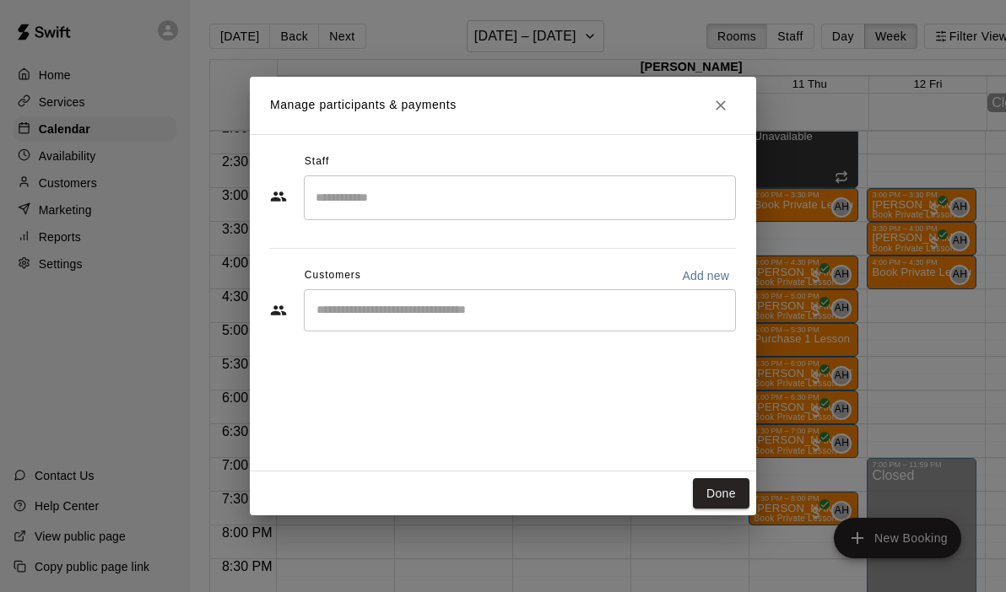
click at [521, 204] on input "Search staff" at bounding box center [519, 198] width 417 height 30
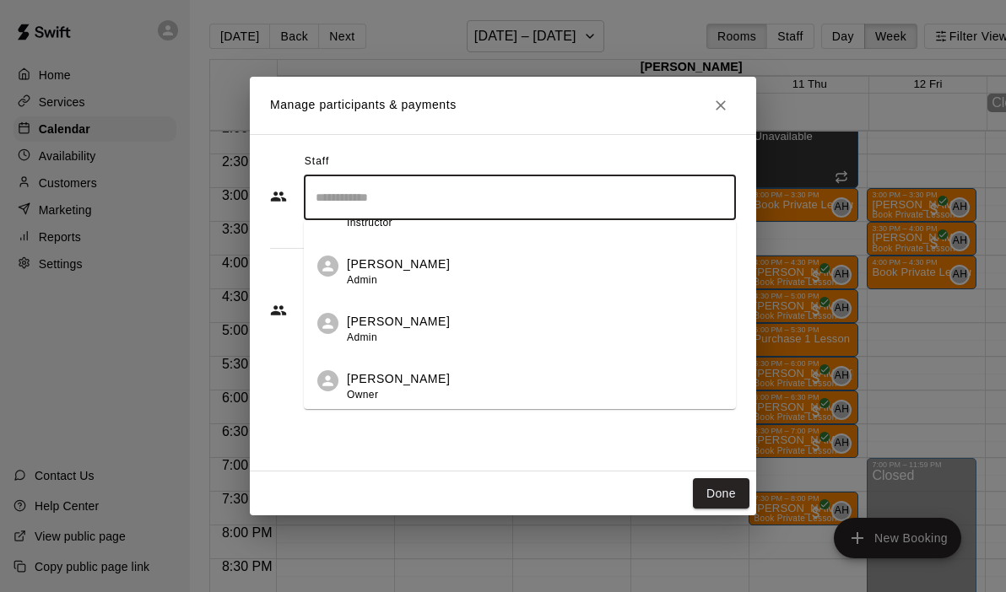
click at [456, 399] on div "[PERSON_NAME] Owner" at bounding box center [534, 386] width 375 height 33
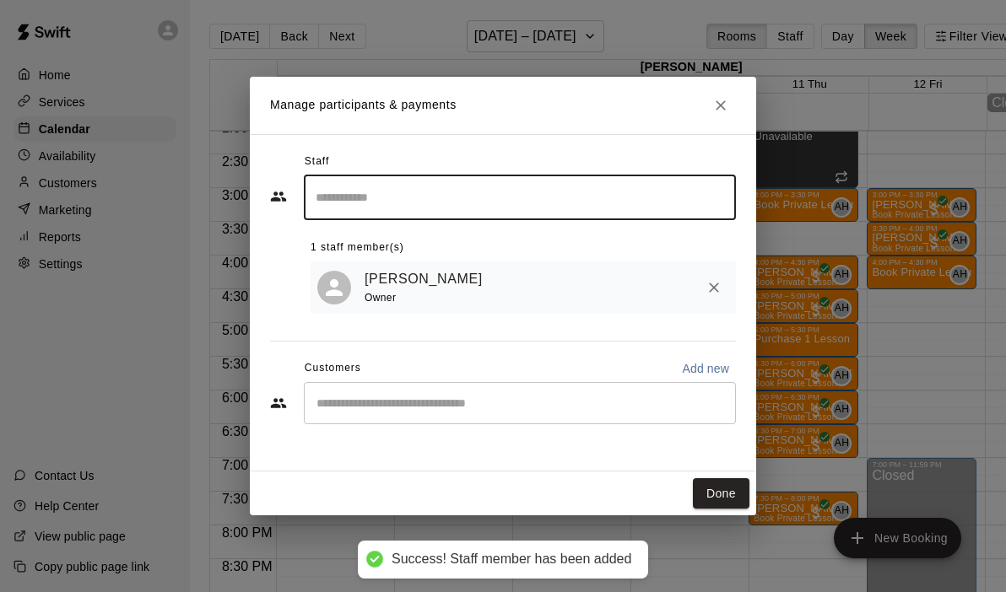
click at [391, 401] on input "Start typing to search customers..." at bounding box center [519, 403] width 417 height 17
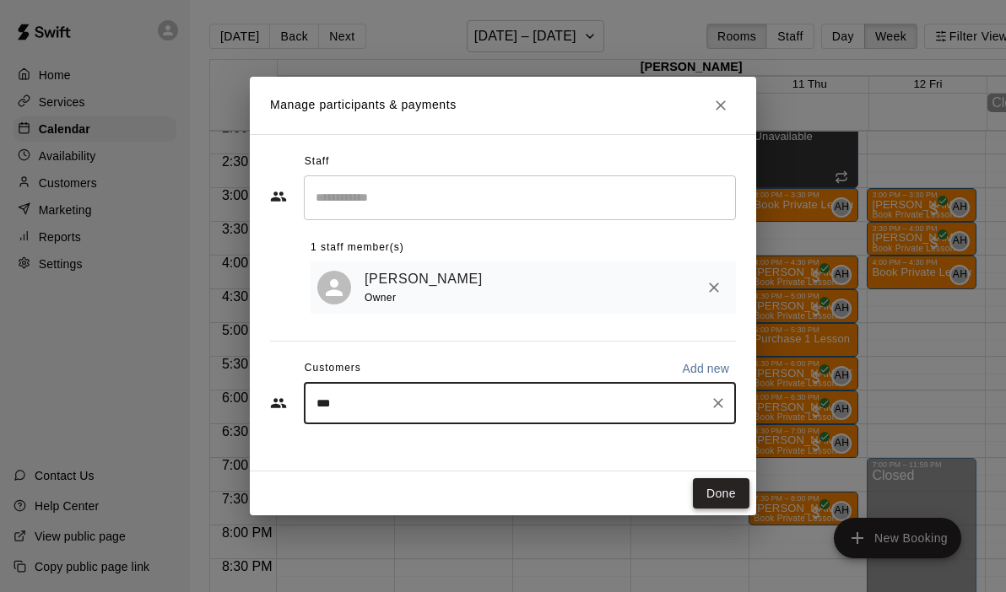
type input "****"
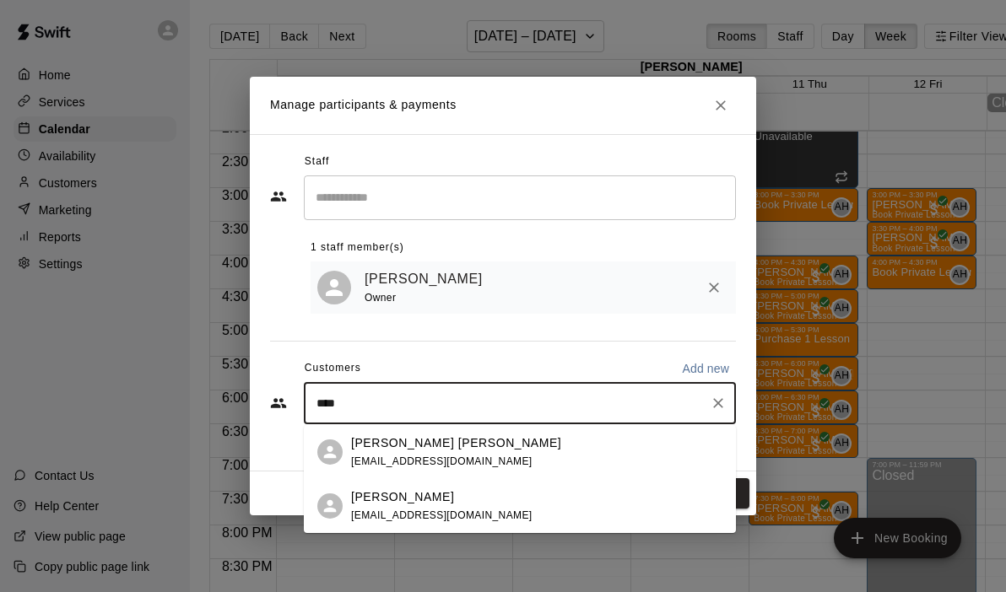
click at [438, 505] on div "Rhys Jones sean_jones@na.honda.com" at bounding box center [441, 507] width 181 height 36
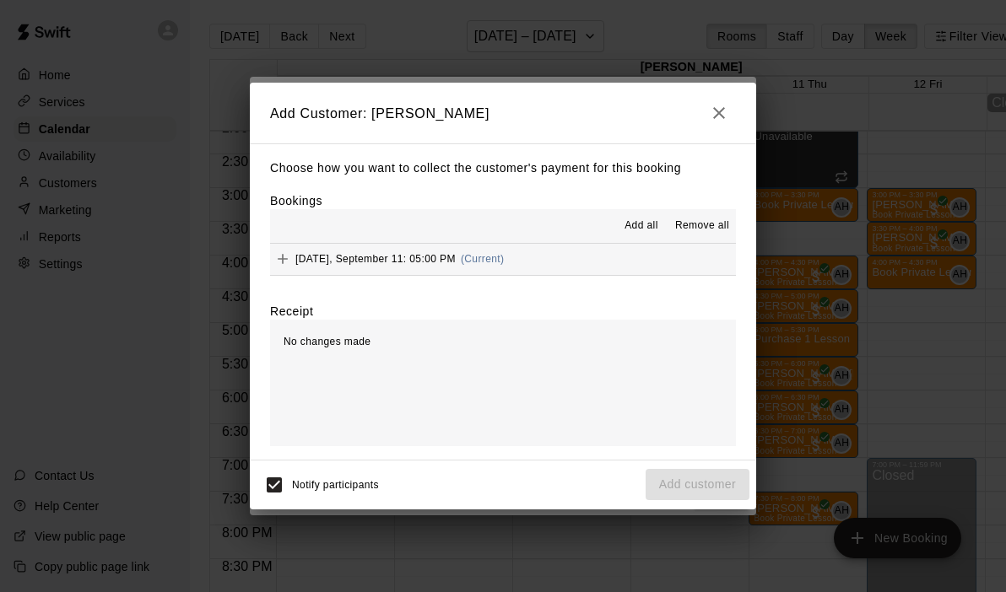
click at [559, 264] on button "Thursday, September 11: 05:00 PM (Current)" at bounding box center [503, 259] width 466 height 31
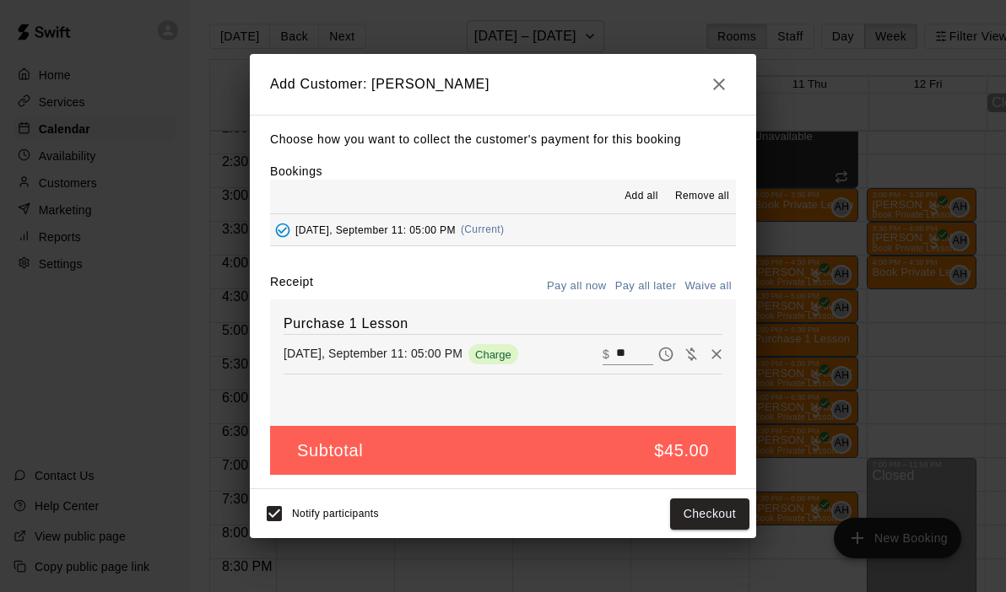
click at [273, 537] on div "Notify participants Checkout" at bounding box center [503, 513] width 506 height 49
click at [691, 517] on button "Checkout" at bounding box center [709, 514] width 79 height 31
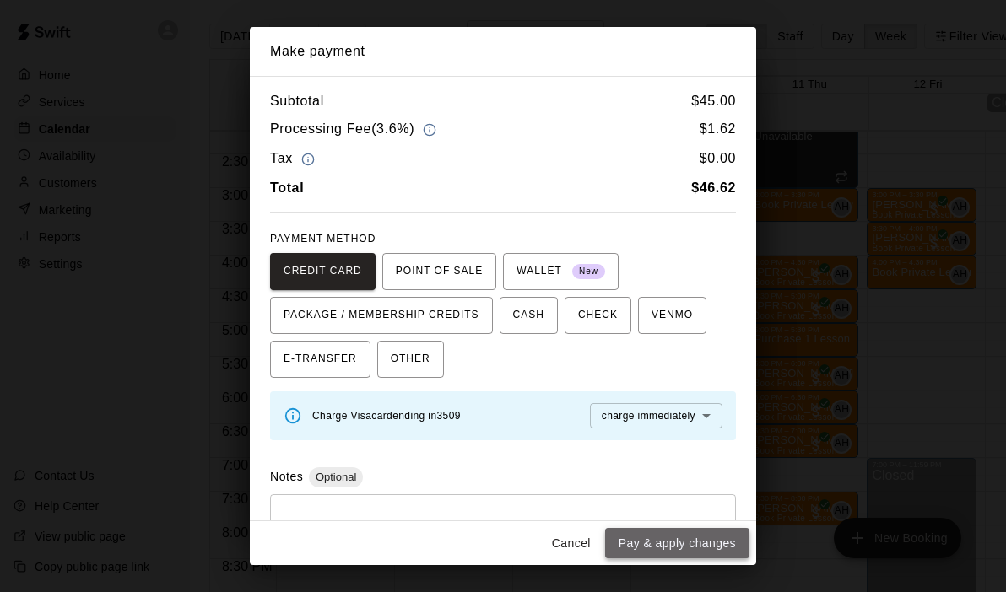
click at [696, 542] on button "Pay & apply changes" at bounding box center [677, 543] width 144 height 31
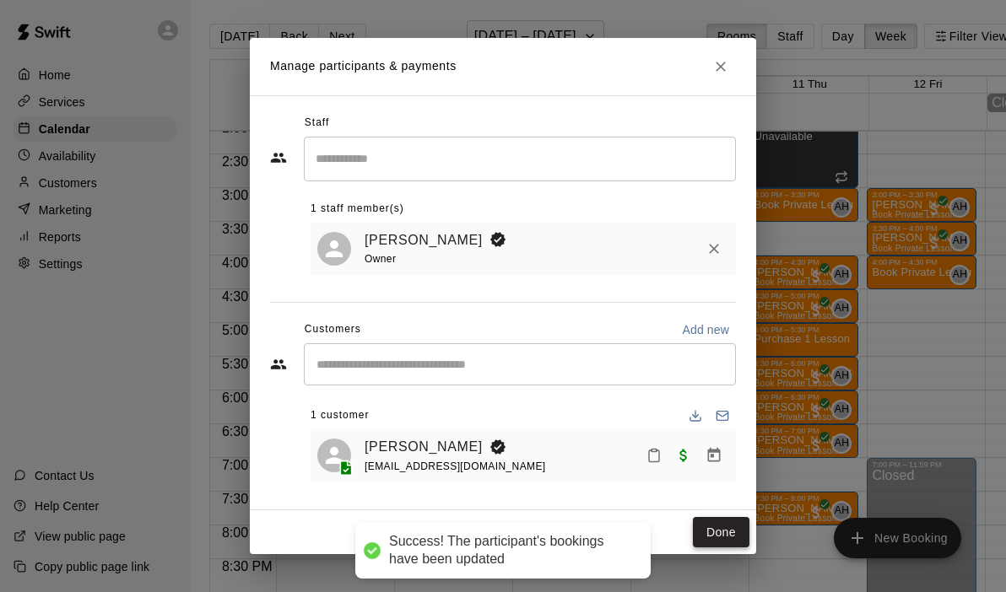
click at [728, 532] on button "Done" at bounding box center [721, 532] width 57 height 31
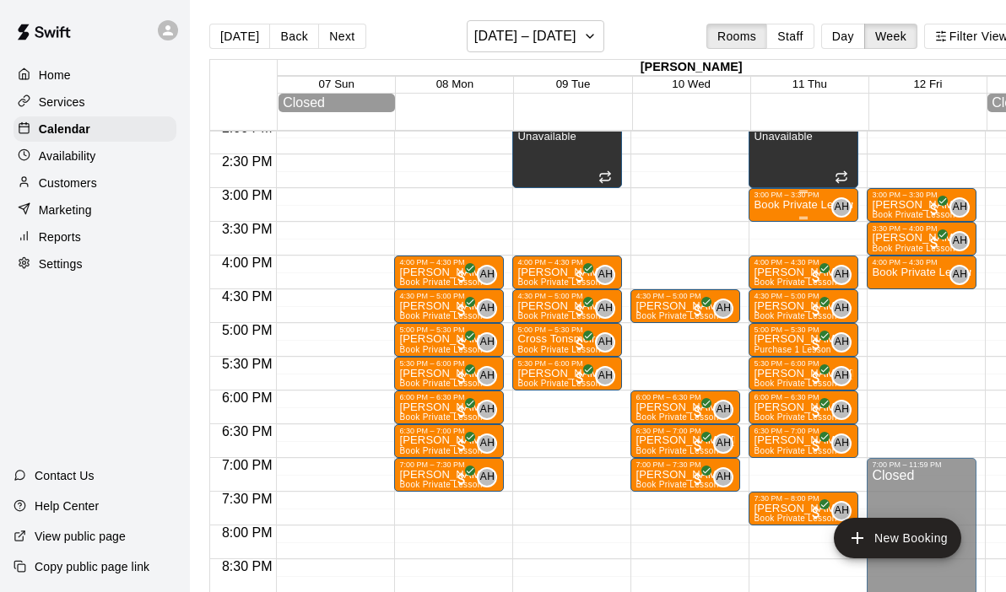
click at [807, 205] on p "Book Private Lesson" at bounding box center [803, 205] width 100 height 0
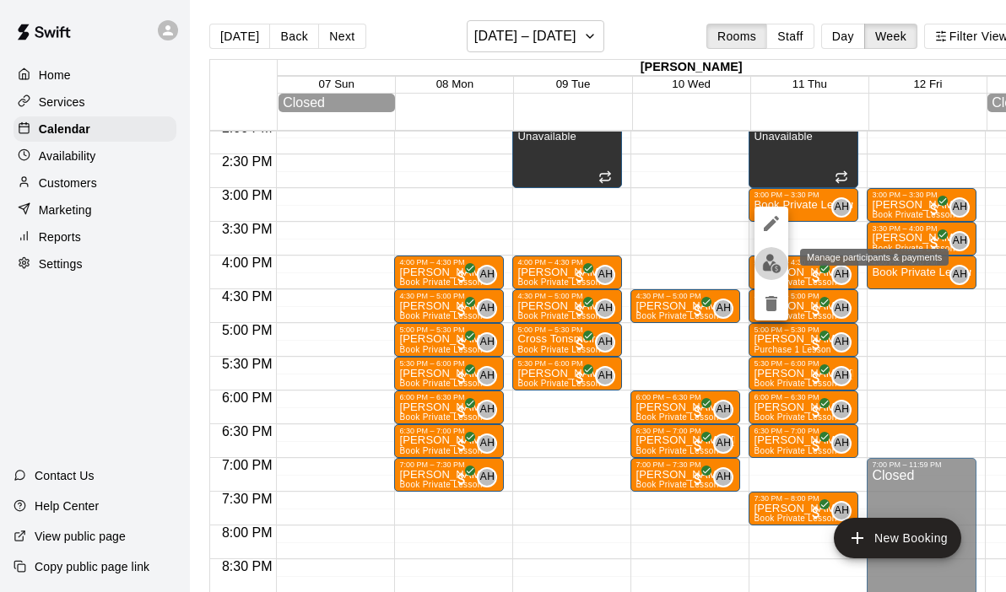
click at [770, 270] on img "edit" at bounding box center [771, 263] width 19 height 19
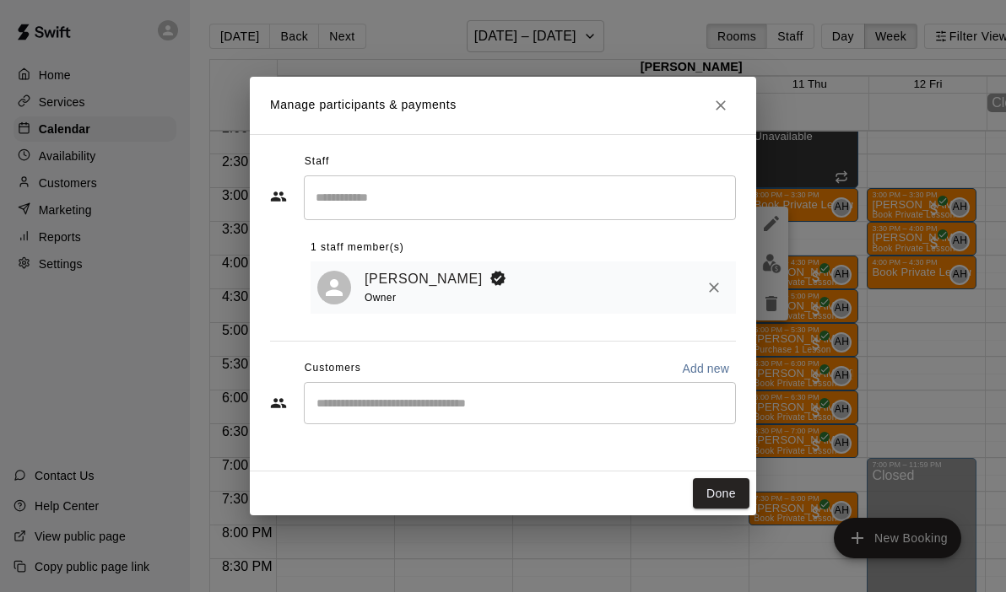
click at [384, 408] on input "Start typing to search customers..." at bounding box center [519, 403] width 417 height 17
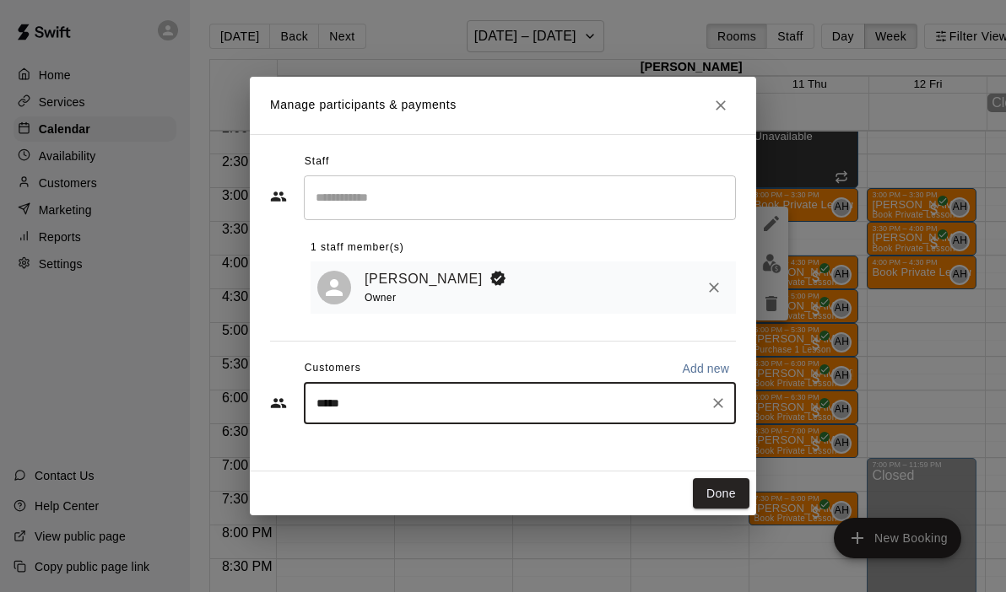
type input "******"
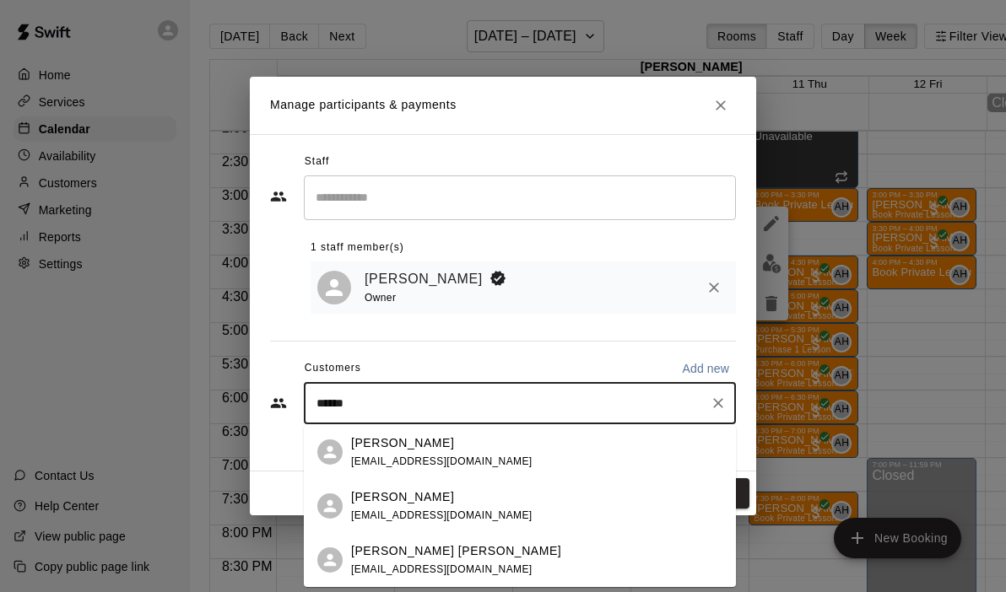
click at [377, 558] on p "James Palmer Pratt" at bounding box center [456, 552] width 210 height 18
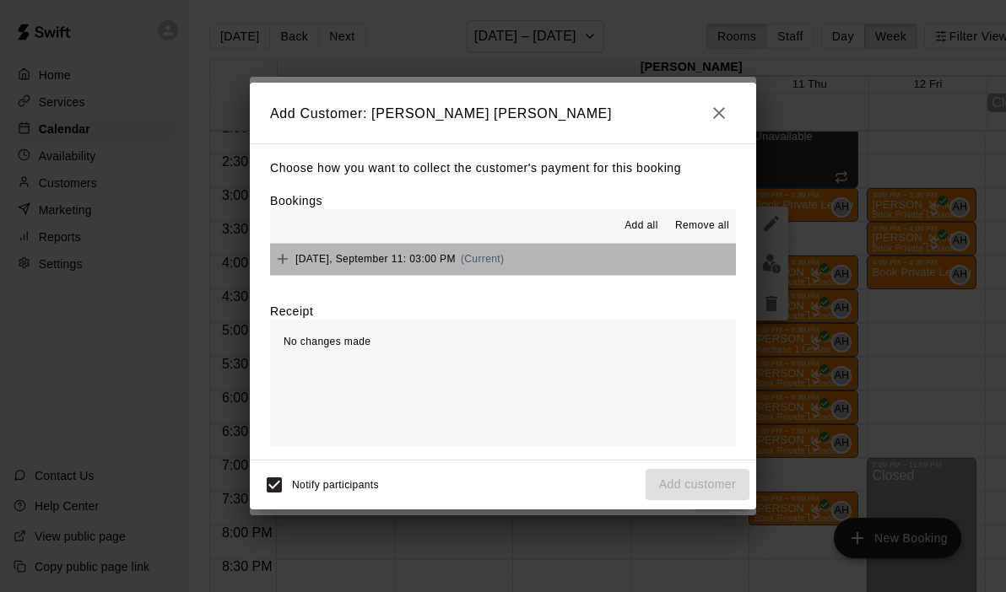
click at [582, 261] on button "Thursday, September 11: 03:00 PM (Current)" at bounding box center [503, 259] width 466 height 31
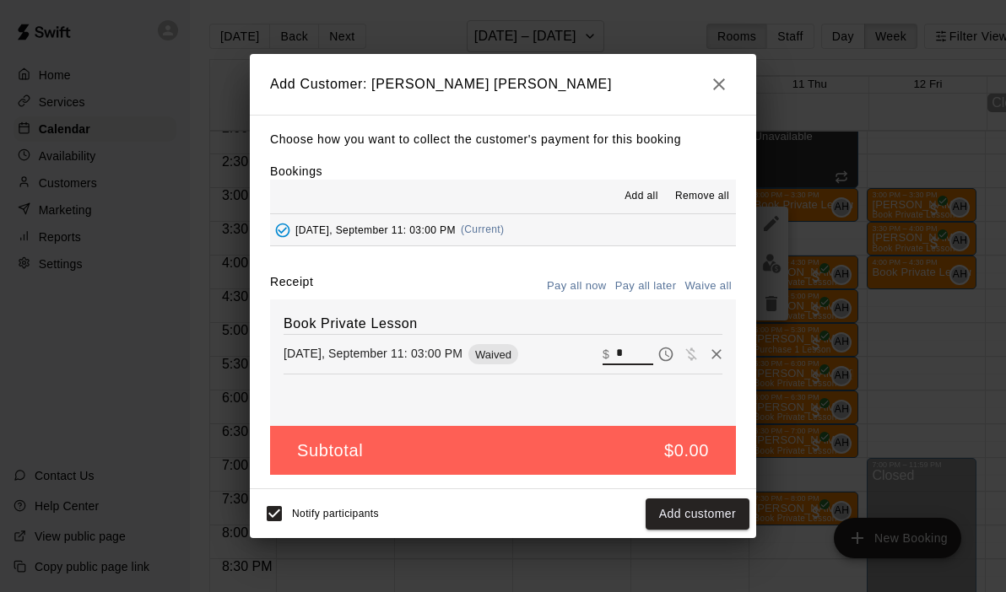
click at [630, 356] on input "*" at bounding box center [634, 354] width 37 height 22
type input "**"
click at [710, 523] on button "Checkout" at bounding box center [709, 514] width 79 height 31
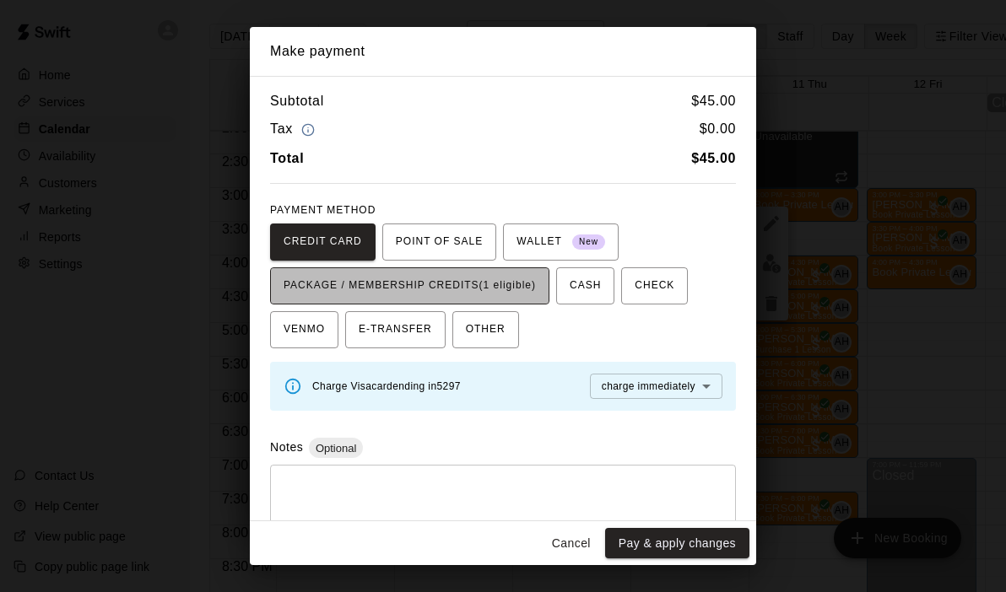
click at [449, 281] on span "PACKAGE / MEMBERSHIP CREDITS (1 eligible)" at bounding box center [409, 286] width 252 height 27
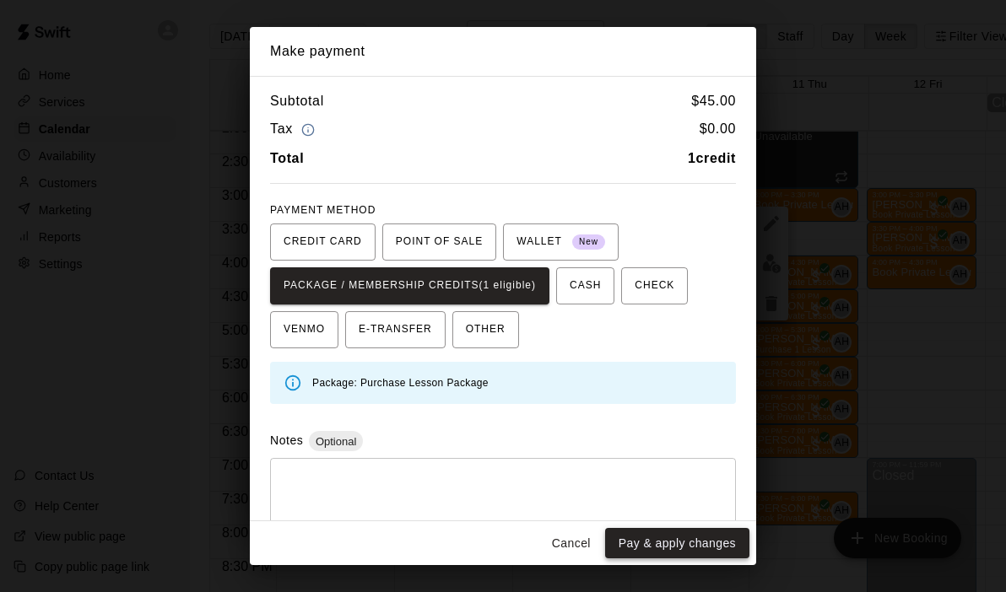
click at [630, 545] on button "Pay & apply changes" at bounding box center [677, 543] width 144 height 31
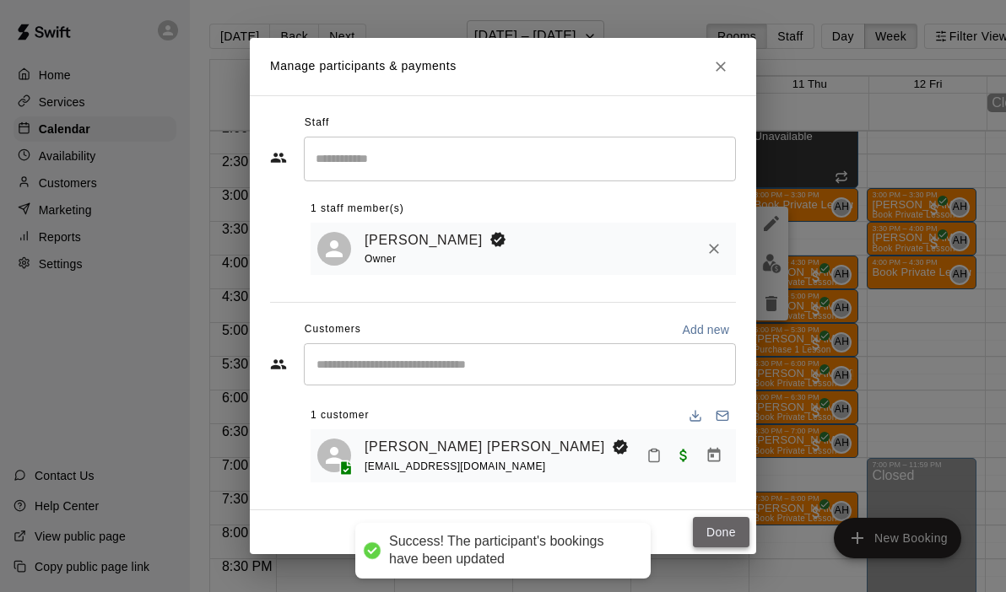
click at [719, 531] on button "Done" at bounding box center [721, 532] width 57 height 31
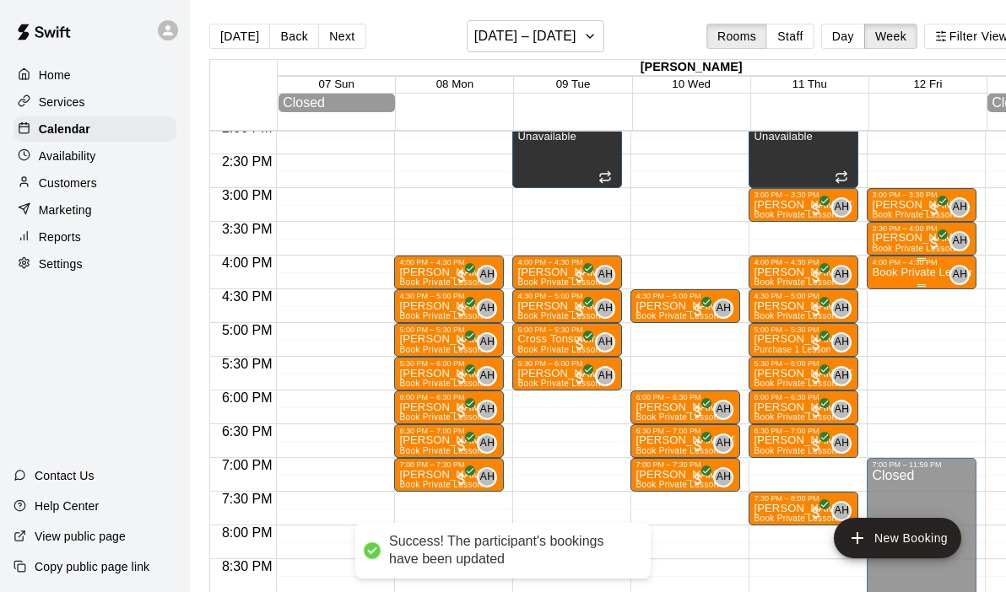
click at [922, 273] on p "Book Private Lesson" at bounding box center [922, 273] width 100 height 0
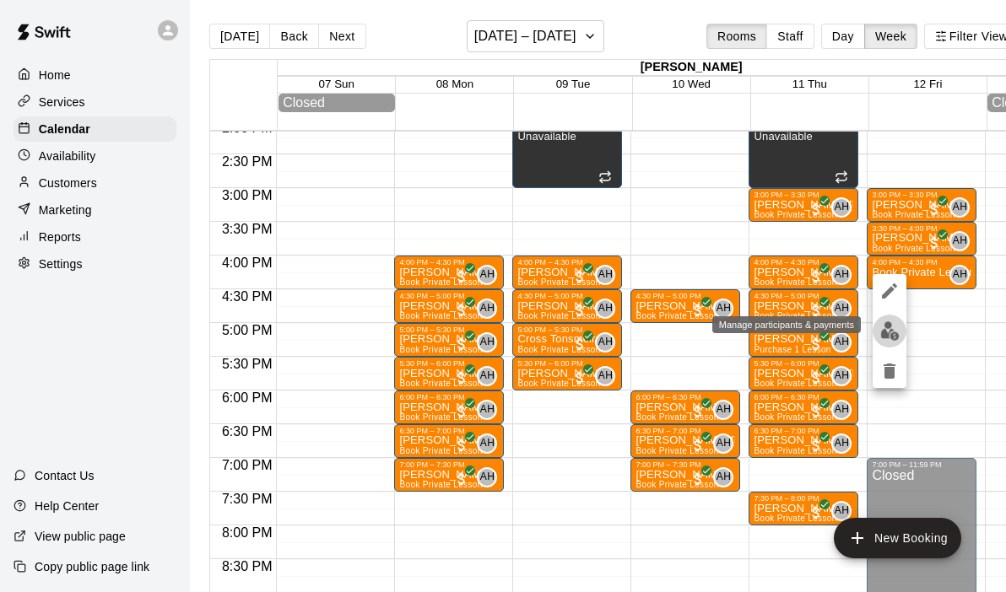
click at [887, 330] on img "edit" at bounding box center [889, 330] width 19 height 19
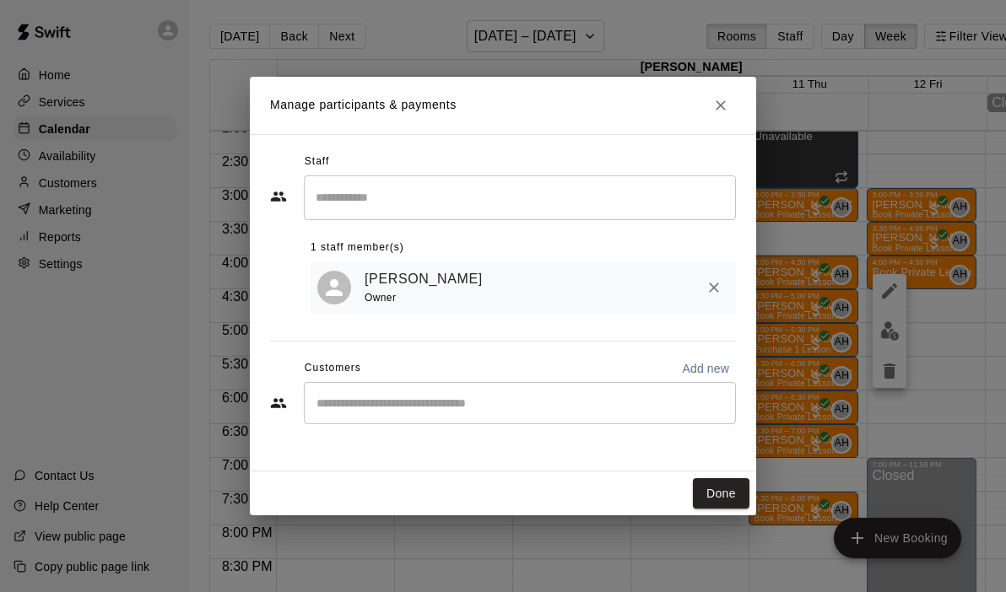
click at [402, 405] on input "Start typing to search customers..." at bounding box center [519, 403] width 417 height 17
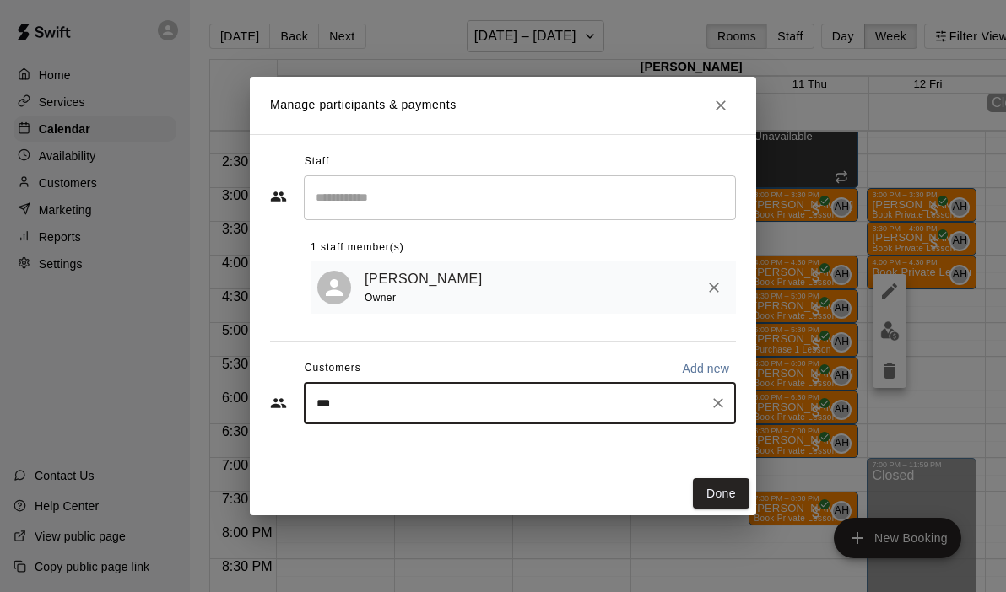
type input "****"
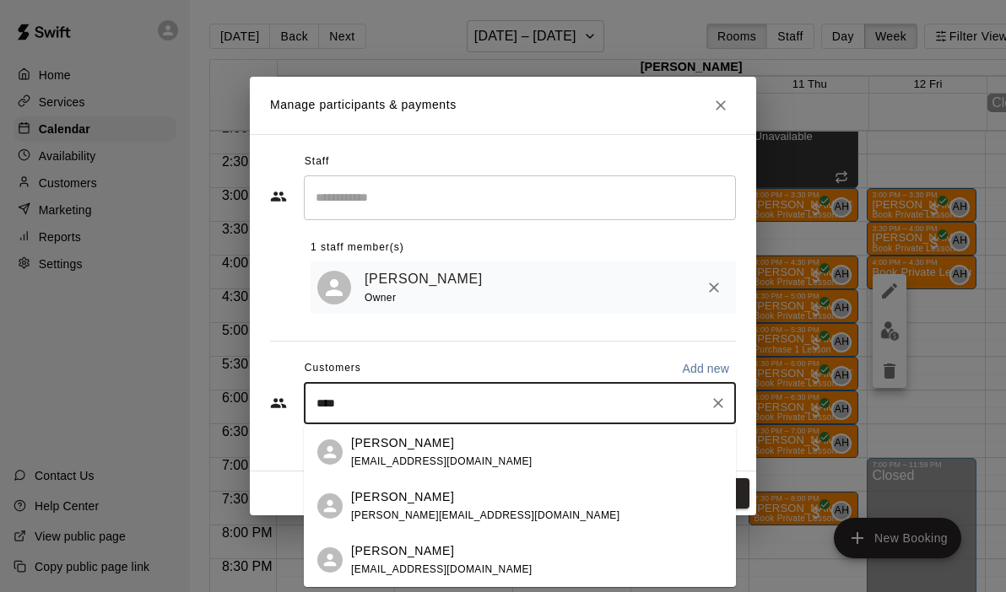
click at [396, 556] on p "Cade Clements" at bounding box center [402, 552] width 103 height 18
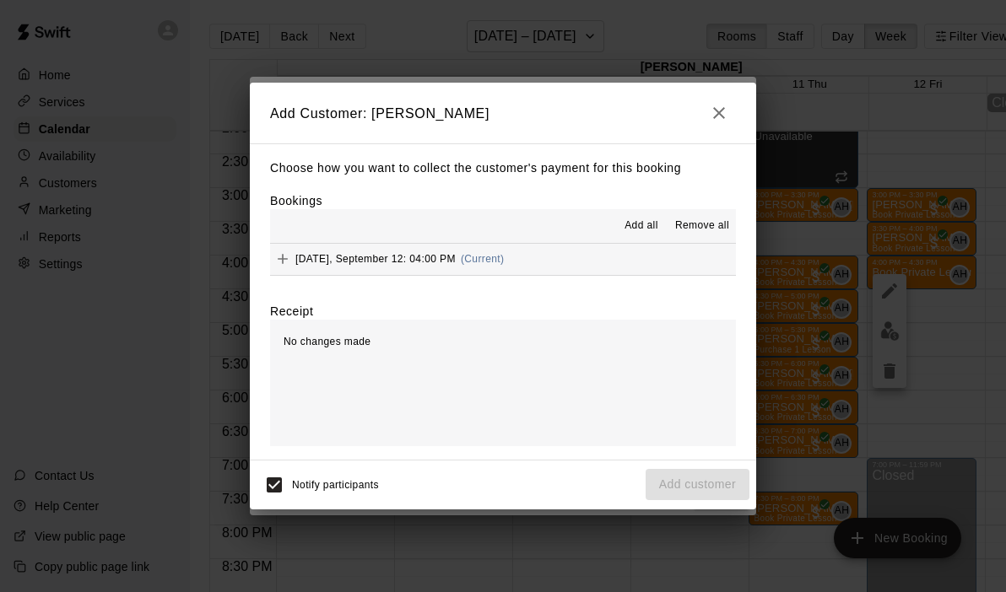
click at [584, 240] on div "Add all Remove all" at bounding box center [503, 226] width 466 height 34
click at [581, 253] on button "Friday, September 12: 04:00 PM (Current)" at bounding box center [503, 259] width 466 height 31
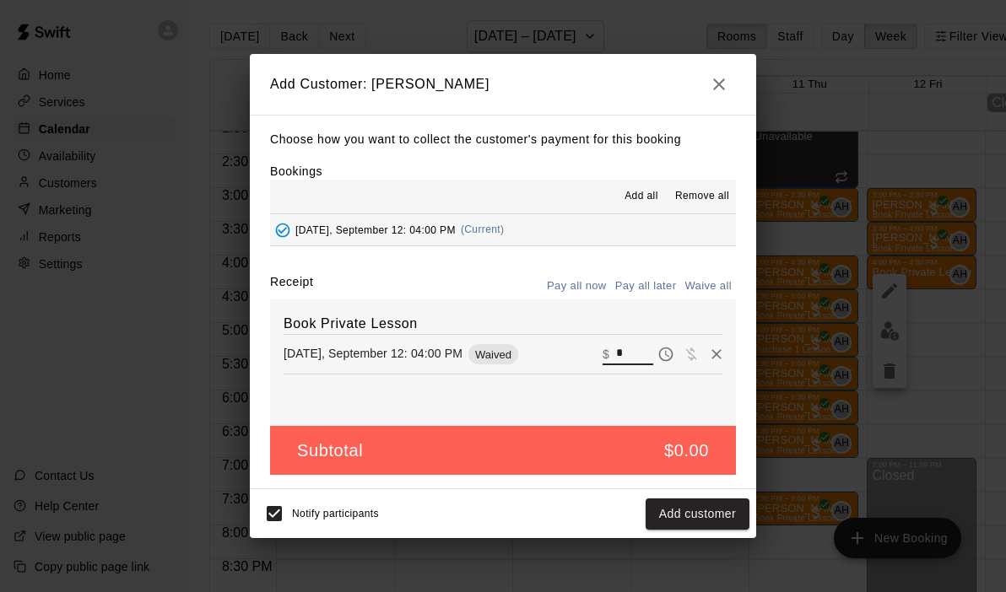
click at [629, 354] on input "*" at bounding box center [634, 354] width 37 height 22
type input "**"
click at [712, 526] on button "Checkout" at bounding box center [709, 514] width 79 height 31
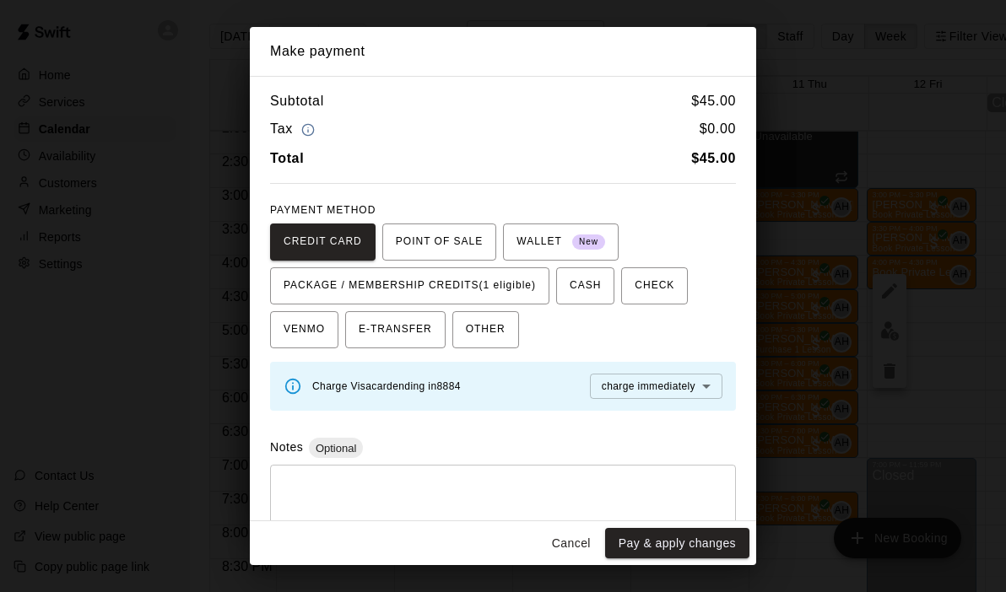
click at [519, 312] on div "CREDIT CARD POINT OF SALE WALLET New PACKAGE / MEMBERSHIP CREDITS (1 eligible) …" at bounding box center [503, 286] width 466 height 125
click at [504, 293] on span "PACKAGE / MEMBERSHIP CREDITS (1 eligible)" at bounding box center [409, 286] width 252 height 27
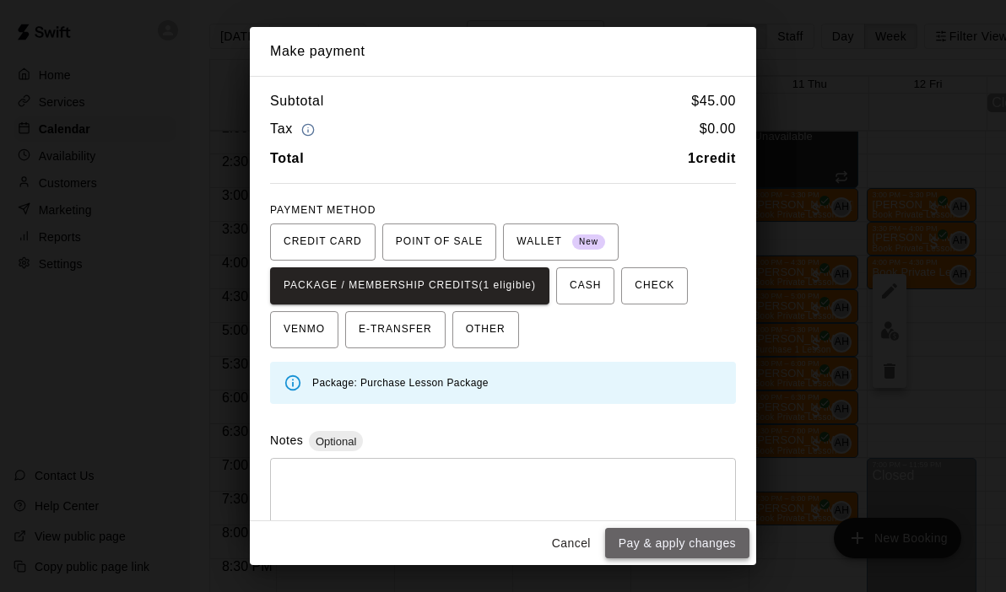
click at [659, 546] on button "Pay & apply changes" at bounding box center [677, 543] width 144 height 31
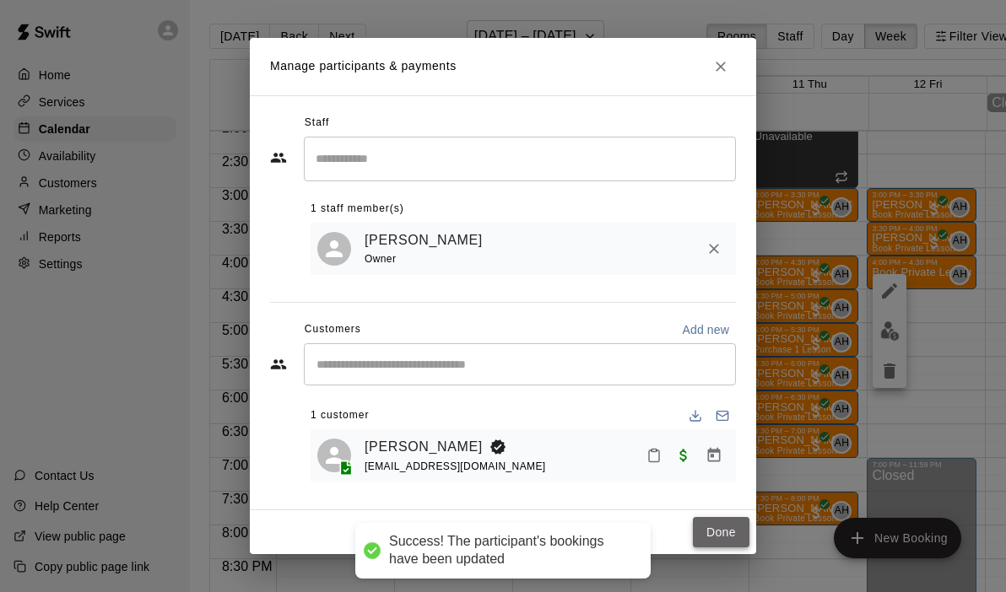
click at [714, 519] on button "Done" at bounding box center [721, 532] width 57 height 31
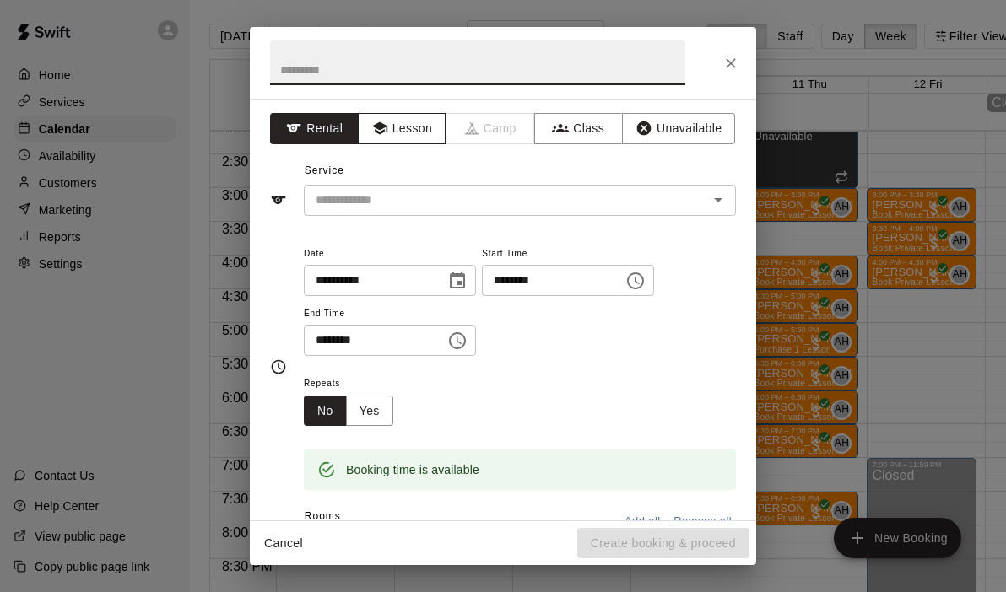
click at [420, 134] on button "Lesson" at bounding box center [402, 128] width 89 height 31
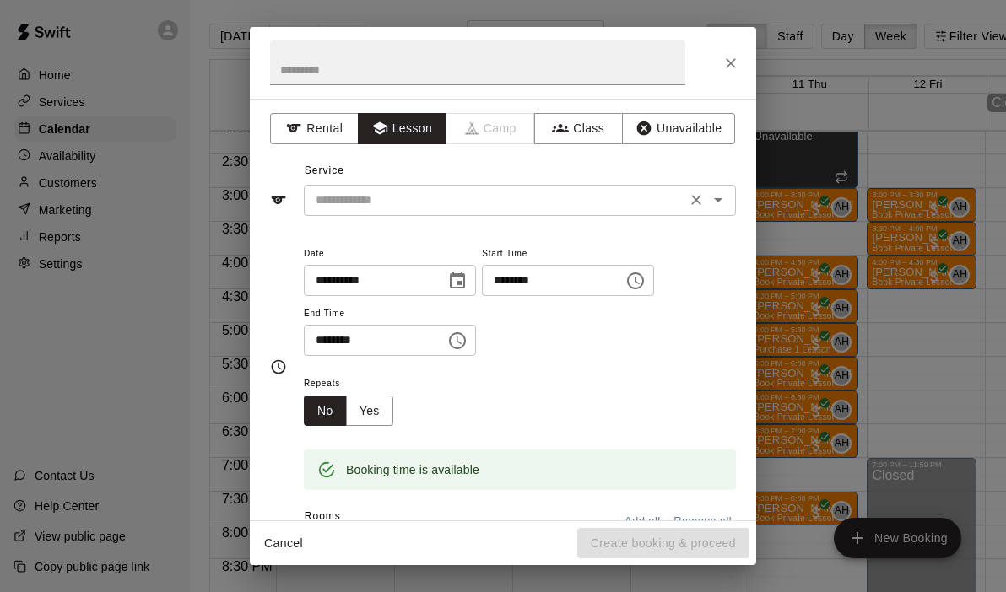
click at [716, 199] on icon "Open" at bounding box center [718, 200] width 8 height 4
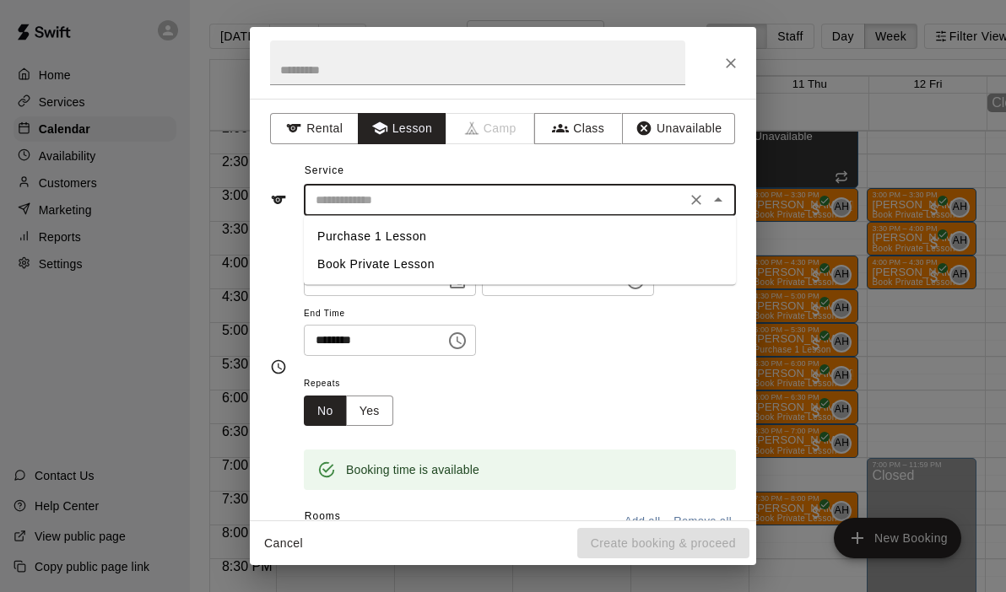
click at [373, 266] on li "Book Private Lesson" at bounding box center [520, 265] width 432 height 28
type input "**********"
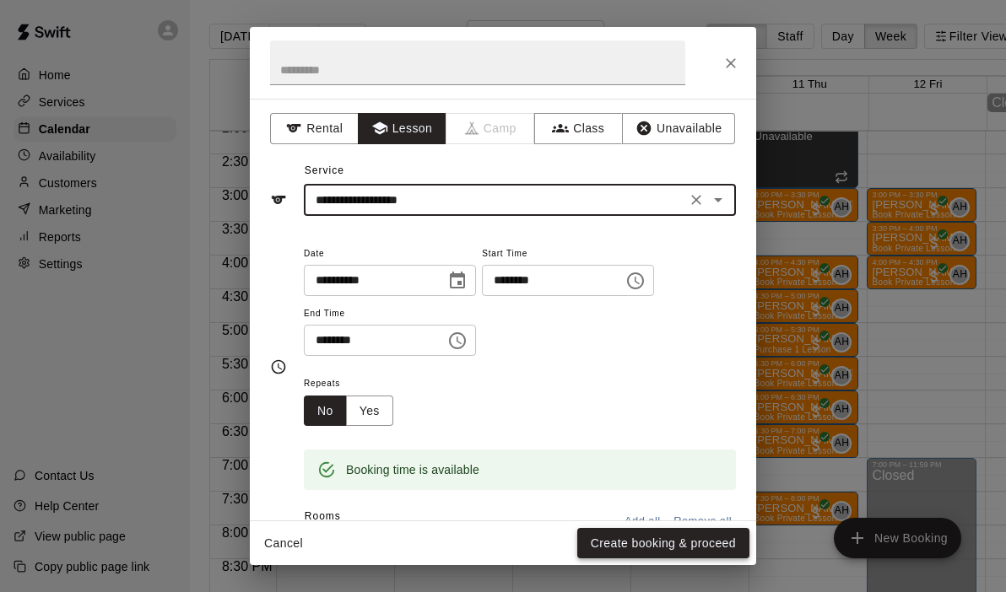
click at [644, 534] on button "Create booking & proceed" at bounding box center [663, 543] width 172 height 31
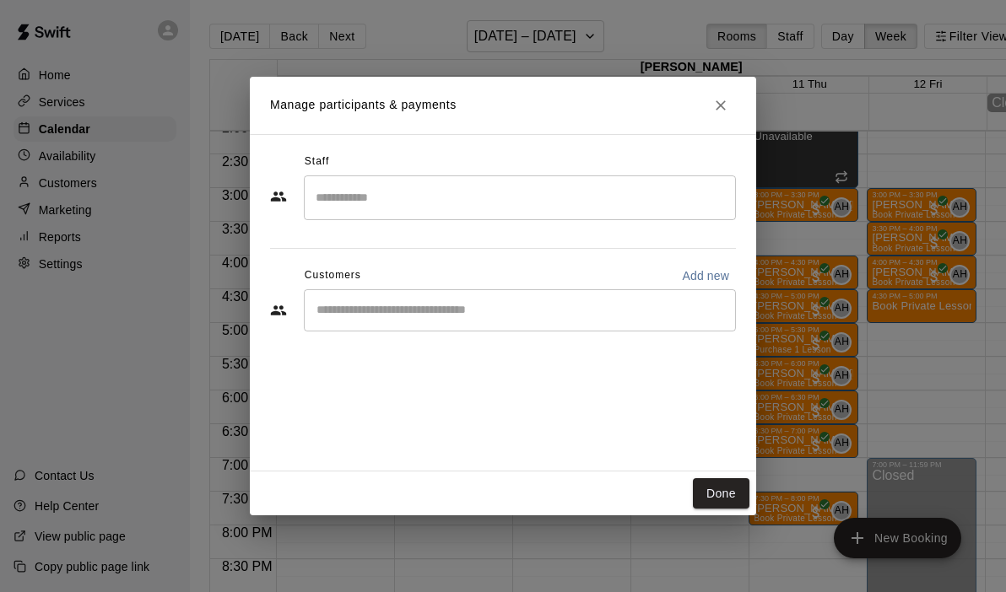
click at [493, 204] on input "Search staff" at bounding box center [519, 198] width 417 height 30
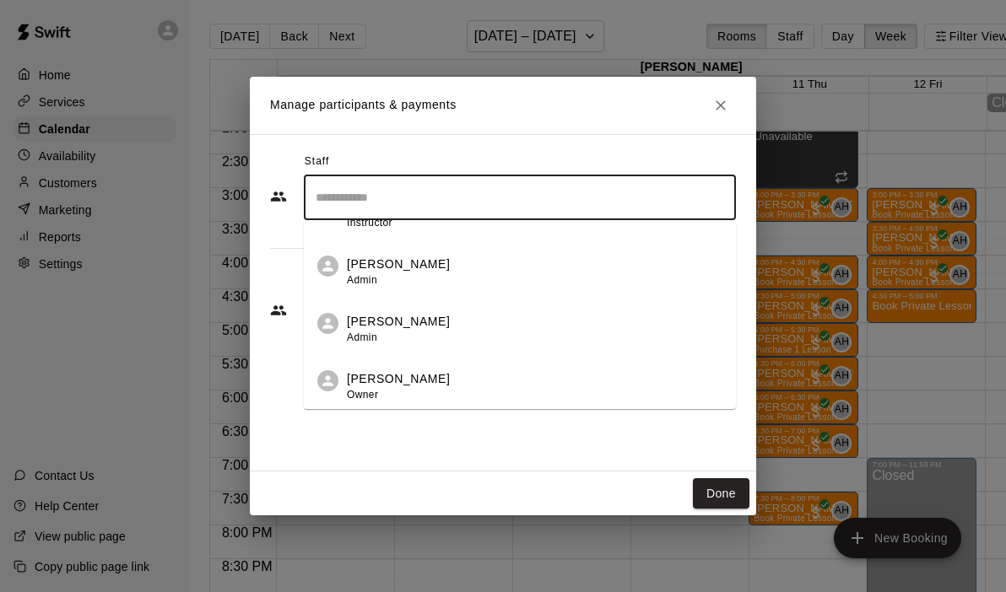
click at [440, 395] on div "[PERSON_NAME] Owner" at bounding box center [534, 386] width 375 height 33
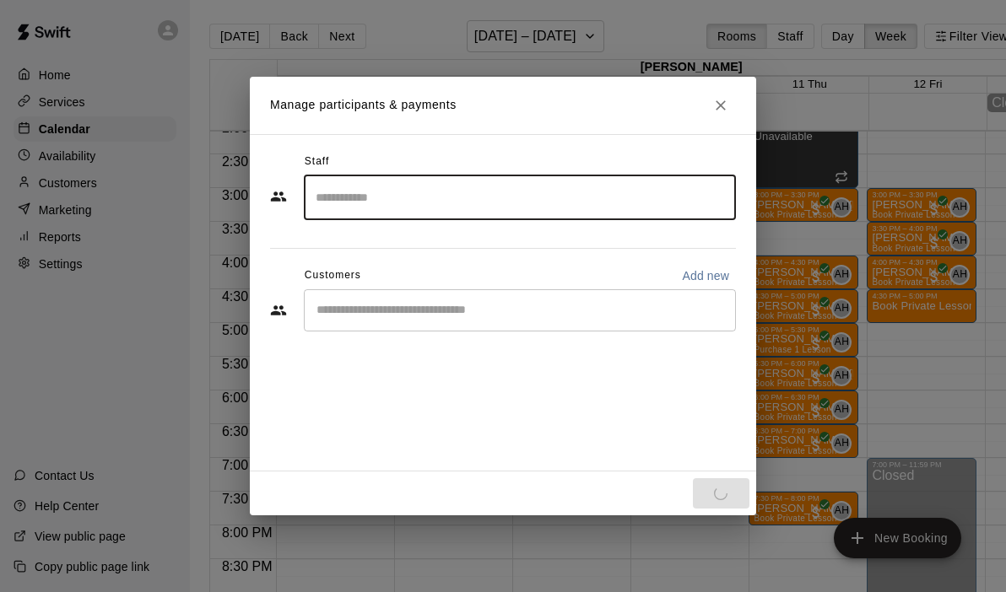
click at [300, 370] on div "Staff ​ Customers Add new ​" at bounding box center [503, 302] width 506 height 337
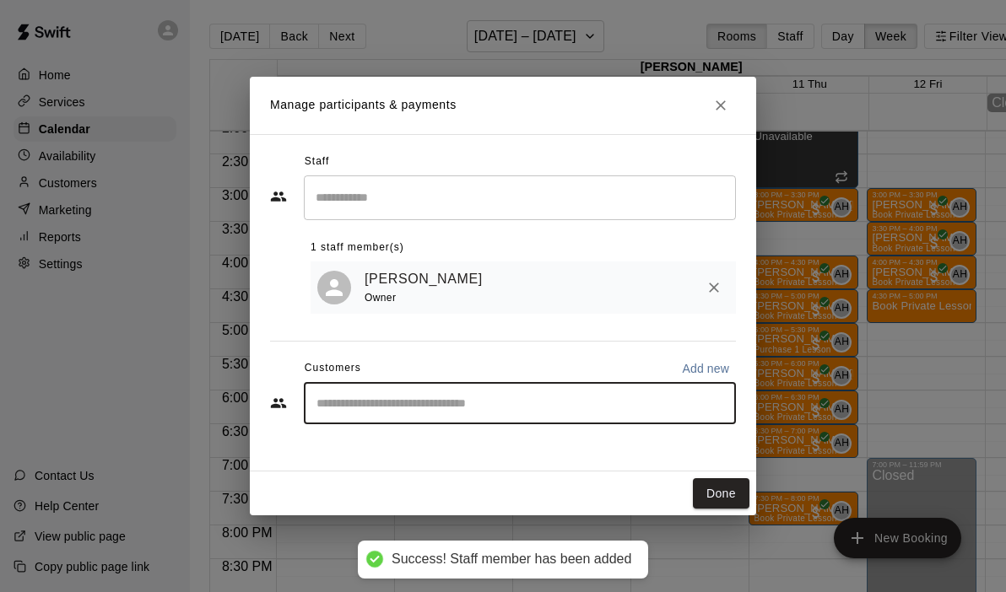
click at [365, 396] on input "Start typing to search customers..." at bounding box center [519, 403] width 417 height 17
type input "***"
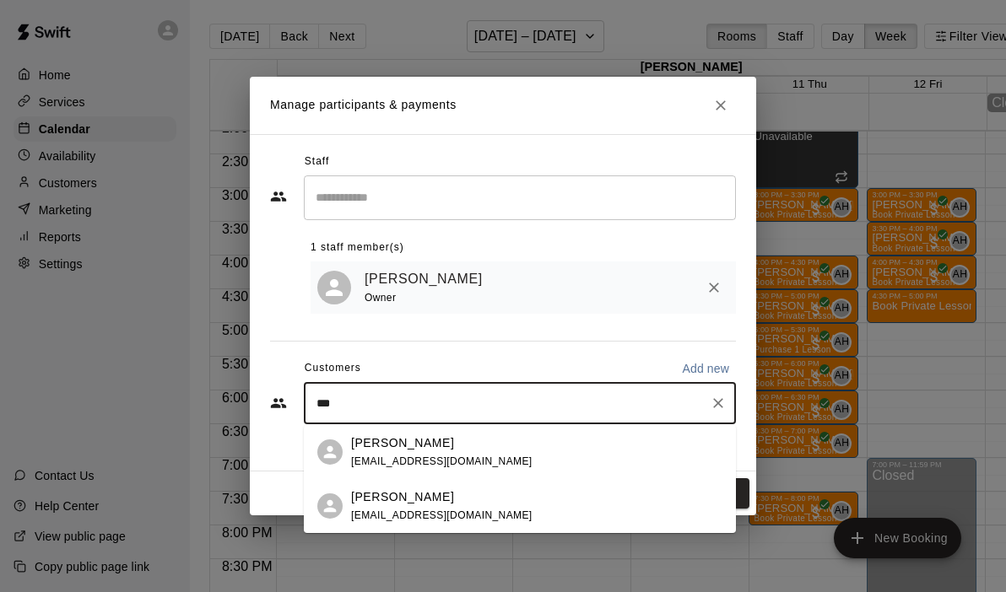
click at [359, 451] on div "Tiffany Lobdell tiffanylobdell25@gmail.com" at bounding box center [441, 453] width 181 height 36
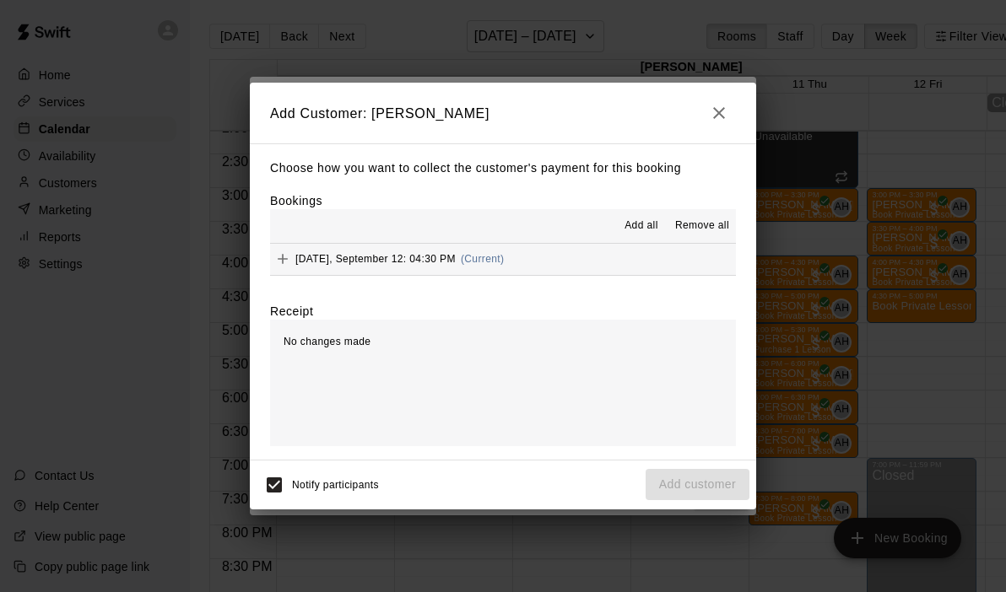
click at [715, 109] on icon "button" at bounding box center [719, 113] width 12 height 12
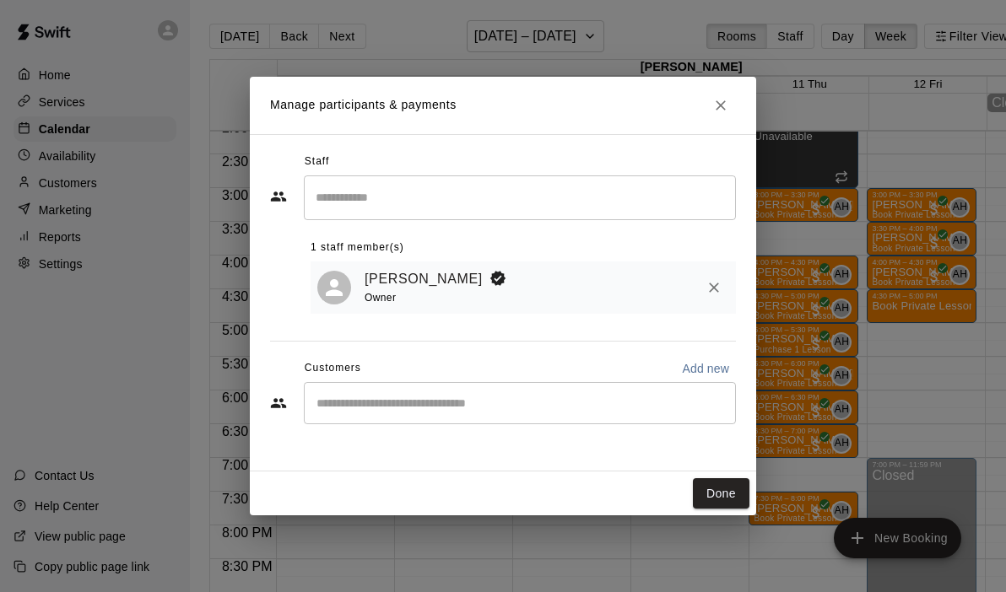
click at [467, 401] on input "Start typing to search customers..." at bounding box center [519, 403] width 417 height 17
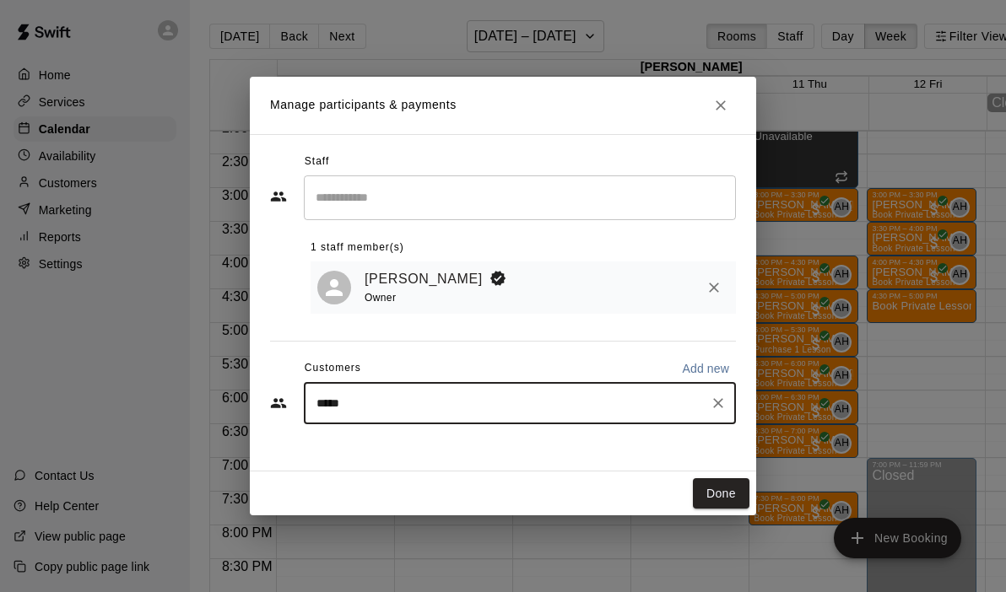
type input "******"
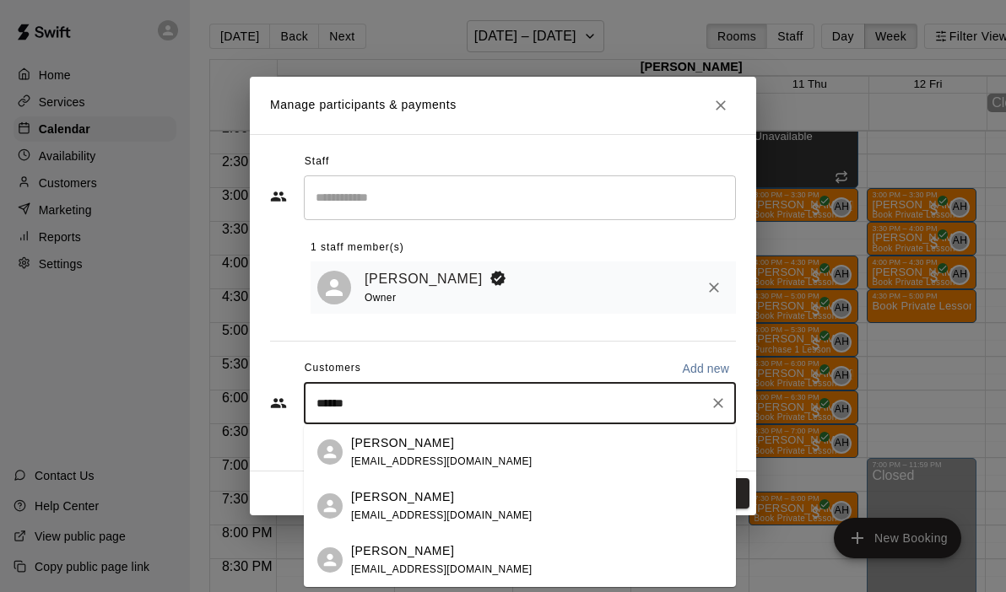
click at [436, 504] on div "Harper Lobdell" at bounding box center [441, 498] width 181 height 18
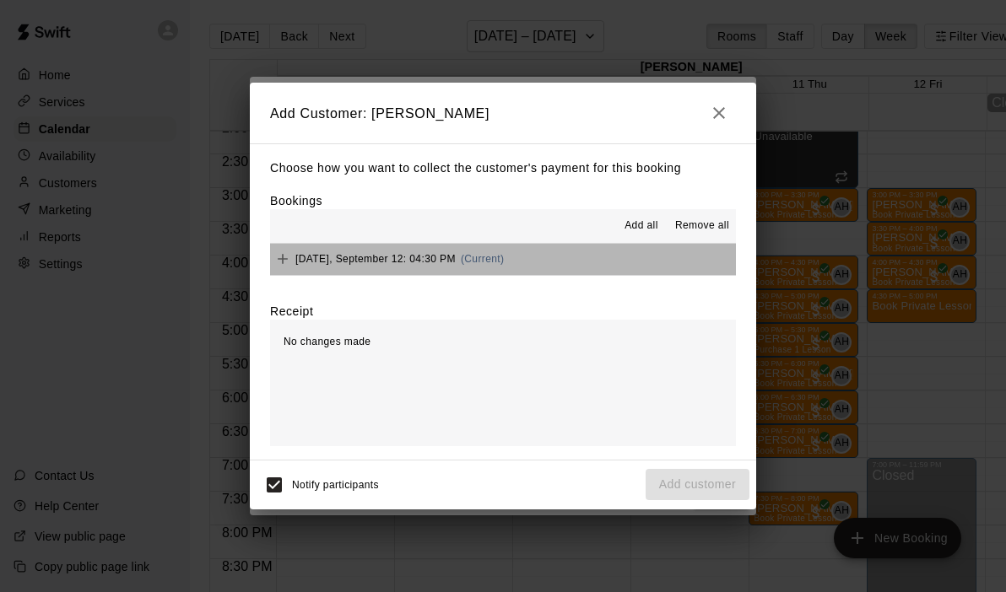
click at [538, 251] on button "Friday, September 12: 04:30 PM (Current)" at bounding box center [503, 259] width 466 height 31
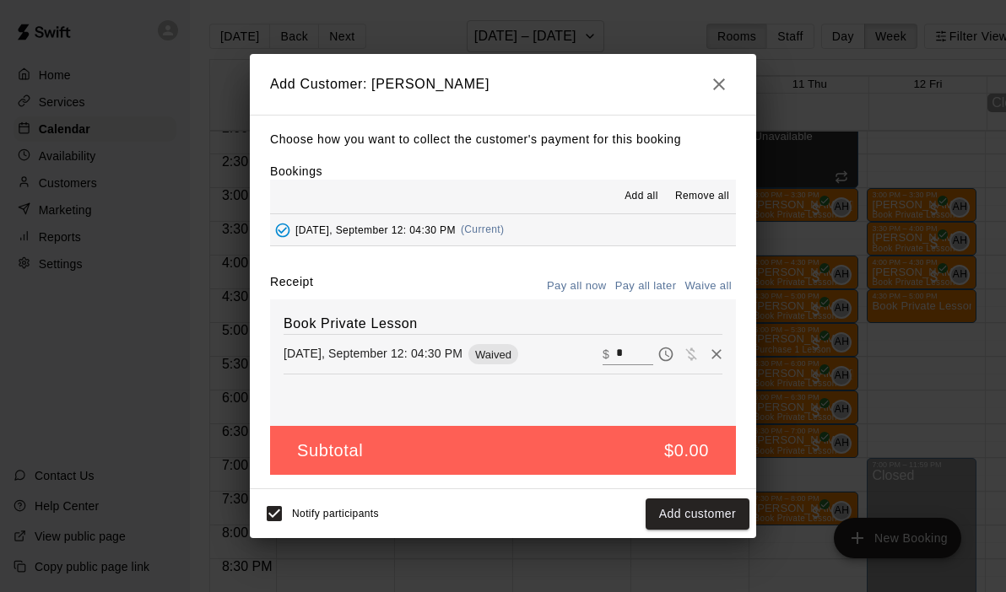
click at [624, 355] on input "*" at bounding box center [634, 354] width 37 height 22
type input "**"
click at [728, 508] on button "Checkout" at bounding box center [709, 514] width 79 height 31
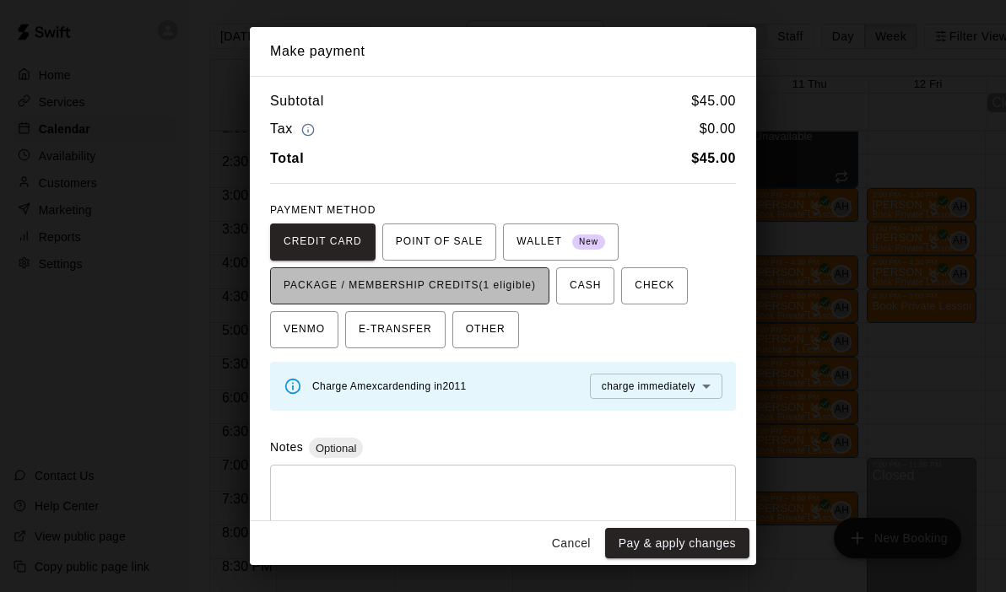
click at [451, 297] on span "PACKAGE / MEMBERSHIP CREDITS (1 eligible)" at bounding box center [409, 286] width 252 height 27
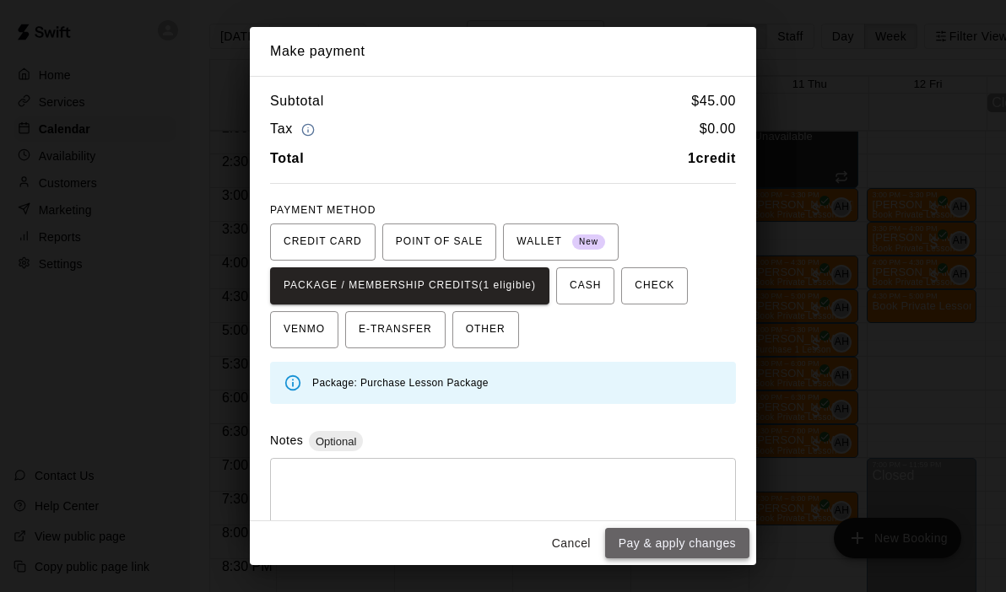
click at [619, 544] on button "Pay & apply changes" at bounding box center [677, 543] width 144 height 31
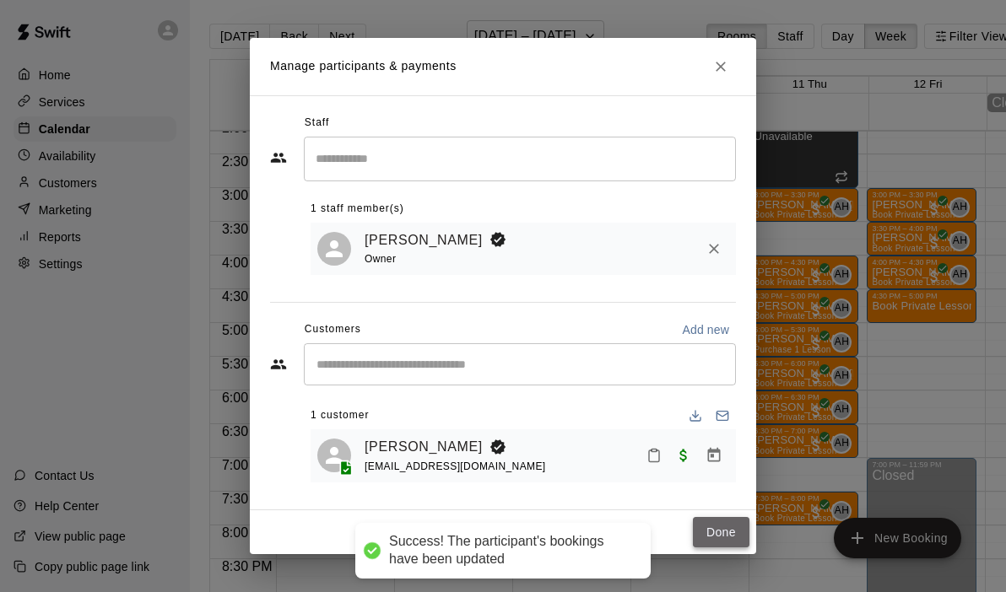
click at [728, 531] on button "Done" at bounding box center [721, 532] width 57 height 31
